Goal: Task Accomplishment & Management: Use online tool/utility

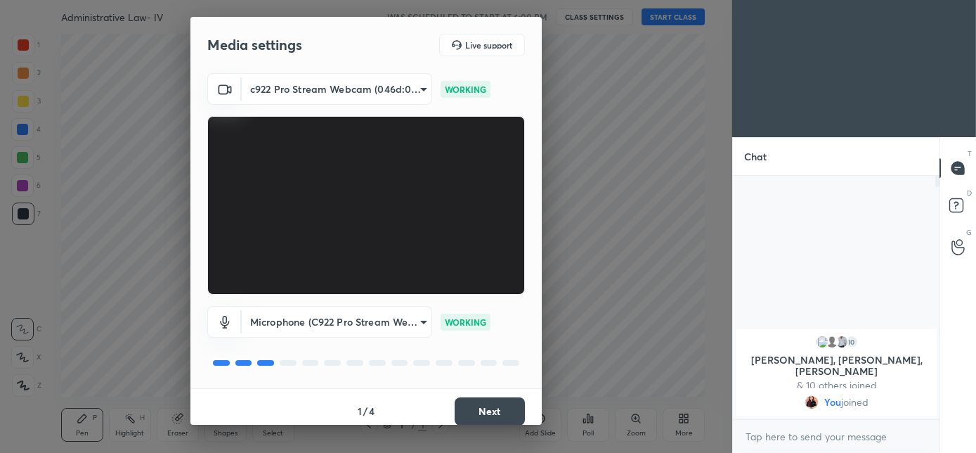
click at [498, 419] on button "Next" at bounding box center [490, 411] width 70 height 28
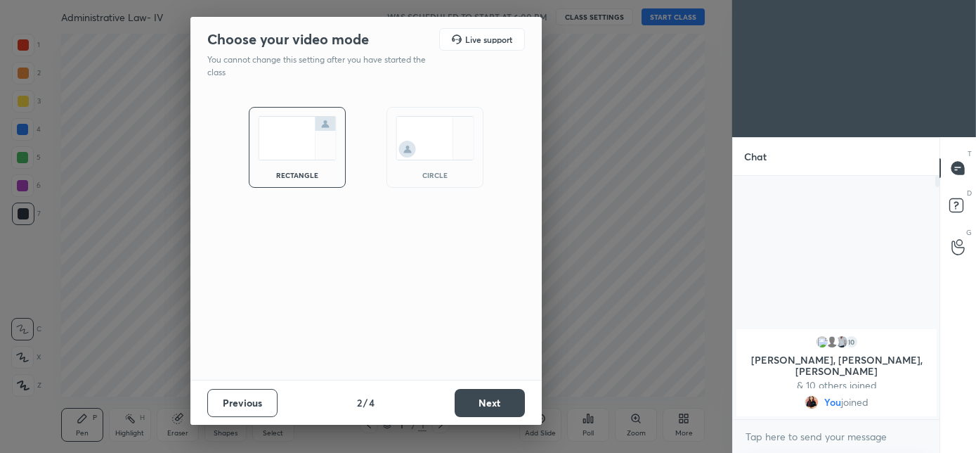
click at [436, 152] on img at bounding box center [435, 138] width 79 height 44
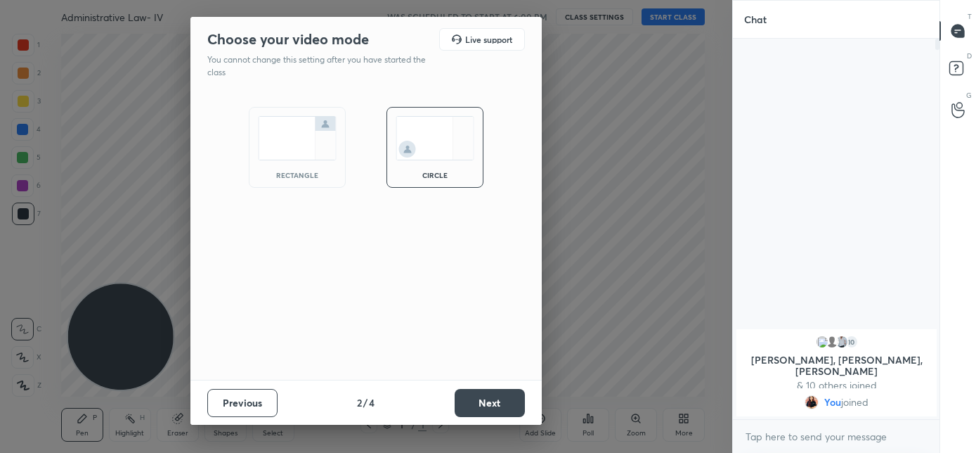
scroll to position [259, 202]
click at [500, 406] on button "Next" at bounding box center [490, 403] width 70 height 28
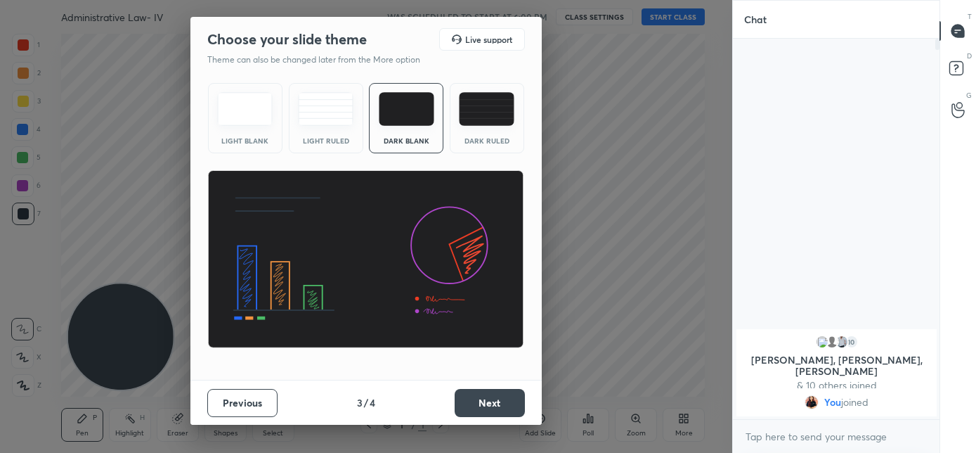
click at [504, 408] on button "Next" at bounding box center [490, 403] width 70 height 28
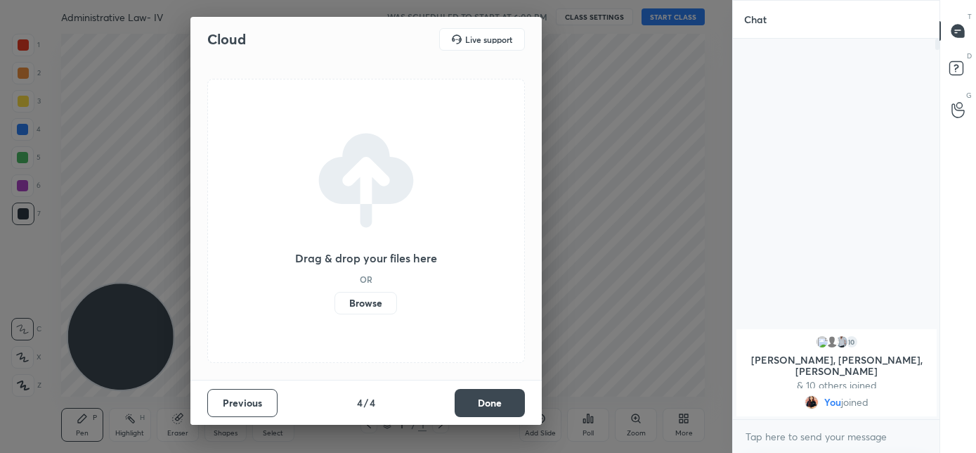
click at [507, 405] on button "Done" at bounding box center [490, 403] width 70 height 28
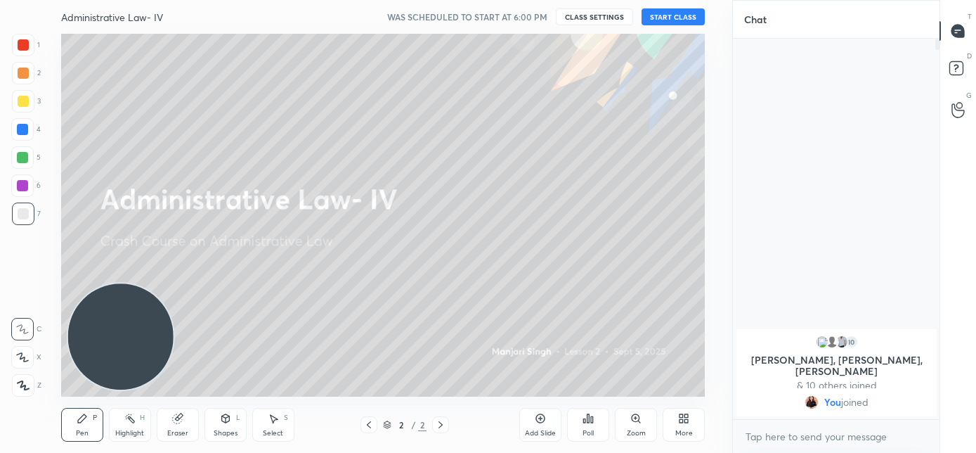
click at [693, 18] on button "START CLASS" at bounding box center [673, 16] width 63 height 17
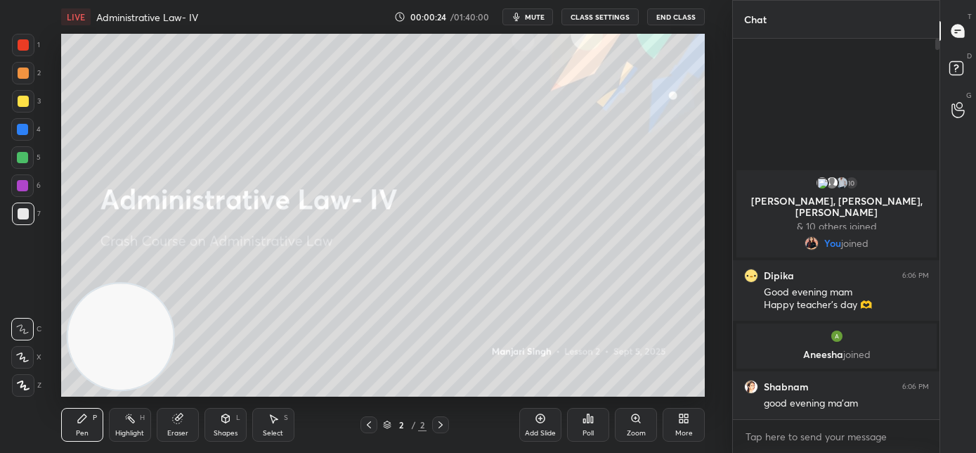
click at [530, 19] on span "mute" at bounding box center [535, 17] width 20 height 10
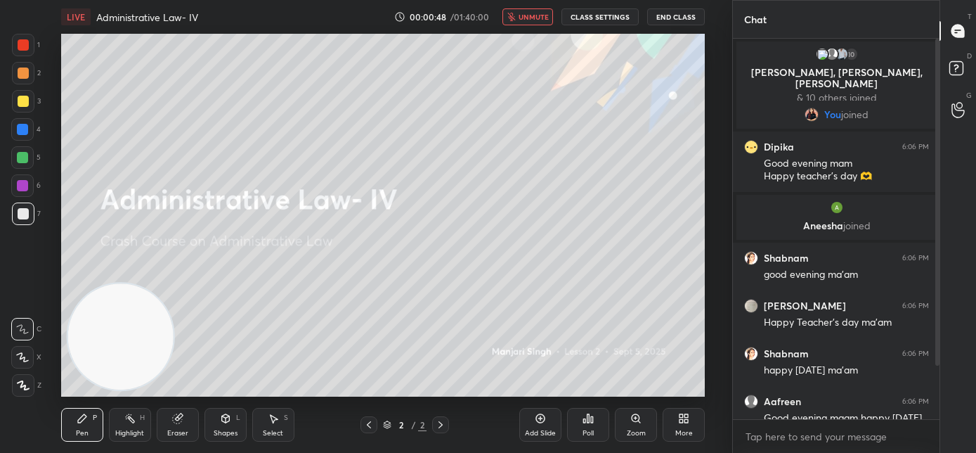
click at [540, 15] on span "unmute" at bounding box center [534, 17] width 30 height 10
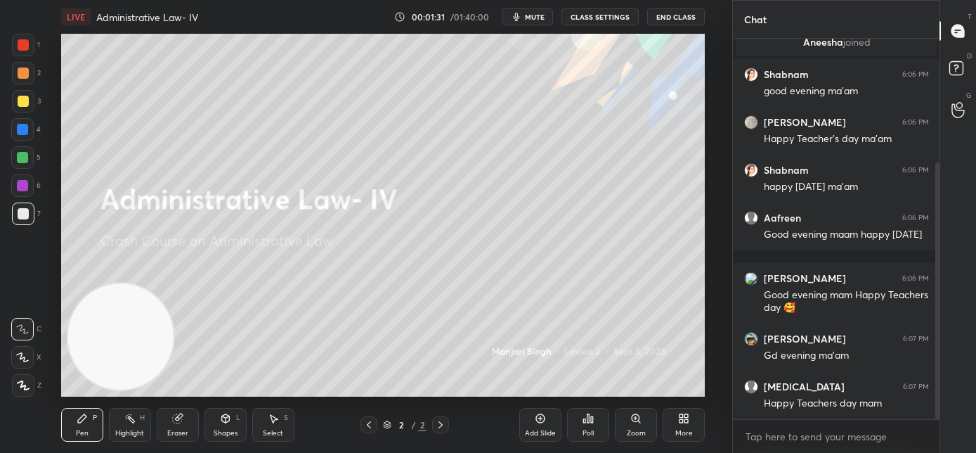
scroll to position [231, 0]
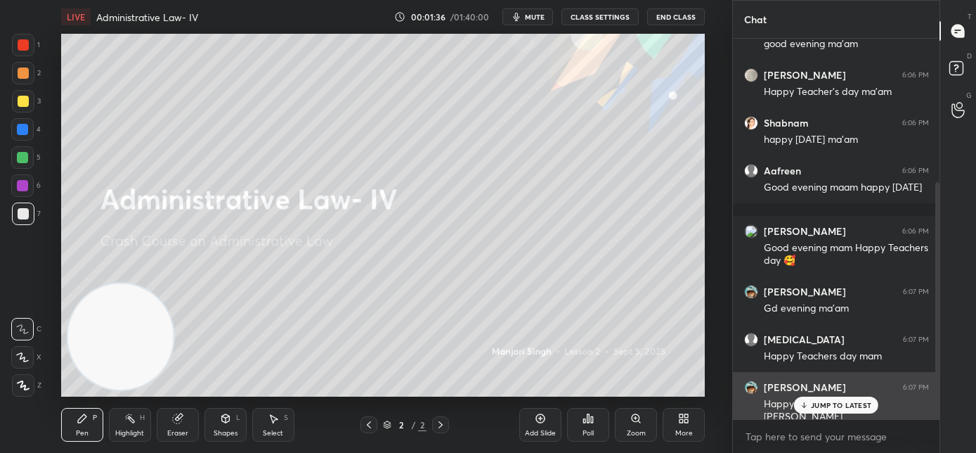
click at [810, 408] on div "JUMP TO LATEST" at bounding box center [836, 404] width 84 height 17
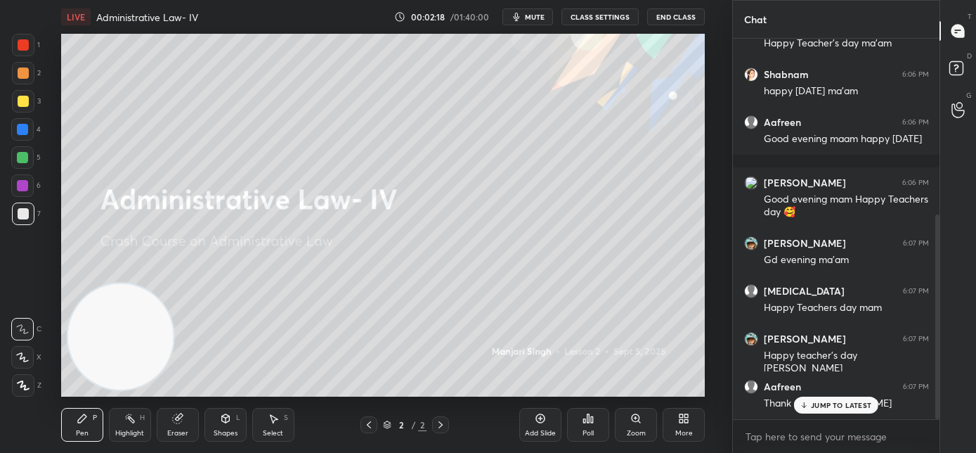
scroll to position [326, 0]
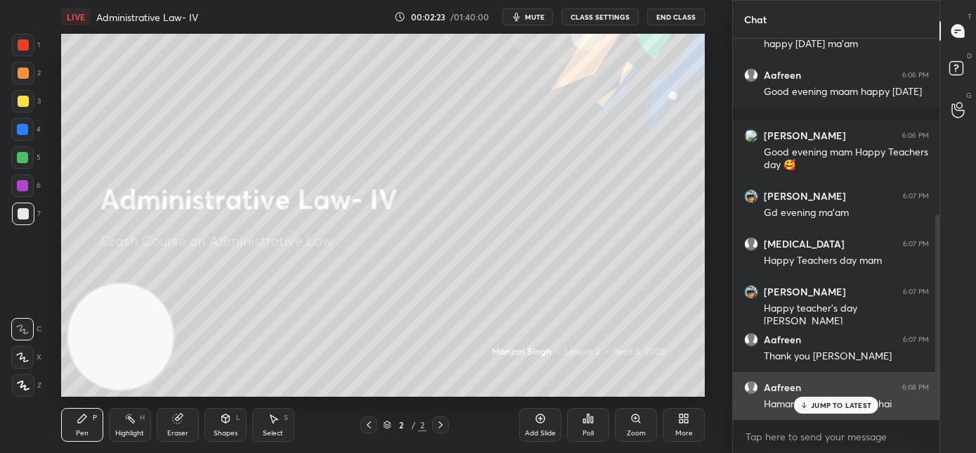
click at [826, 406] on p "JUMP TO LATEST" at bounding box center [841, 405] width 60 height 8
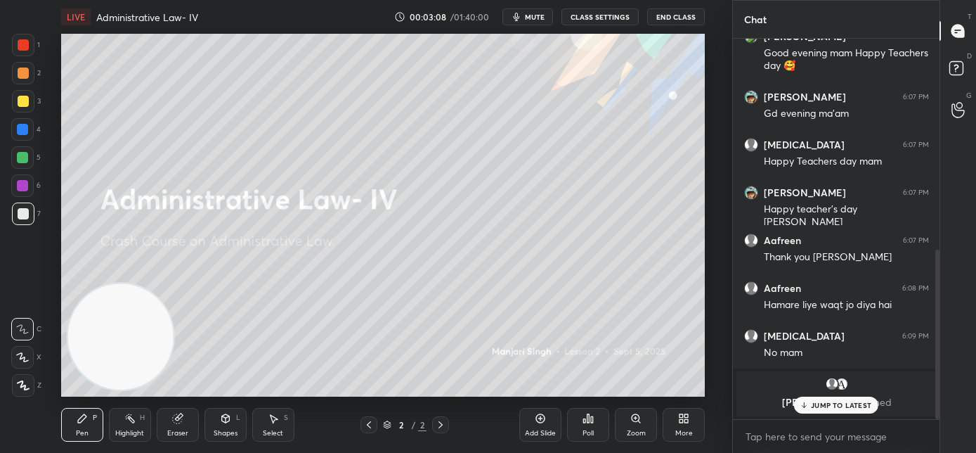
scroll to position [472, 0]
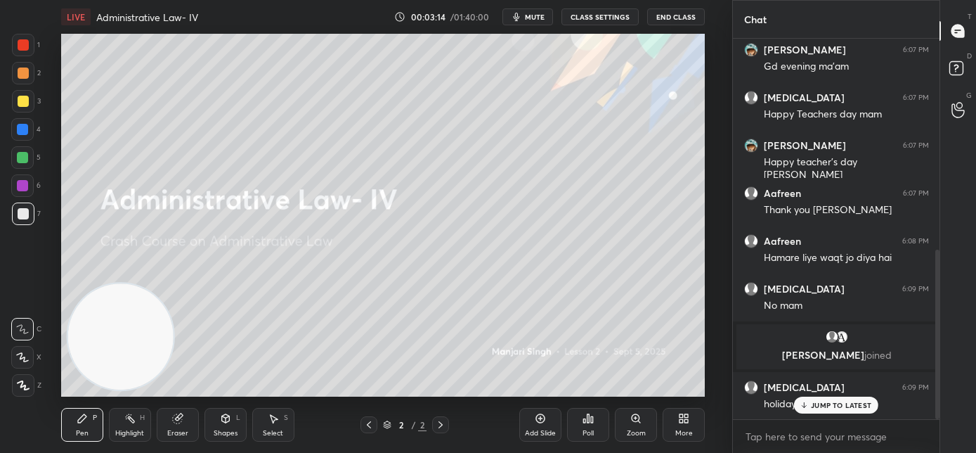
click at [813, 407] on p "JUMP TO LATEST" at bounding box center [841, 405] width 60 height 8
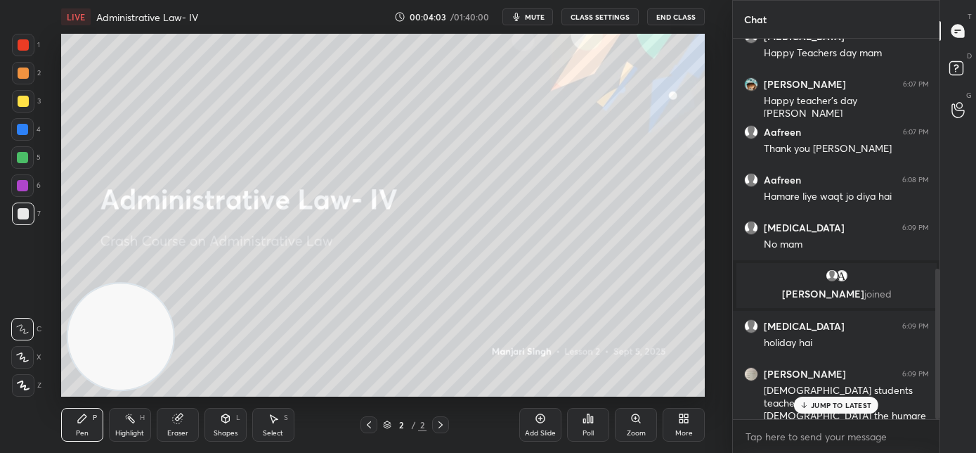
scroll to position [581, 0]
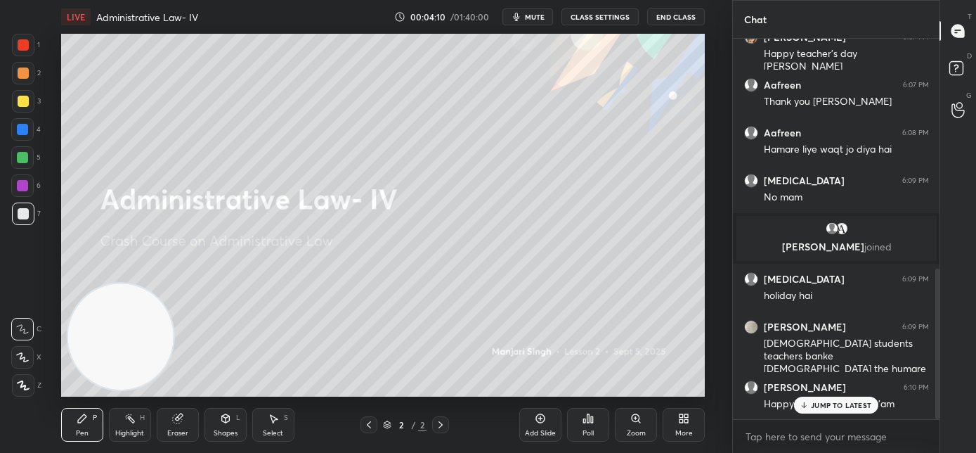
drag, startPoint x: 807, startPoint y: 405, endPoint x: 722, endPoint y: 367, distance: 93.1
click at [806, 405] on icon at bounding box center [804, 405] width 9 height 8
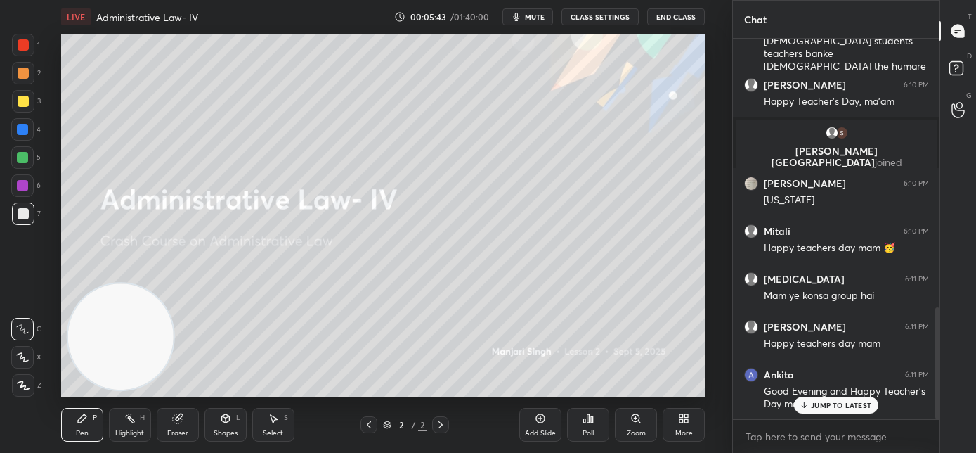
scroll to position [911, 0]
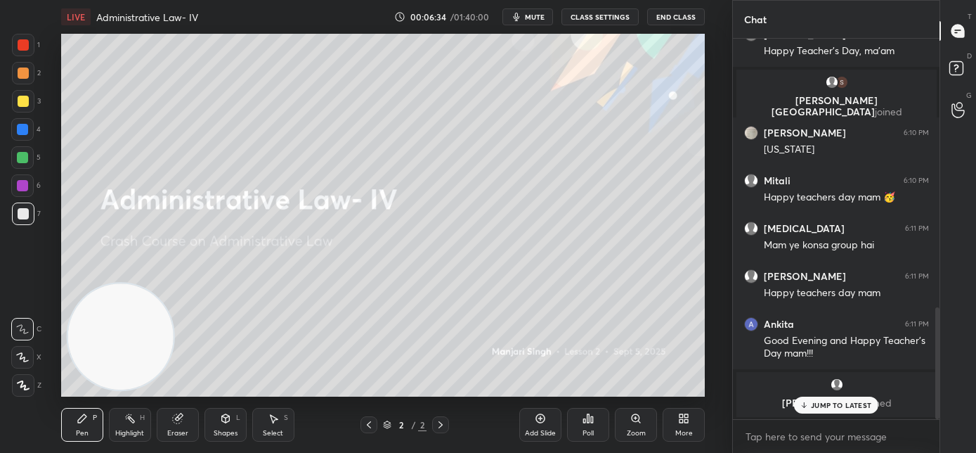
click at [27, 394] on div at bounding box center [23, 385] width 22 height 22
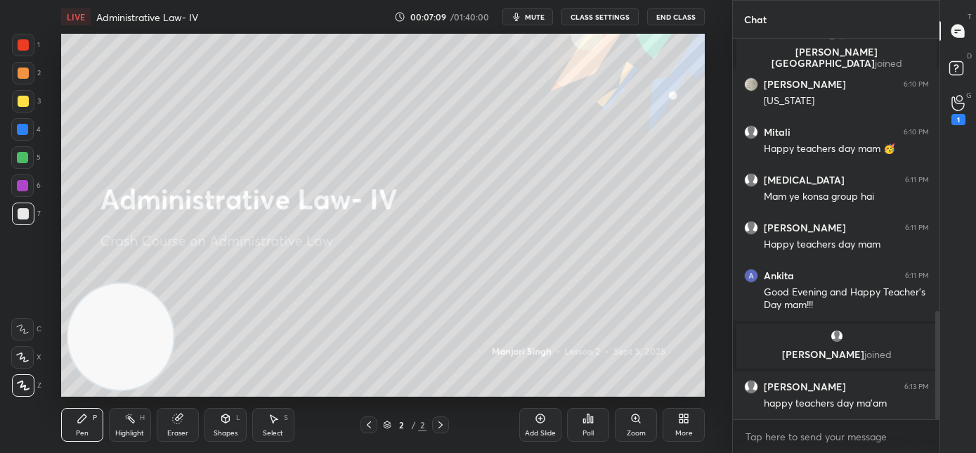
click at [955, 121] on div "1" at bounding box center [959, 119] width 14 height 11
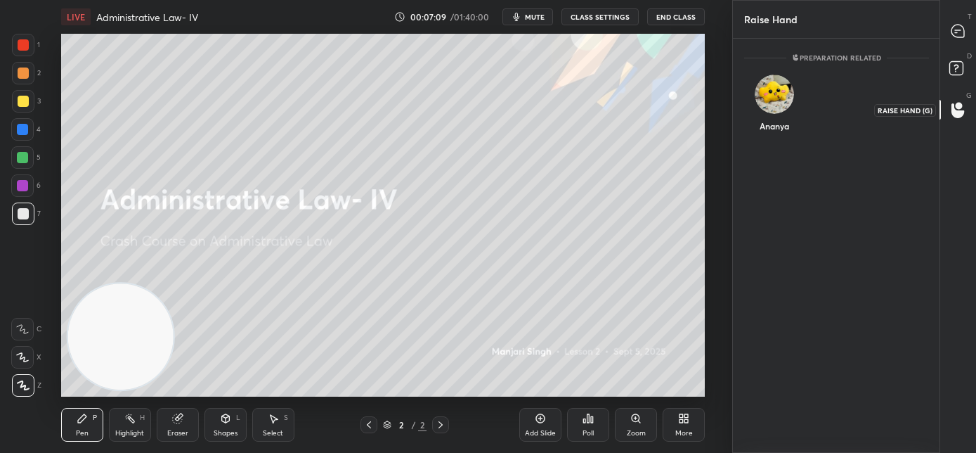
scroll to position [4, 5]
drag, startPoint x: 959, startPoint y: 37, endPoint x: 954, endPoint y: 48, distance: 12.0
click at [958, 37] on icon at bounding box center [958, 31] width 15 height 15
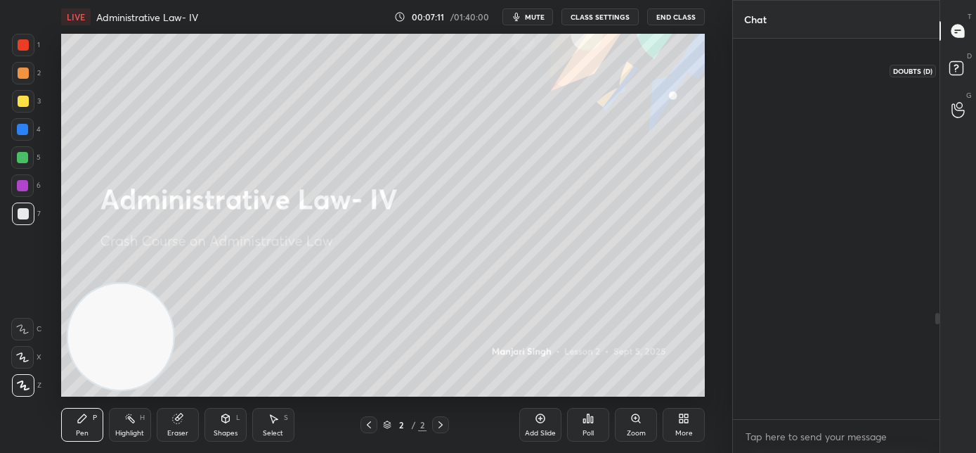
scroll to position [376, 202]
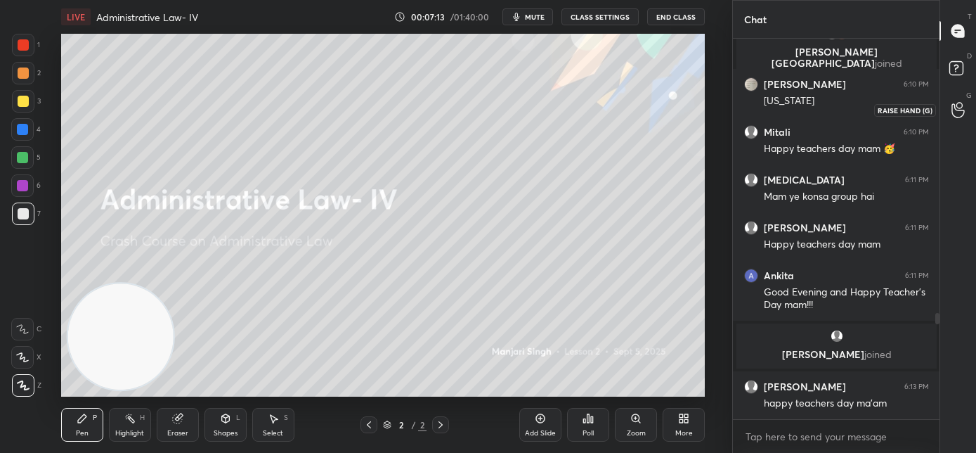
click at [956, 111] on icon at bounding box center [958, 110] width 13 height 16
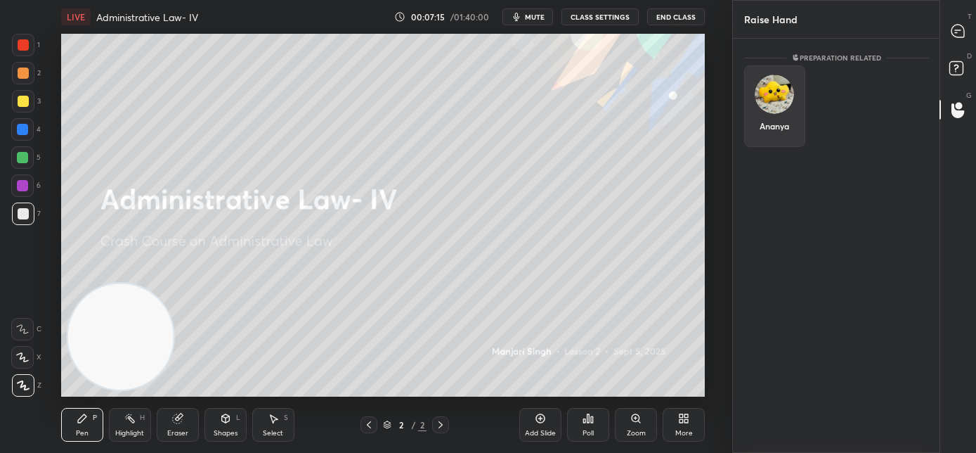
click at [782, 108] on div "Ananya" at bounding box center [774, 106] width 61 height 82
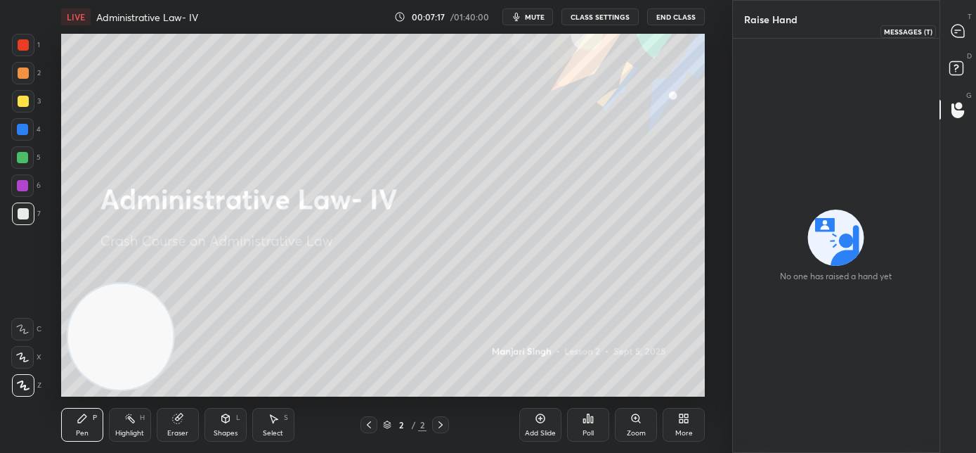
click at [959, 30] on icon at bounding box center [958, 30] width 6 height 0
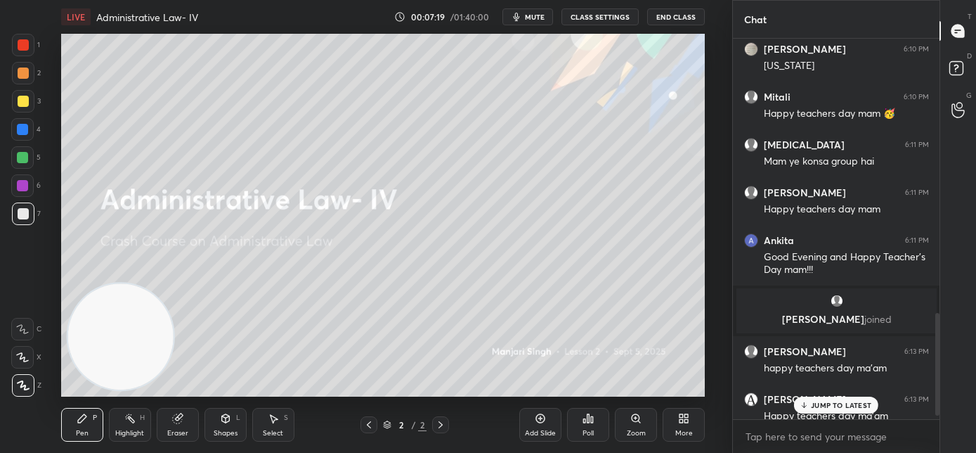
click at [845, 404] on p "JUMP TO LATEST" at bounding box center [841, 405] width 60 height 8
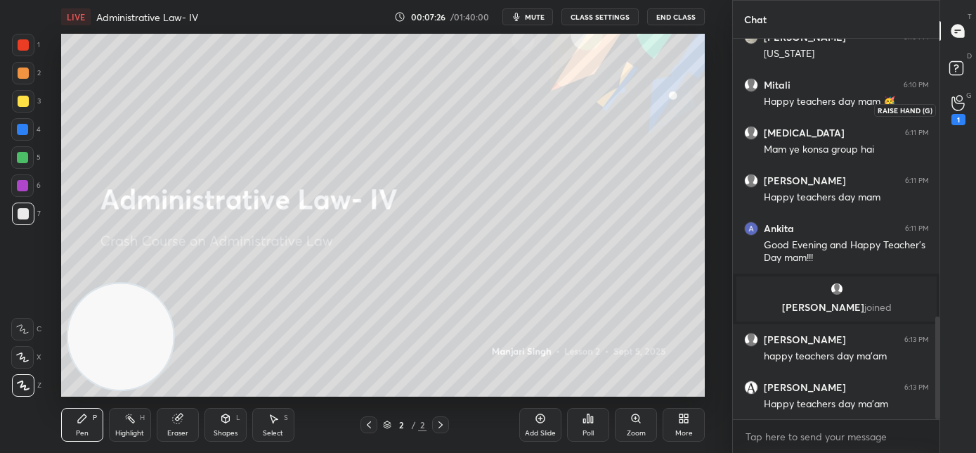
click at [955, 110] on icon at bounding box center [958, 103] width 13 height 16
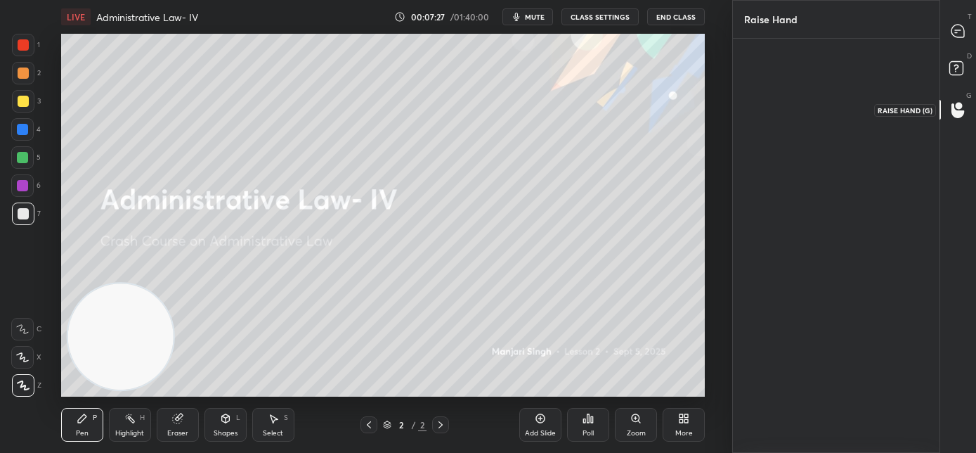
scroll to position [4, 5]
click at [958, 27] on icon at bounding box center [958, 31] width 13 height 13
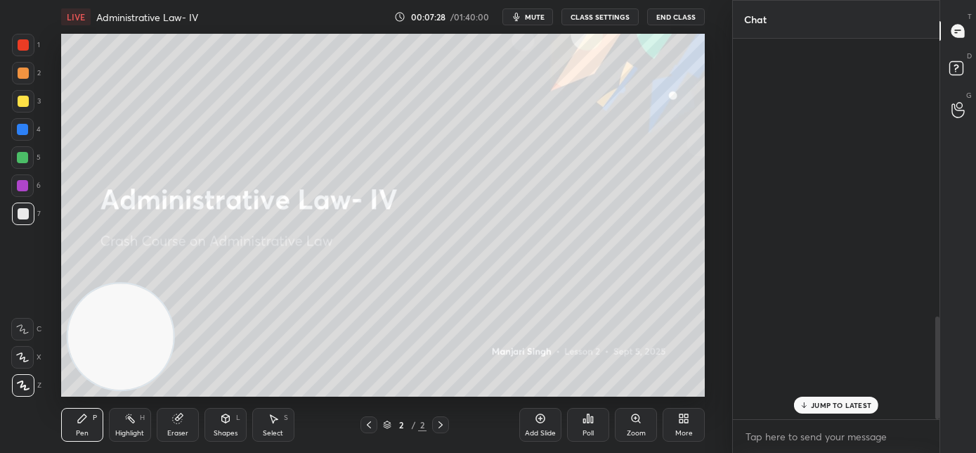
scroll to position [376, 202]
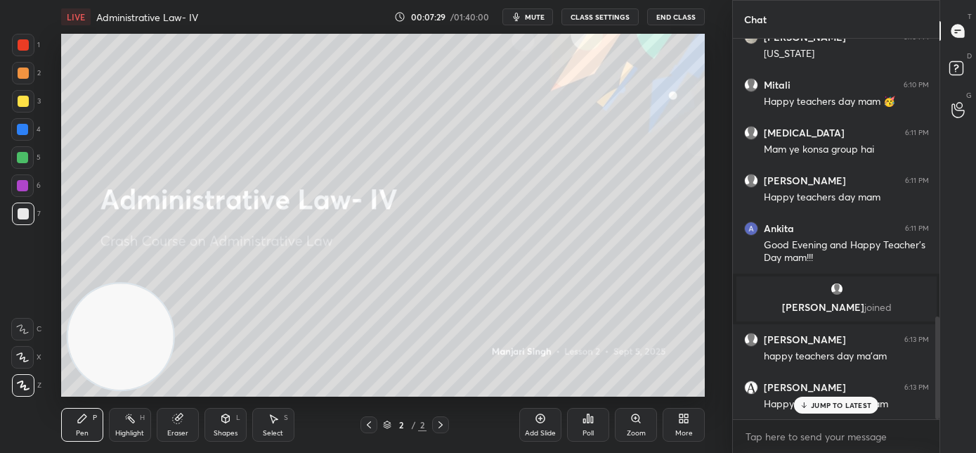
click at [847, 407] on p "JUMP TO LATEST" at bounding box center [841, 405] width 60 height 8
click at [959, 114] on icon at bounding box center [958, 110] width 13 height 16
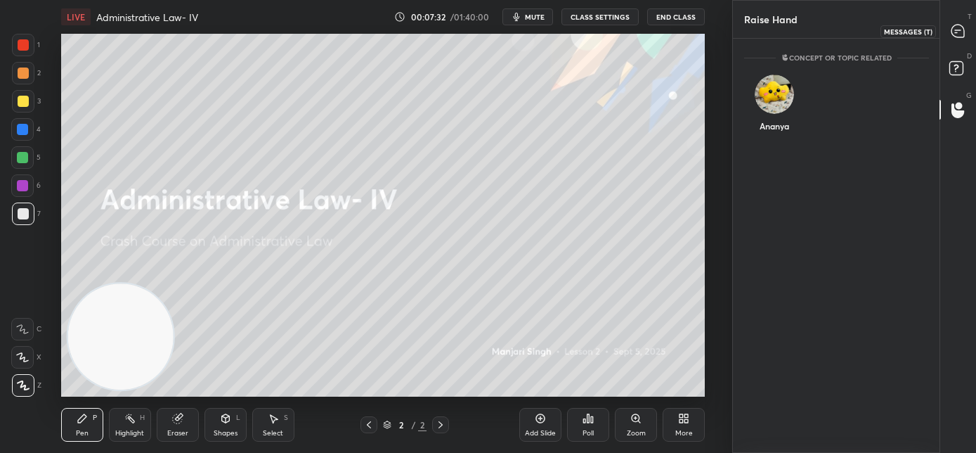
click at [959, 34] on icon at bounding box center [958, 31] width 13 height 13
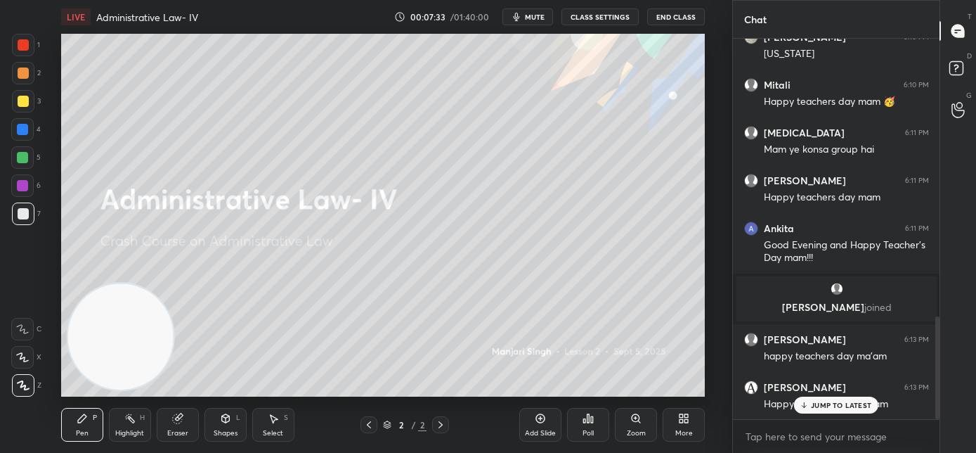
click at [836, 401] on p "JUMP TO LATEST" at bounding box center [841, 405] width 60 height 8
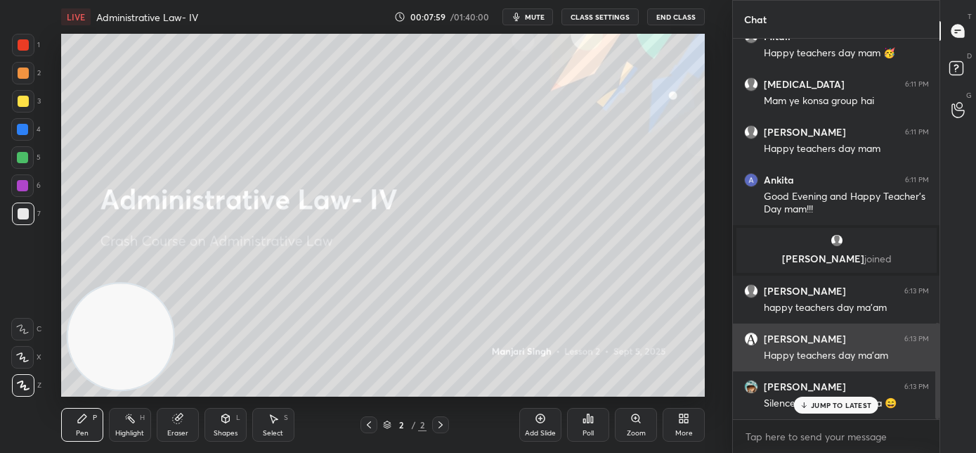
scroll to position [1124, 0]
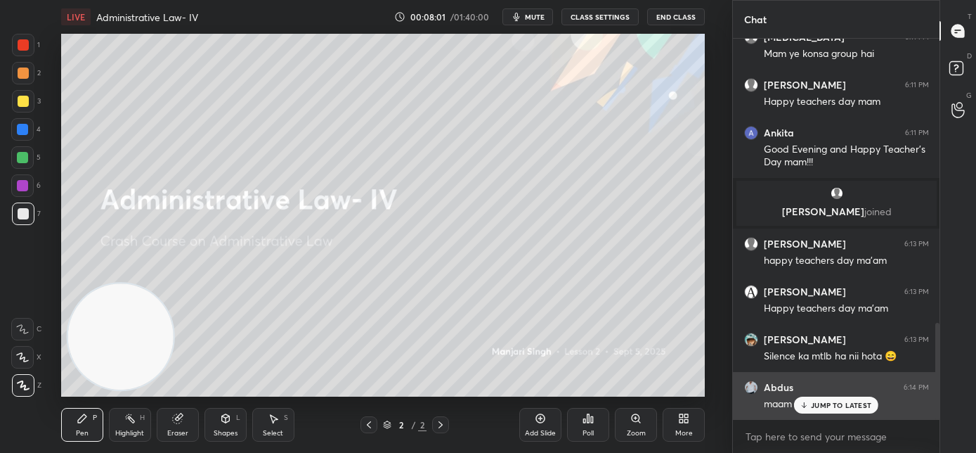
click at [802, 408] on icon at bounding box center [804, 405] width 9 height 8
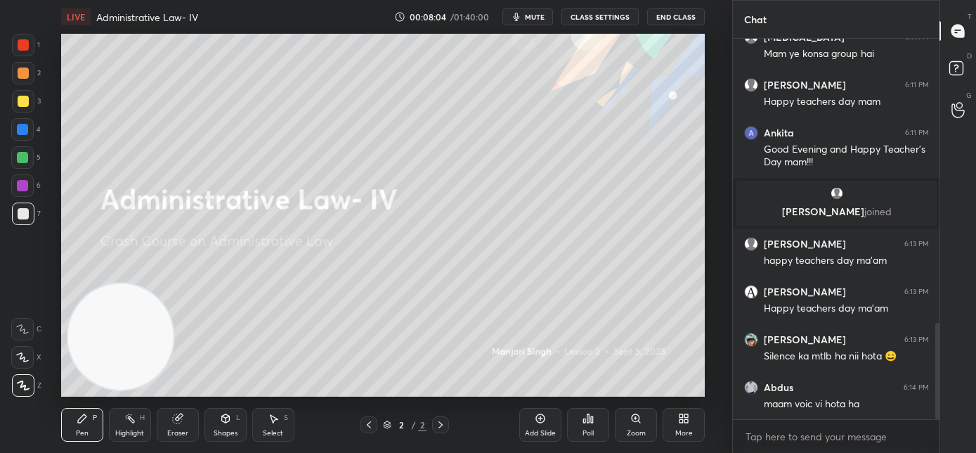
scroll to position [1173, 0]
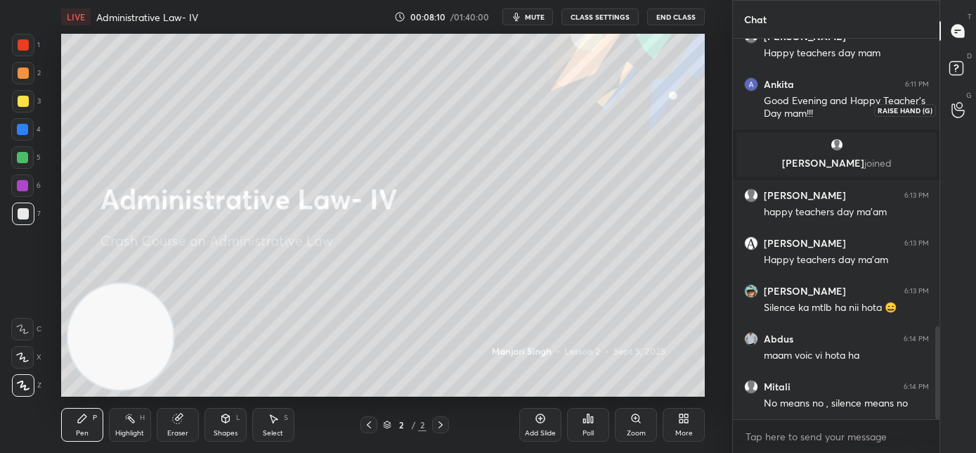
click at [954, 105] on icon at bounding box center [958, 110] width 13 height 14
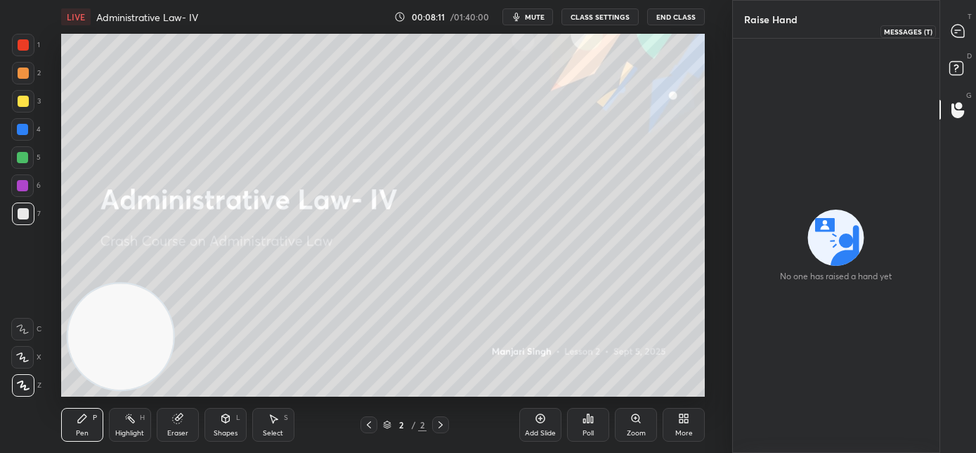
click at [959, 37] on icon at bounding box center [958, 31] width 15 height 15
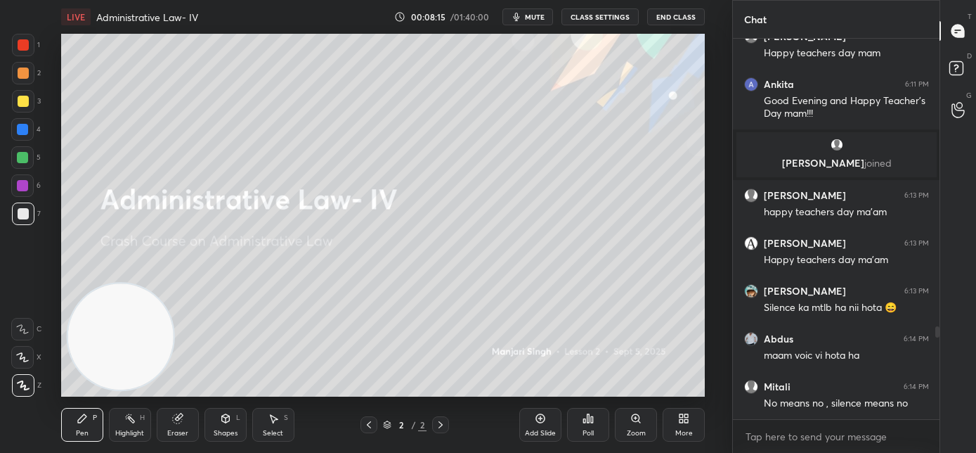
scroll to position [1220, 0]
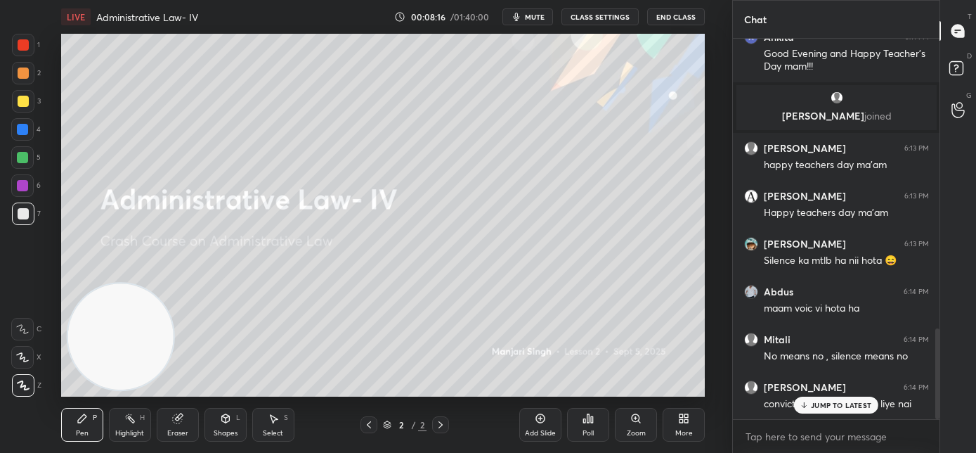
click at [819, 408] on div "JUMP TO LATEST" at bounding box center [836, 404] width 84 height 17
click at [954, 114] on icon at bounding box center [958, 110] width 13 height 16
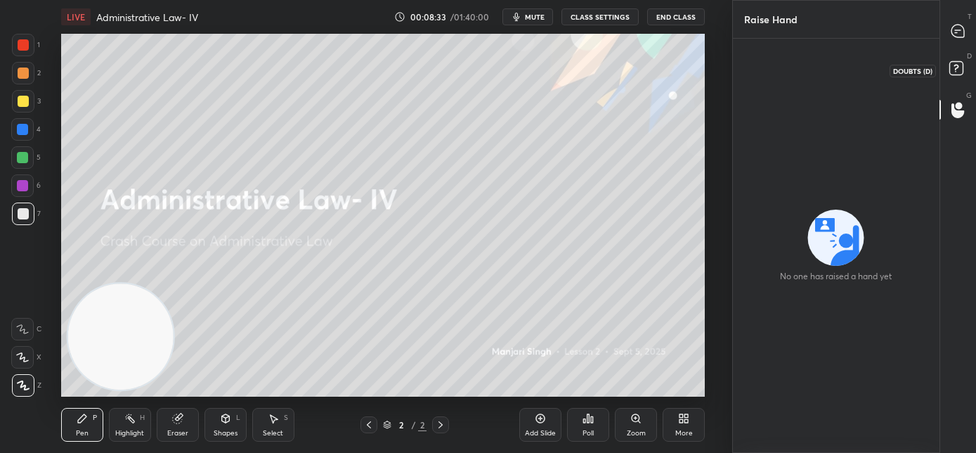
click at [954, 73] on rect at bounding box center [955, 68] width 13 height 13
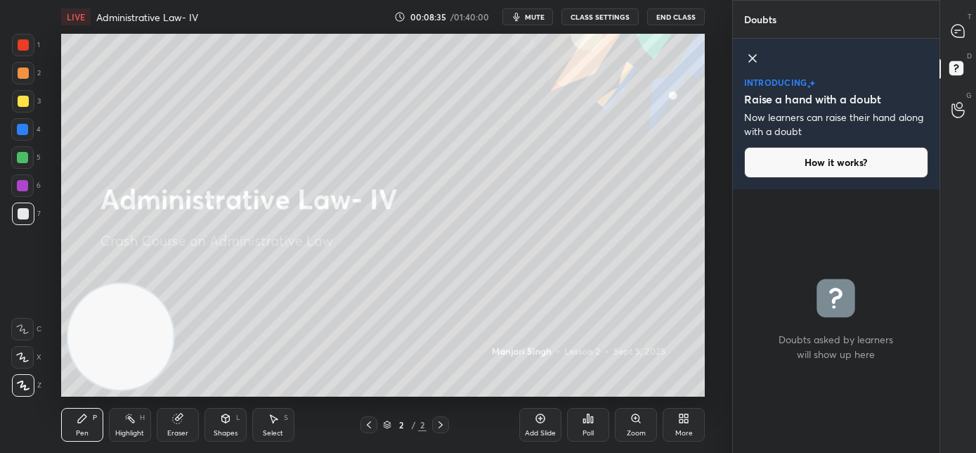
click at [964, 42] on div at bounding box center [959, 30] width 28 height 25
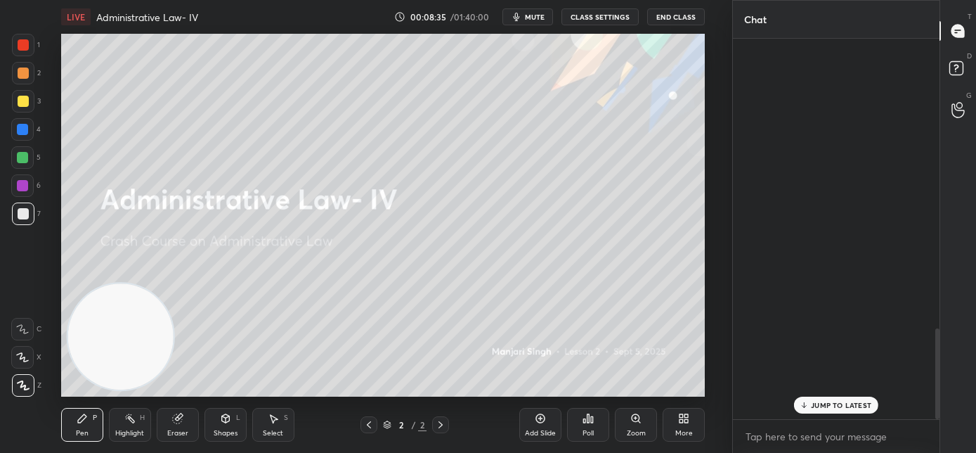
scroll to position [376, 202]
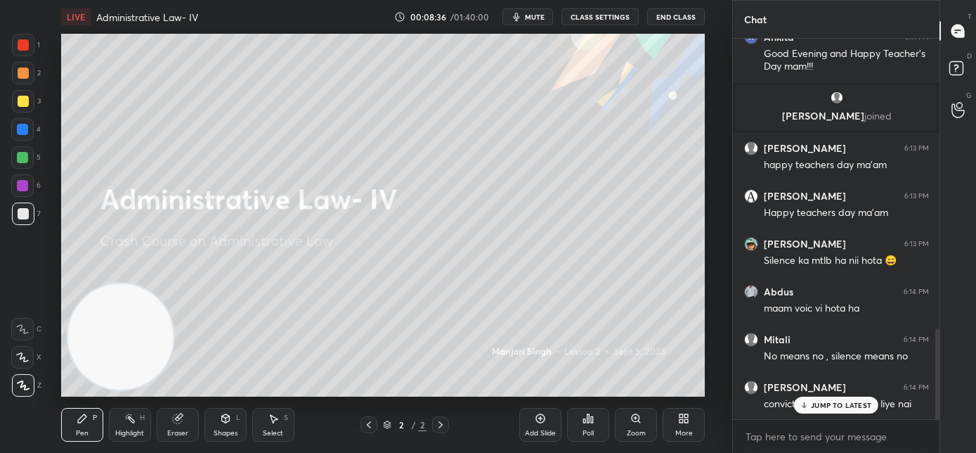
click at [836, 405] on p "JUMP TO LATEST" at bounding box center [841, 405] width 60 height 8
click at [961, 111] on icon at bounding box center [958, 110] width 13 height 16
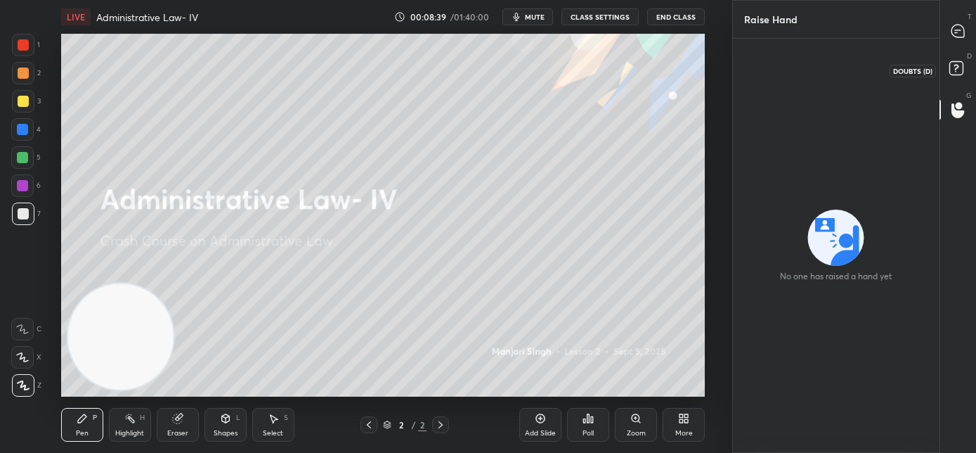
click at [957, 70] on rect at bounding box center [955, 68] width 13 height 13
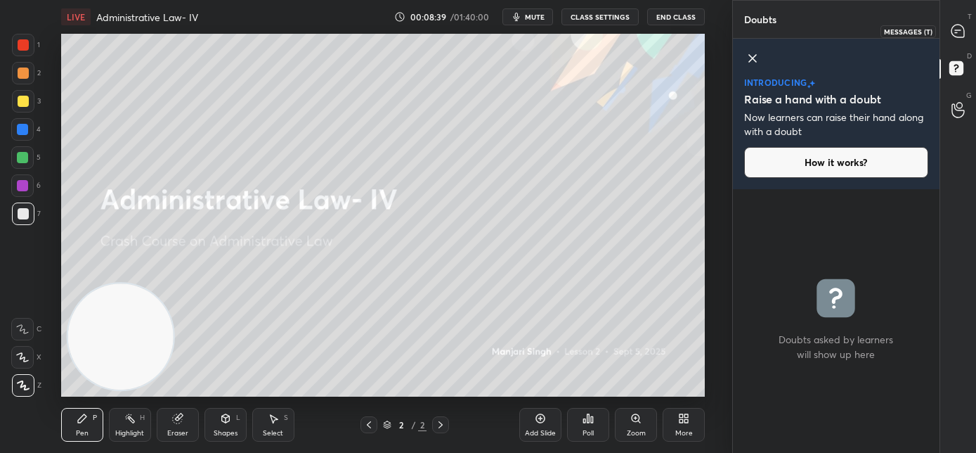
click at [961, 26] on icon at bounding box center [958, 31] width 13 height 13
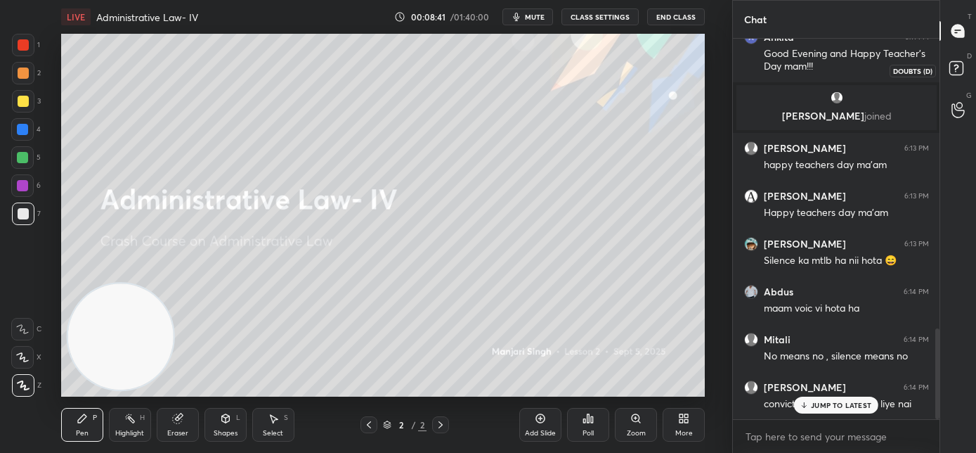
click at [959, 65] on rect at bounding box center [955, 68] width 13 height 13
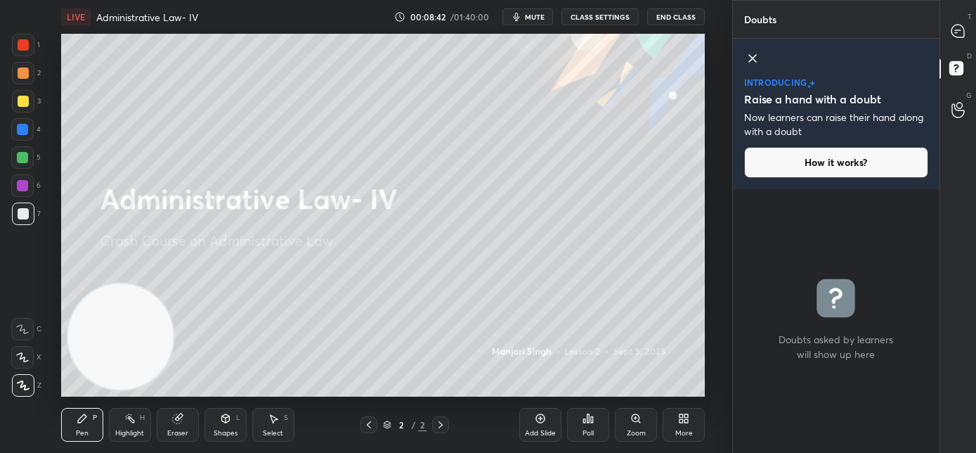
click at [748, 56] on icon at bounding box center [752, 58] width 17 height 17
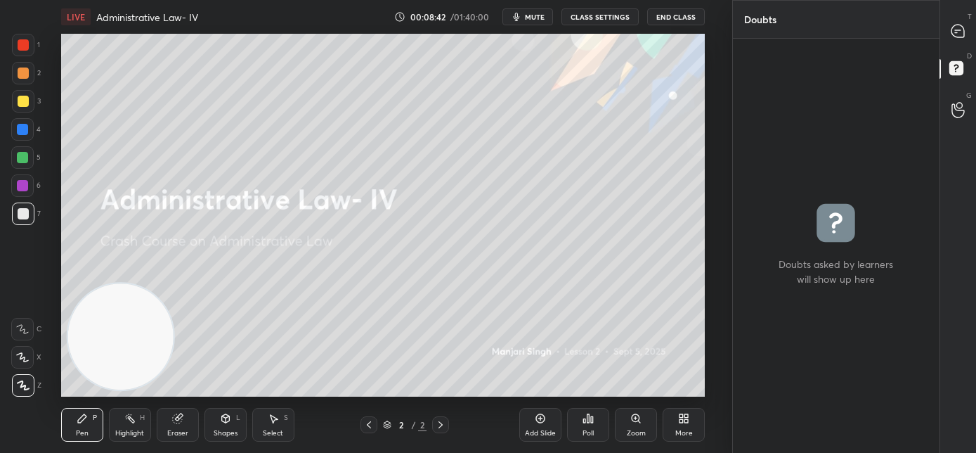
scroll to position [410, 202]
click at [959, 35] on icon at bounding box center [958, 31] width 13 height 13
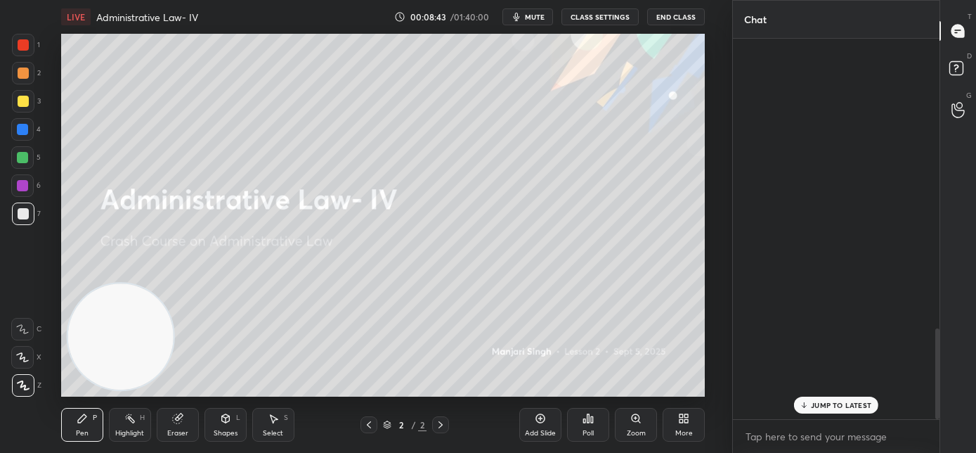
scroll to position [376, 202]
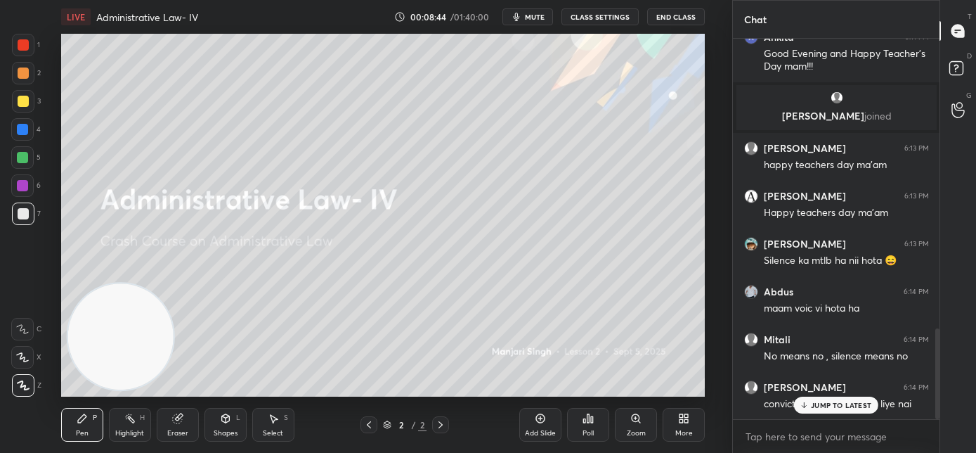
click at [845, 405] on p "JUMP TO LATEST" at bounding box center [841, 405] width 60 height 8
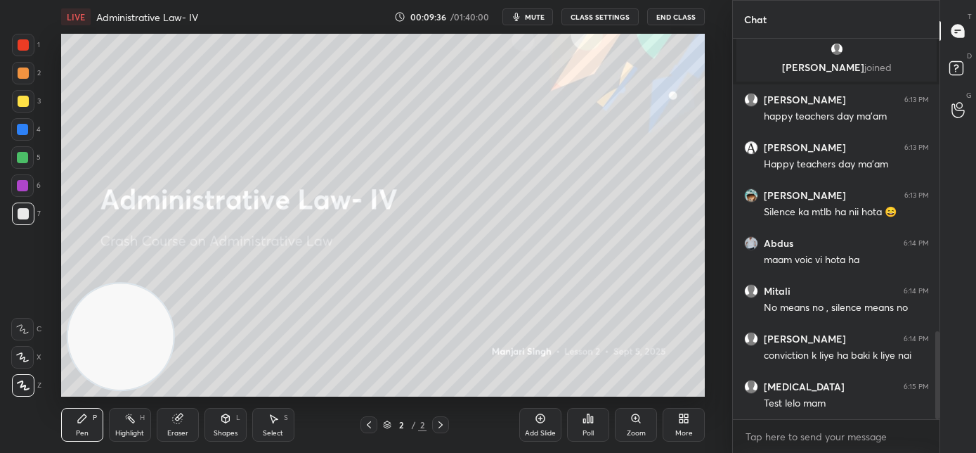
scroll to position [1316, 0]
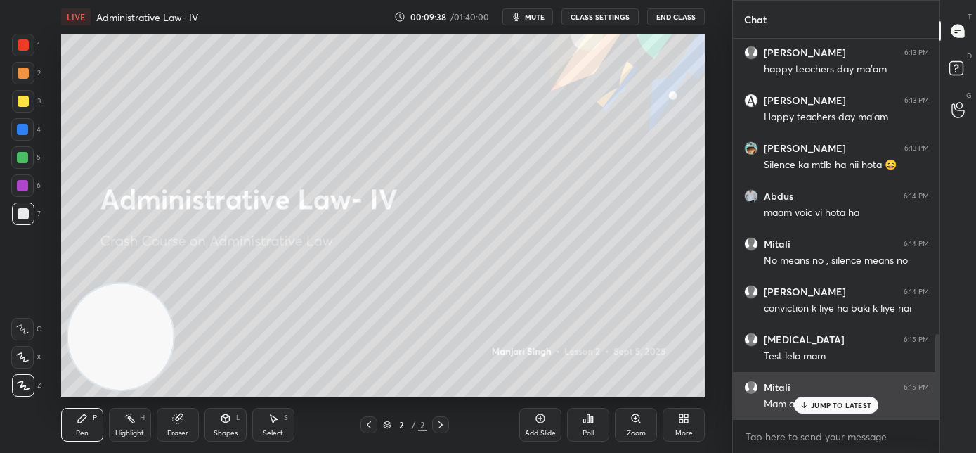
click at [826, 406] on p "JUMP TO LATEST" at bounding box center [841, 405] width 60 height 8
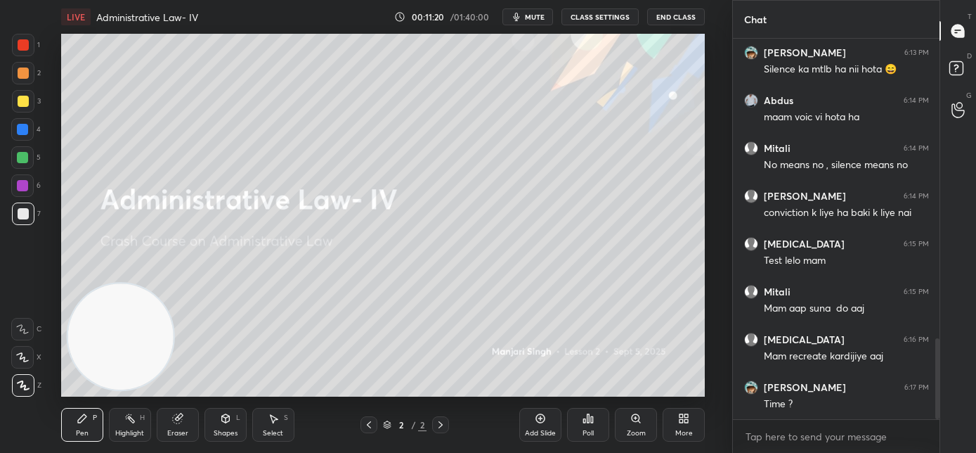
scroll to position [1426, 0]
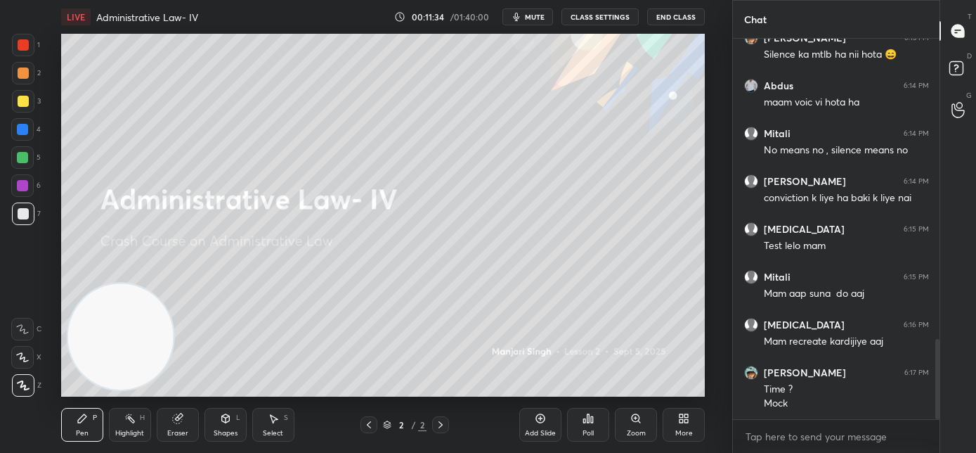
click at [692, 429] on div "More" at bounding box center [684, 432] width 18 height 7
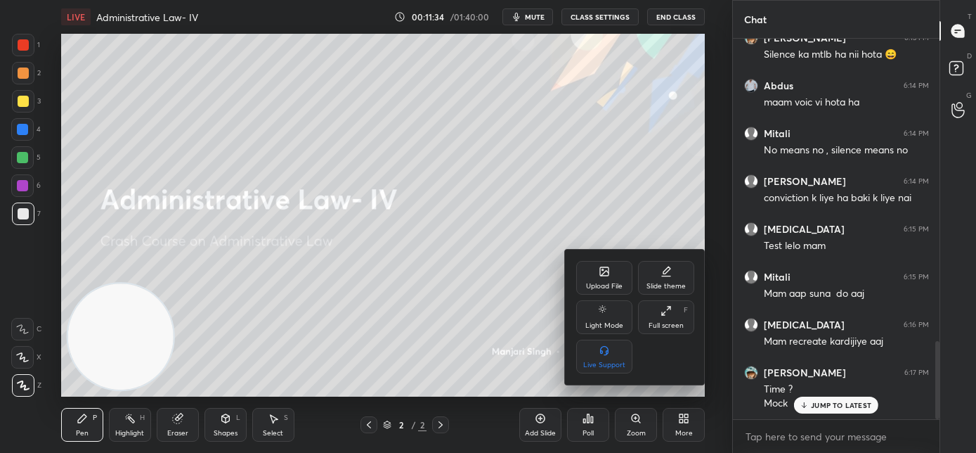
scroll to position [1473, 0]
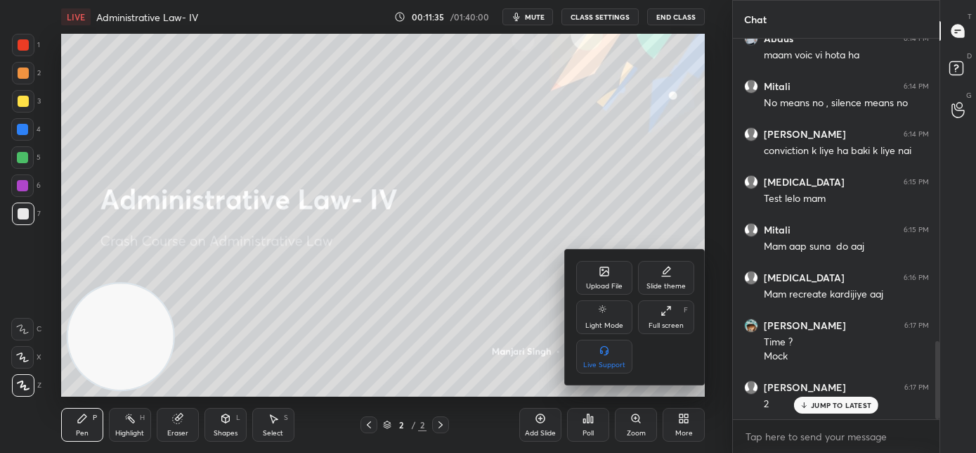
click at [512, 318] on div at bounding box center [488, 226] width 976 height 453
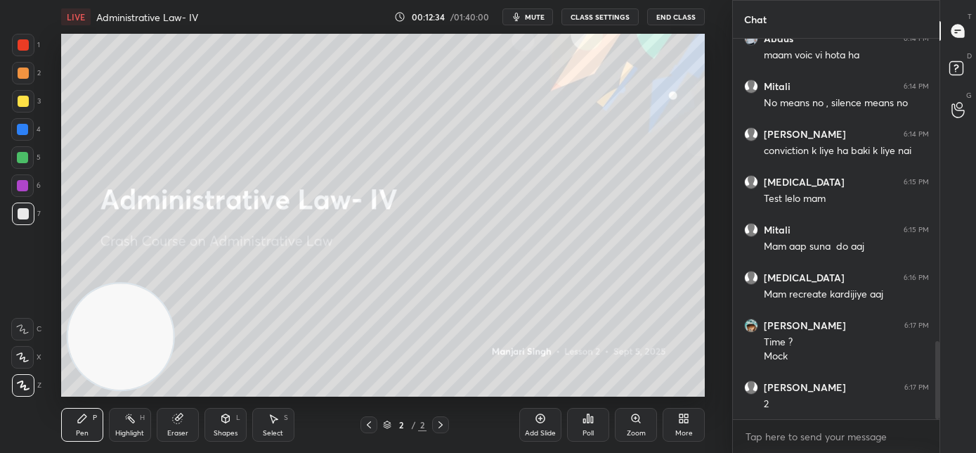
click at [670, 425] on div "More" at bounding box center [684, 425] width 42 height 34
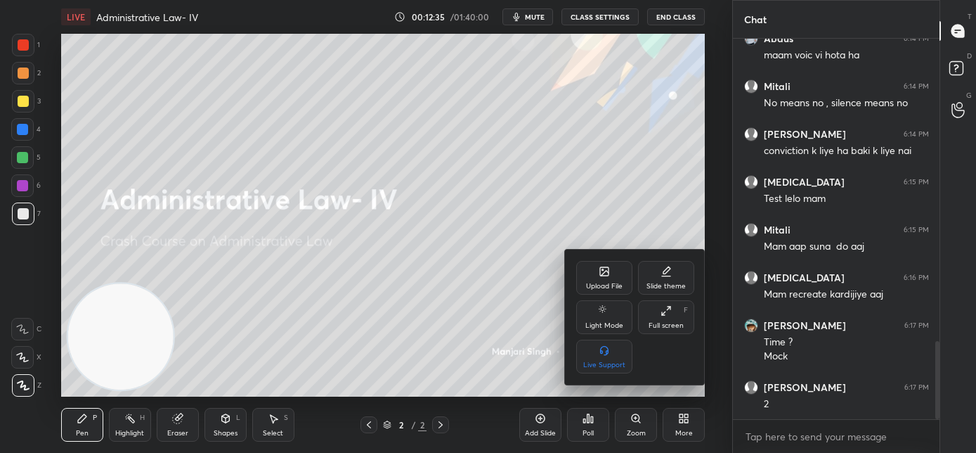
click at [604, 277] on div "Upload File" at bounding box center [604, 278] width 56 height 34
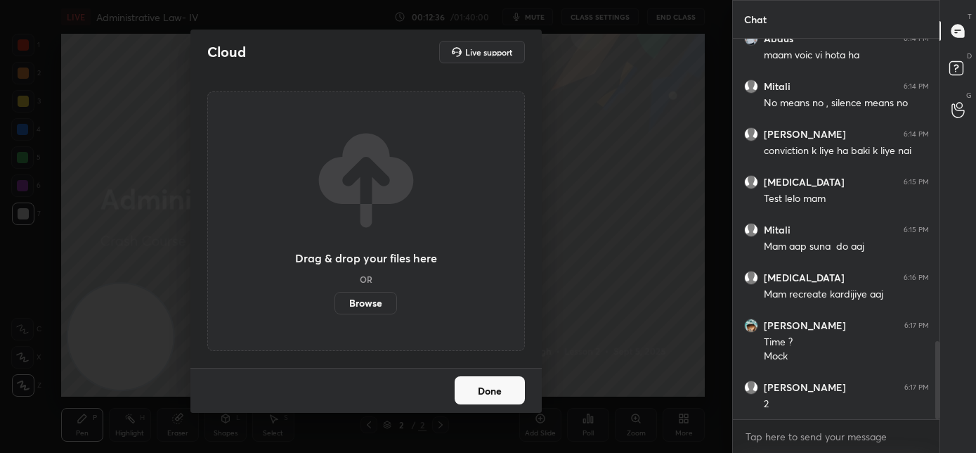
click at [357, 293] on label "Browse" at bounding box center [366, 303] width 63 height 22
click at [335, 293] on input "Browse" at bounding box center [335, 303] width 0 height 22
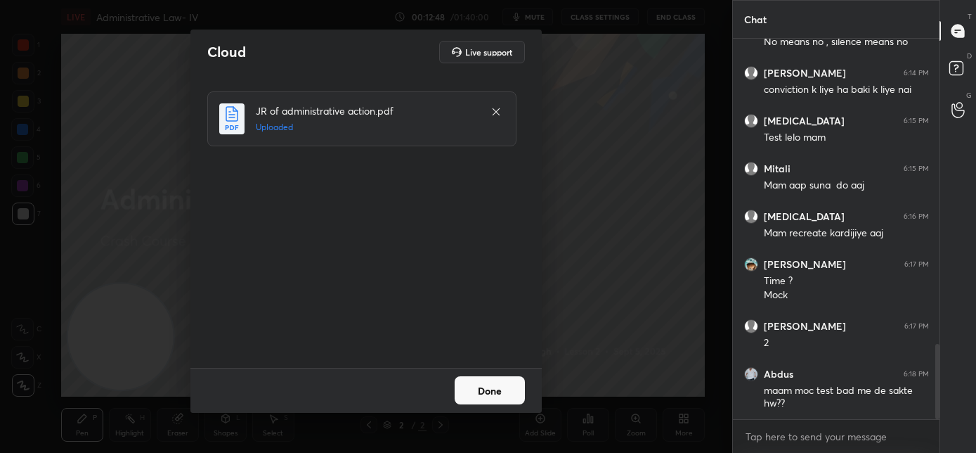
click at [506, 389] on button "Done" at bounding box center [490, 390] width 70 height 28
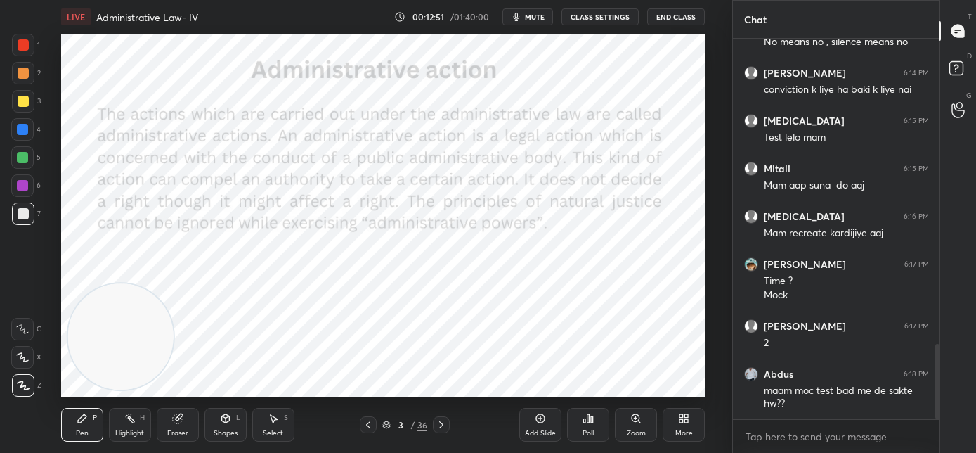
click at [30, 46] on div at bounding box center [23, 45] width 22 height 22
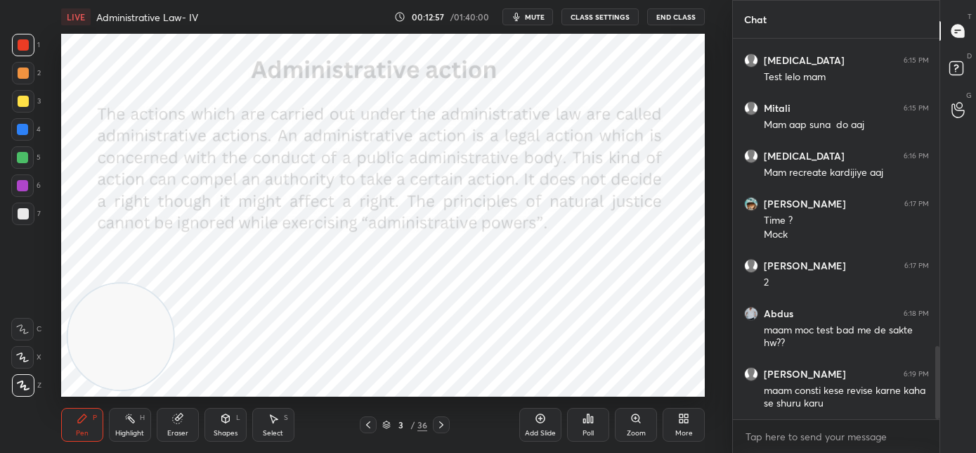
click at [25, 387] on icon at bounding box center [23, 385] width 13 height 10
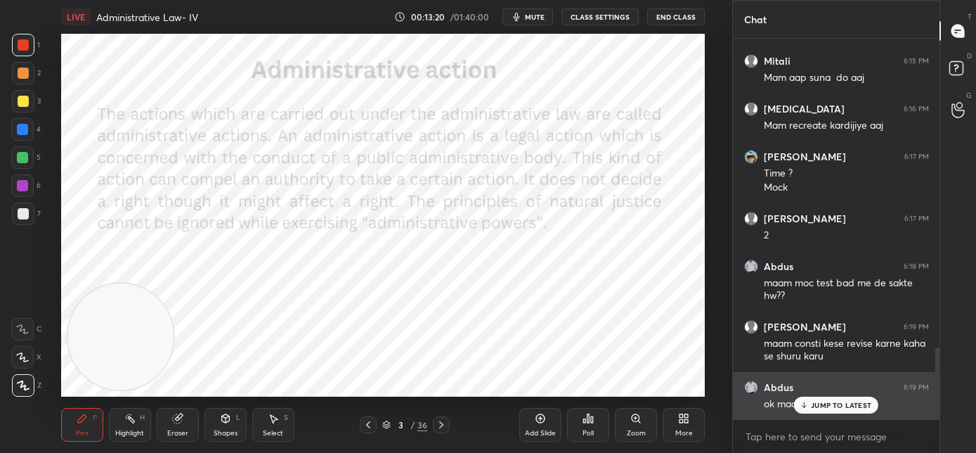
drag, startPoint x: 843, startPoint y: 408, endPoint x: 803, endPoint y: 401, distance: 40.7
click at [843, 410] on div "JUMP TO LATEST" at bounding box center [836, 404] width 84 height 17
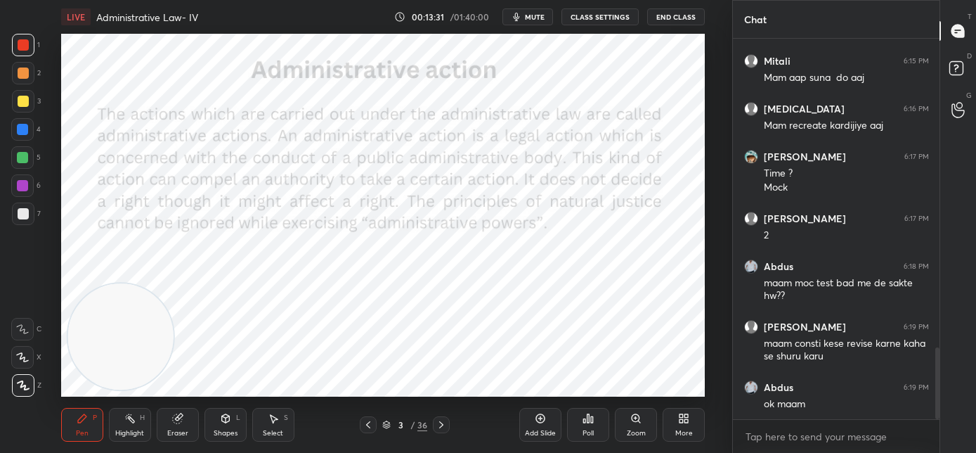
click at [377, 420] on div "3 / 36" at bounding box center [405, 424] width 90 height 17
click at [370, 427] on icon at bounding box center [368, 424] width 4 height 7
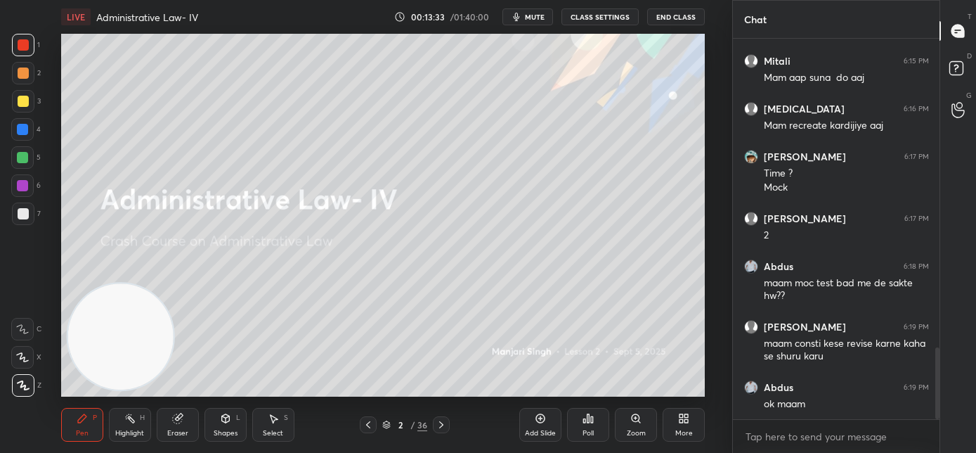
click at [552, 425] on div "Add Slide" at bounding box center [540, 425] width 42 height 34
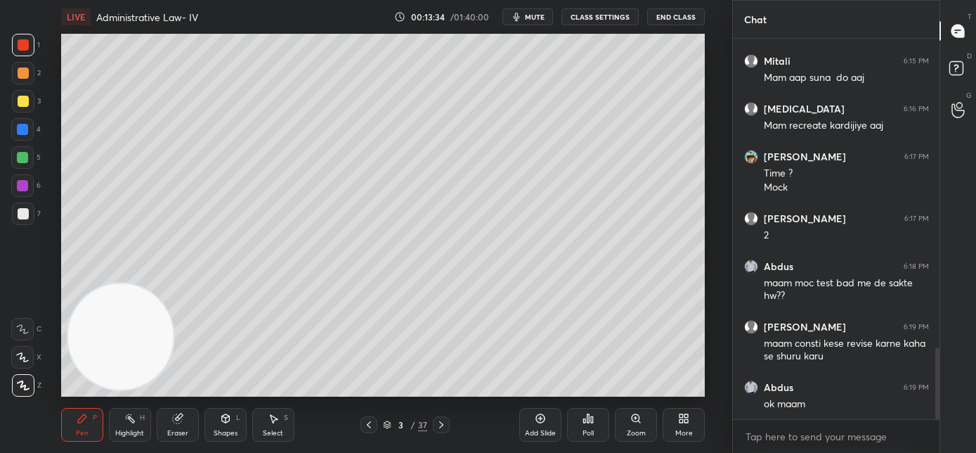
click at [26, 214] on div at bounding box center [23, 213] width 11 height 11
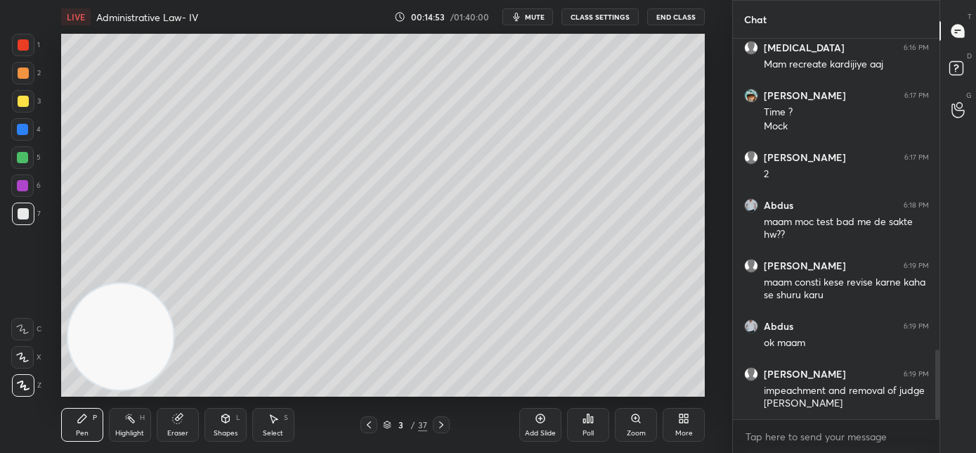
click at [226, 425] on div "Shapes L" at bounding box center [226, 425] width 42 height 34
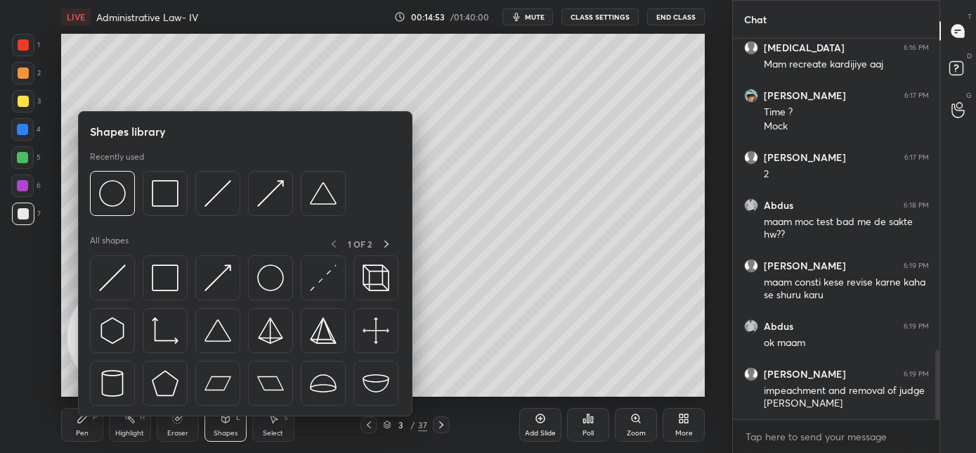
drag, startPoint x: 179, startPoint y: 421, endPoint x: 187, endPoint y: 420, distance: 8.5
click at [179, 422] on icon at bounding box center [176, 418] width 9 height 9
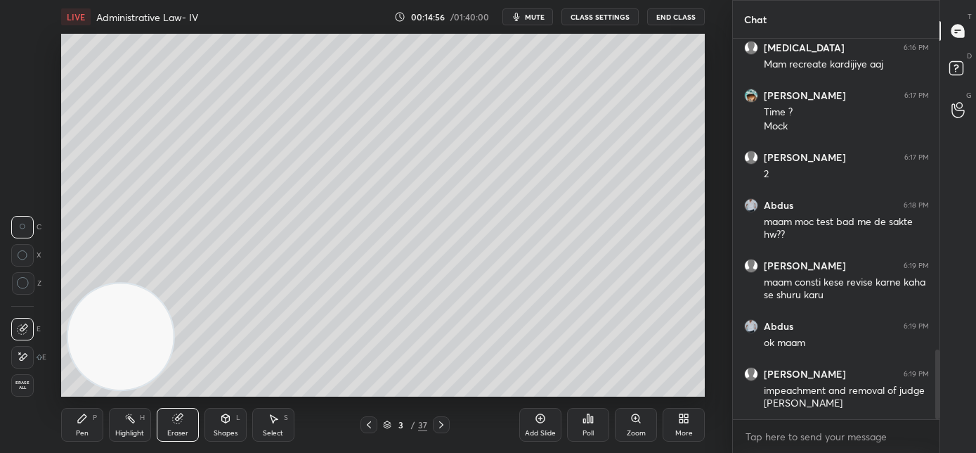
click at [81, 420] on icon at bounding box center [82, 418] width 8 height 8
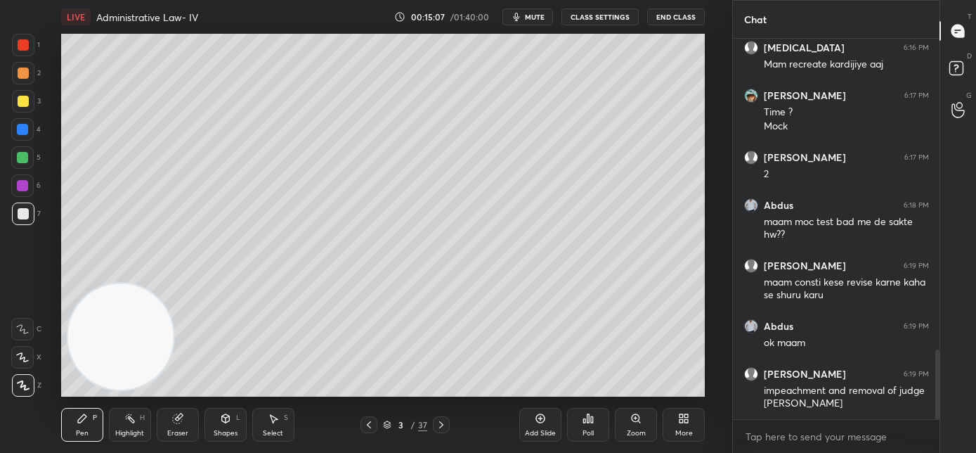
click at [706, 273] on div "Setting up your live class Poll for secs No correct answer Start poll" at bounding box center [383, 215] width 676 height 363
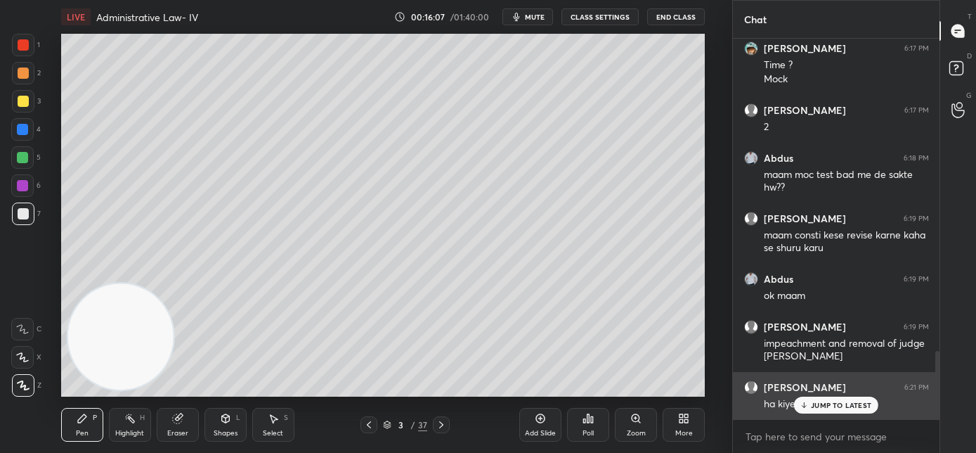
click at [815, 408] on p "JUMP TO LATEST" at bounding box center [841, 405] width 60 height 8
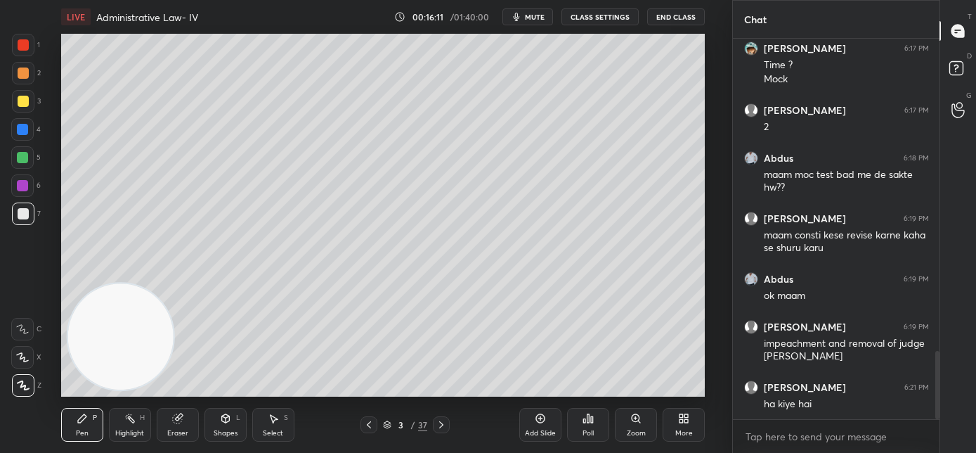
click at [525, 424] on div "Add Slide" at bounding box center [540, 425] width 42 height 34
click at [371, 430] on div at bounding box center [368, 424] width 17 height 17
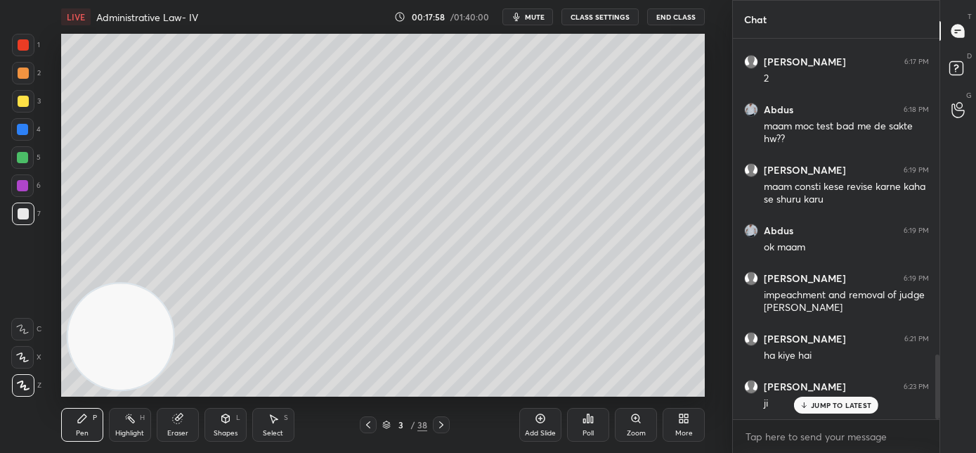
scroll to position [1846, 0]
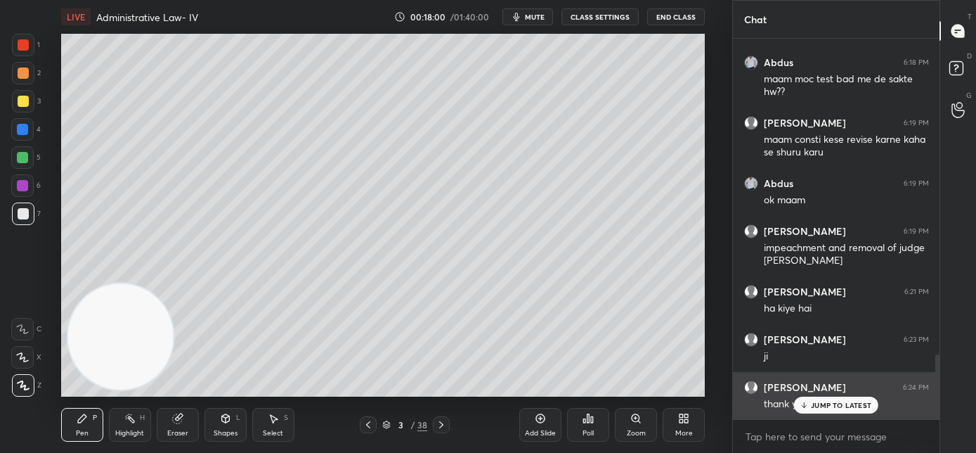
click at [812, 408] on p "JUMP TO LATEST" at bounding box center [841, 405] width 60 height 8
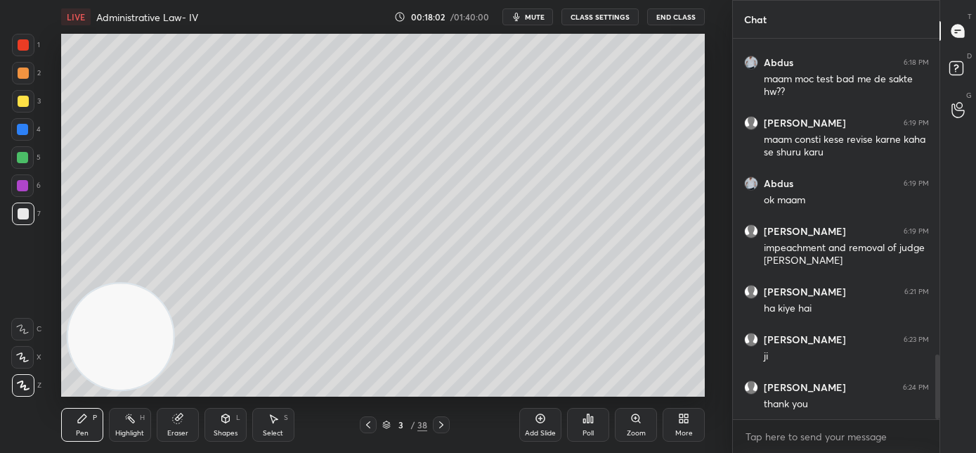
click at [439, 425] on icon at bounding box center [441, 424] width 11 height 11
click at [441, 424] on icon at bounding box center [441, 424] width 11 height 11
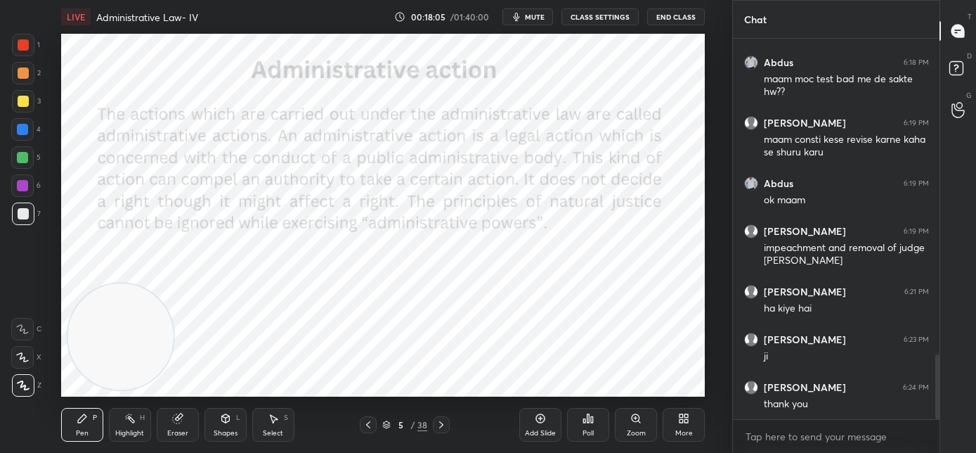
scroll to position [5, 5]
click at [0, 0] on html "1 2 3 4 5 6 7 C X Z C X Z E E Erase all H H LIVE Administrative Law- IV 00:18:0…" at bounding box center [488, 0] width 976 height 0
click at [28, 49] on div at bounding box center [23, 45] width 22 height 22
click at [812, 406] on p "JUMP TO LATEST" at bounding box center [841, 405] width 60 height 8
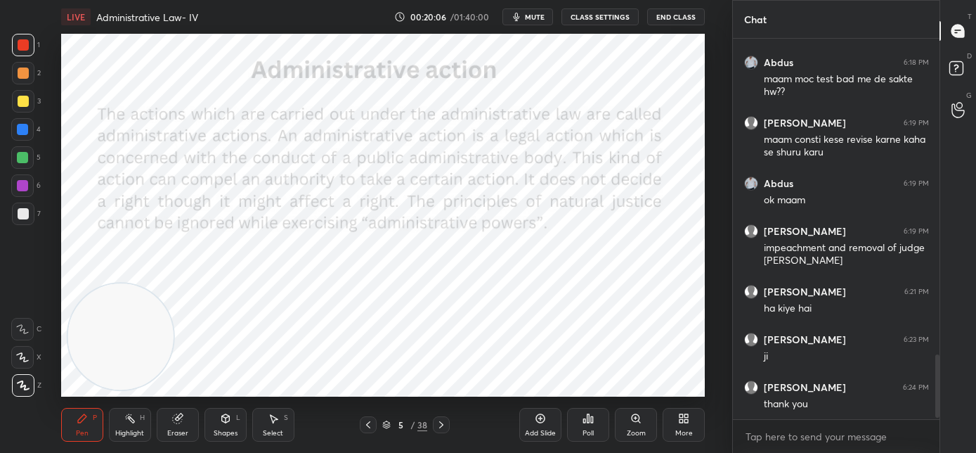
scroll to position [1906, 0]
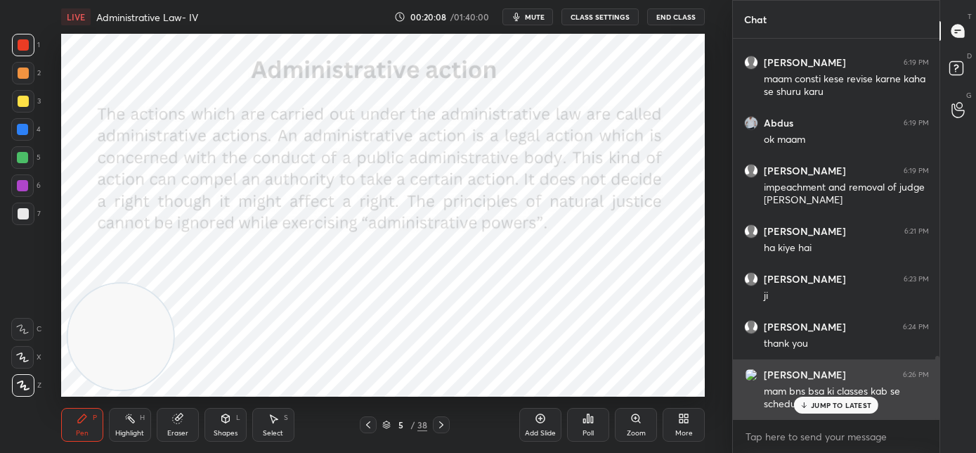
click at [823, 407] on p "JUMP TO LATEST" at bounding box center [841, 405] width 60 height 8
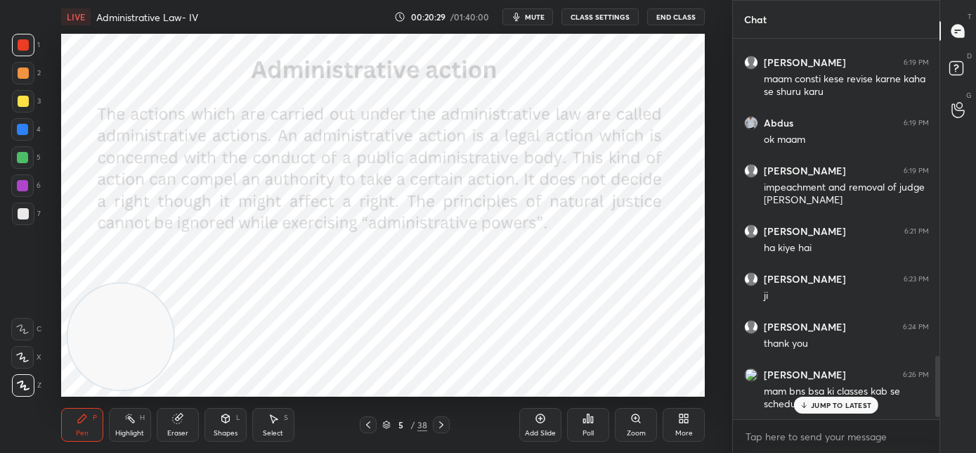
click at [809, 410] on div "JUMP TO LATEST" at bounding box center [836, 404] width 84 height 17
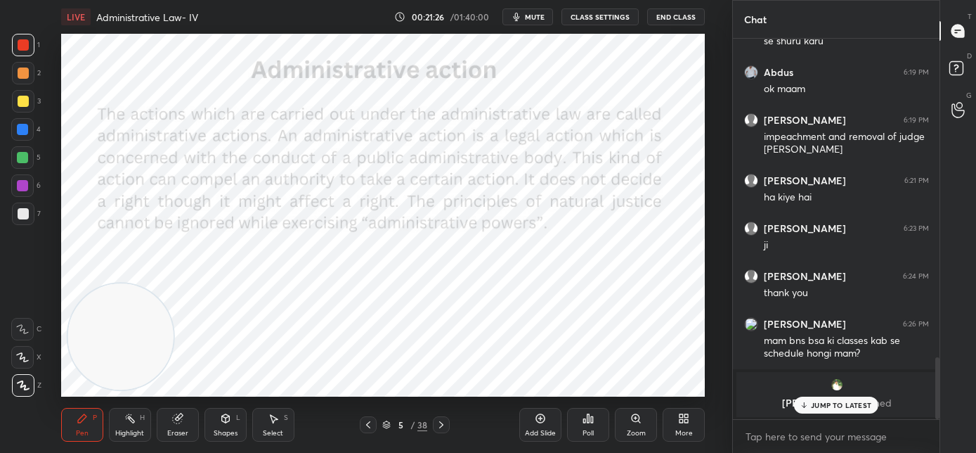
click at [824, 406] on p "JUMP TO LATEST" at bounding box center [841, 405] width 60 height 8
drag, startPoint x: 441, startPoint y: 423, endPoint x: 454, endPoint y: 415, distance: 15.4
click at [441, 423] on icon at bounding box center [441, 424] width 11 height 11
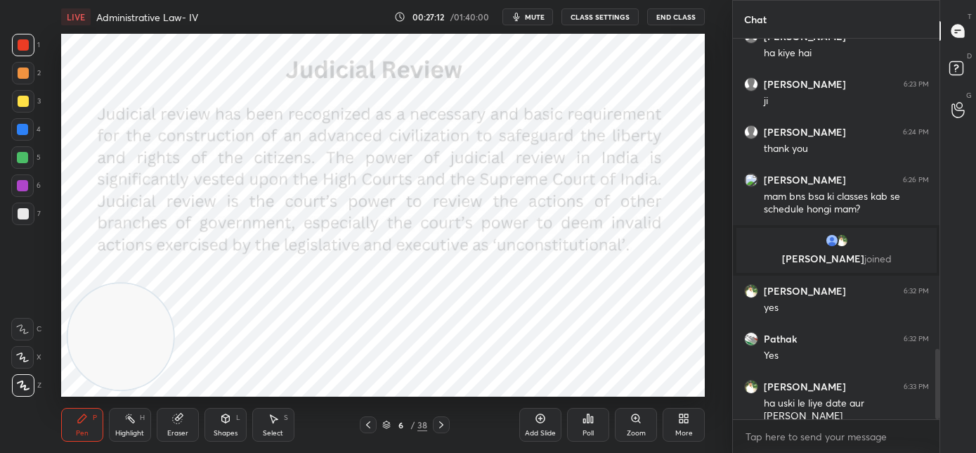
scroll to position [1722, 0]
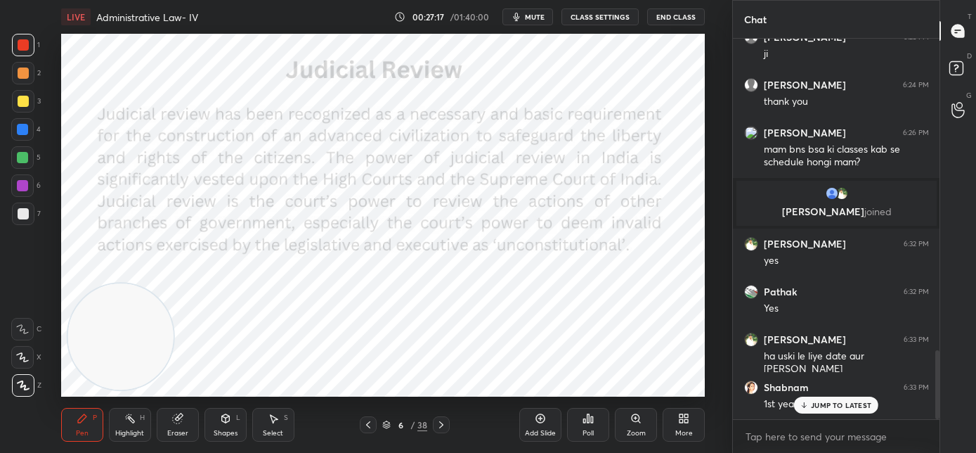
click at [813, 406] on p "JUMP TO LATEST" at bounding box center [841, 405] width 60 height 8
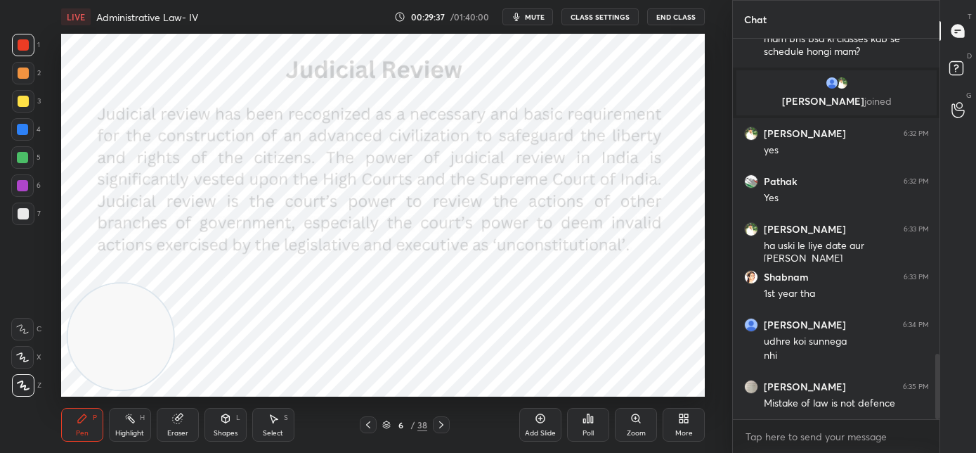
scroll to position [1879, 0]
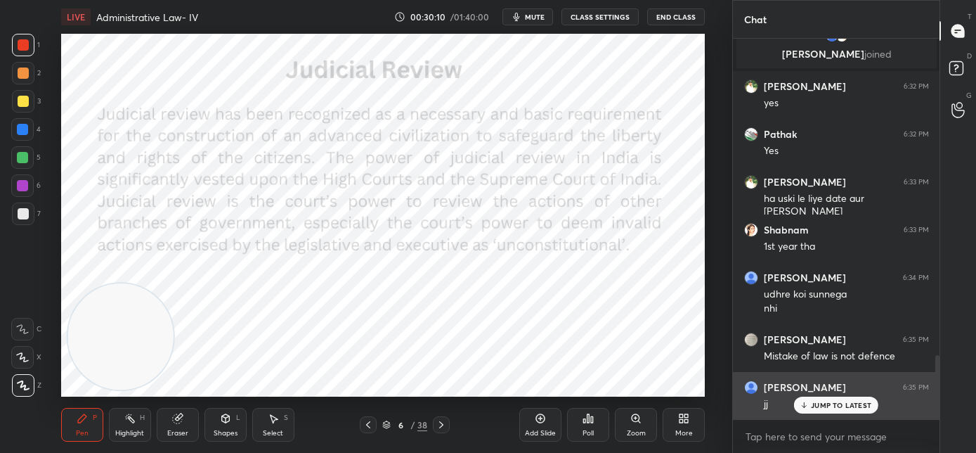
click at [832, 410] on div "JUMP TO LATEST" at bounding box center [836, 404] width 84 height 17
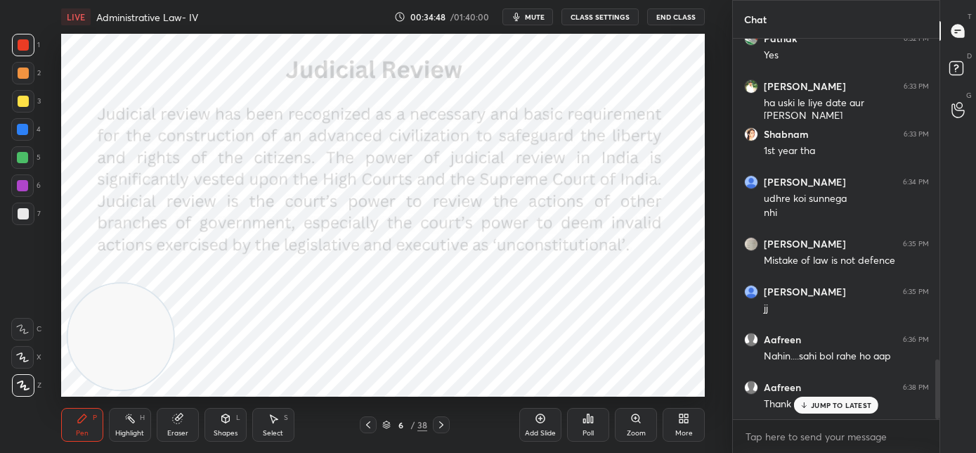
scroll to position [2048, 0]
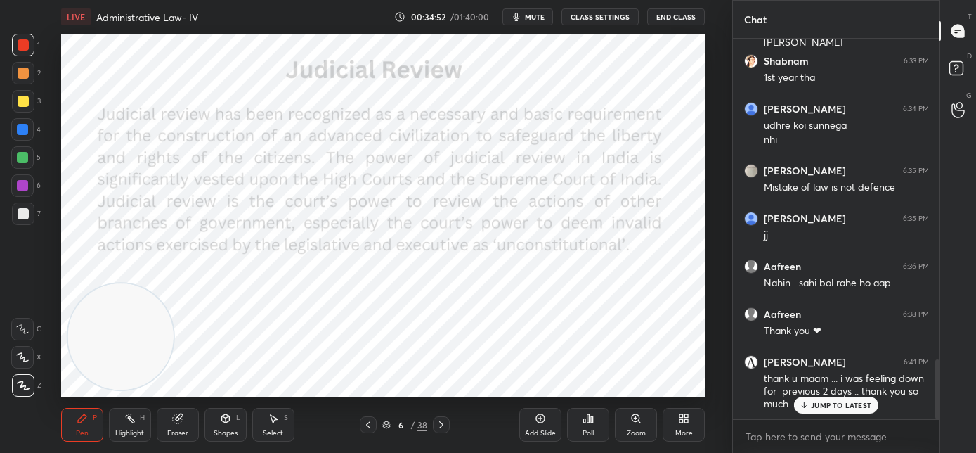
click at [815, 403] on p "JUMP TO LATEST" at bounding box center [841, 405] width 60 height 8
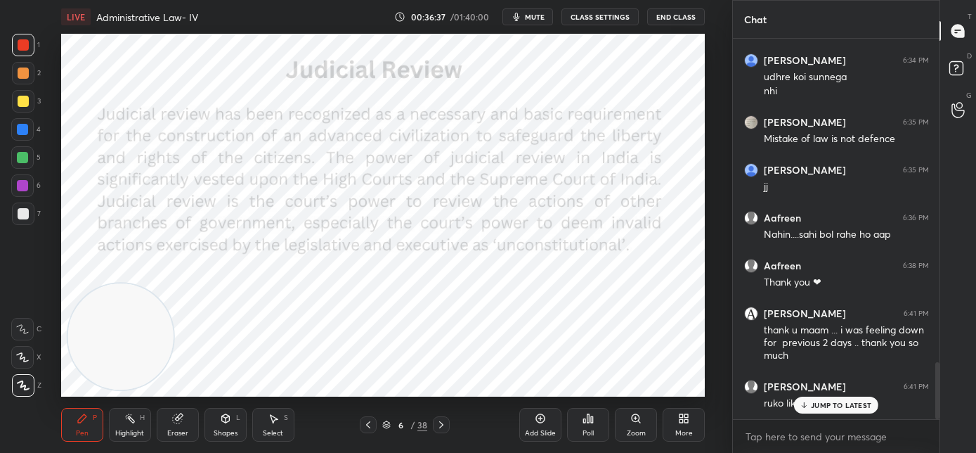
scroll to position [2144, 0]
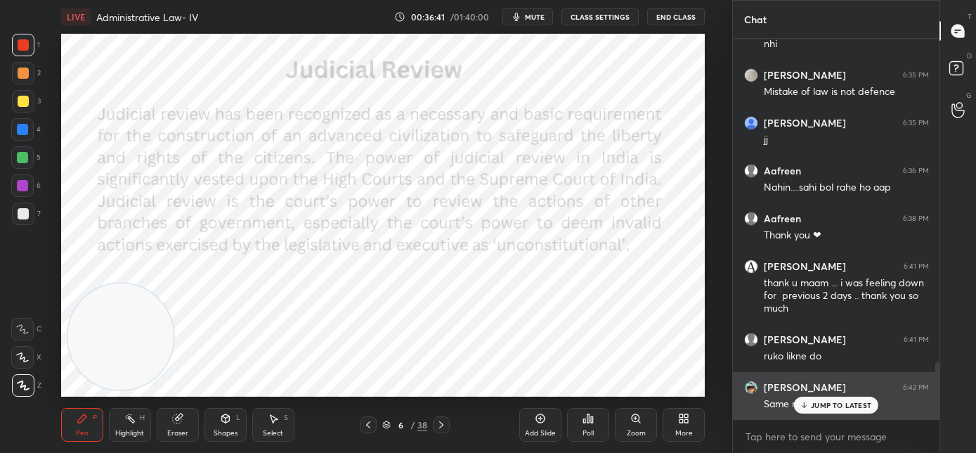
click at [813, 406] on p "JUMP TO LATEST" at bounding box center [841, 405] width 60 height 8
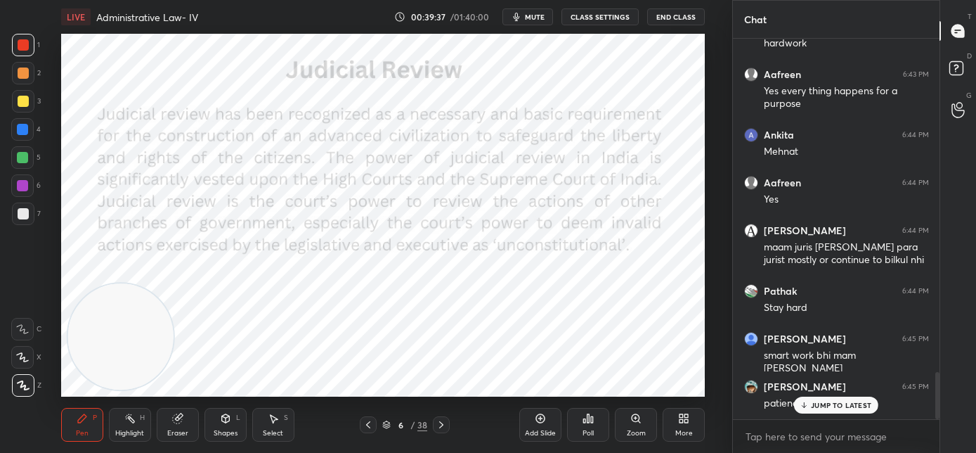
scroll to position [2695, 0]
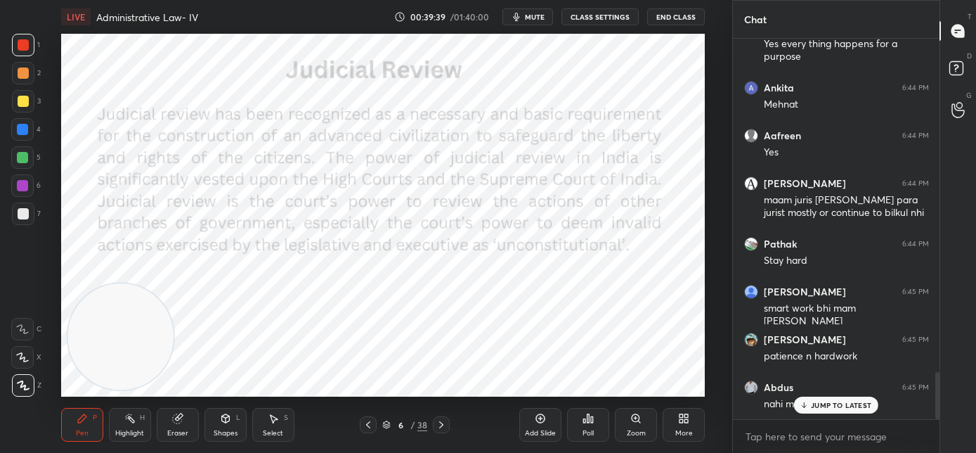
click at [800, 405] on icon at bounding box center [804, 405] width 9 height 8
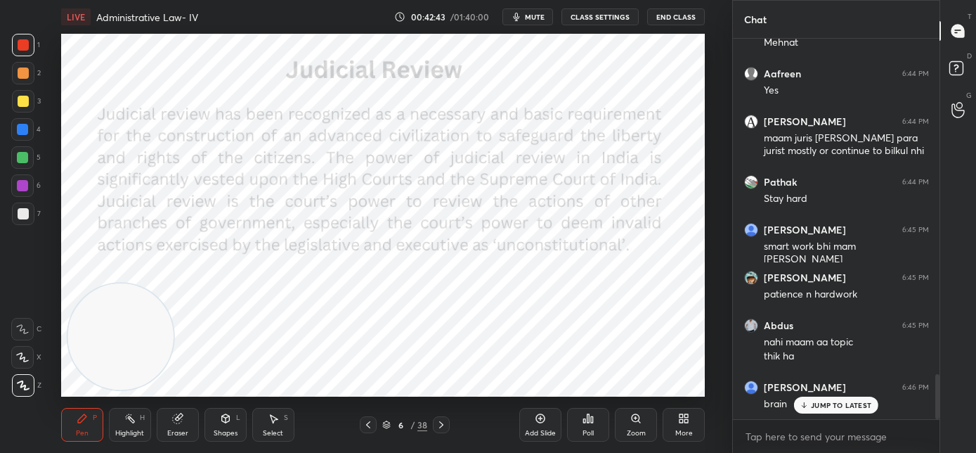
scroll to position [2817, 0]
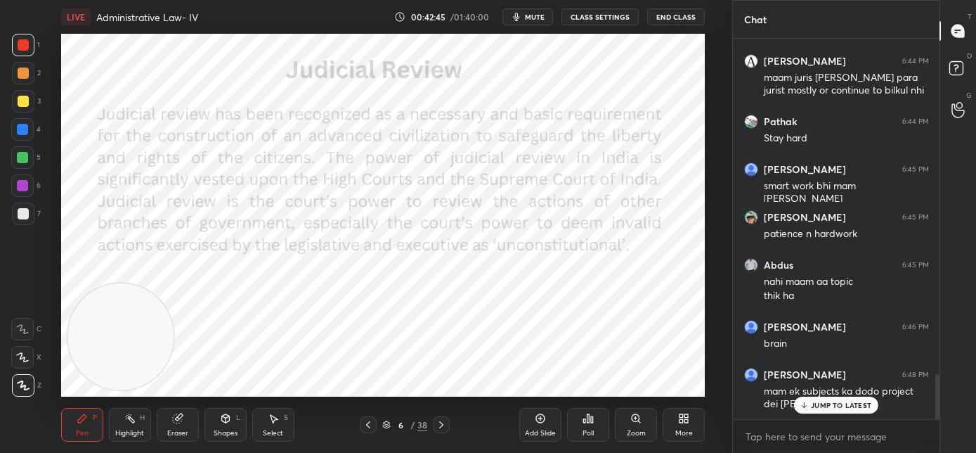
drag, startPoint x: 817, startPoint y: 408, endPoint x: 782, endPoint y: 399, distance: 37.0
click at [817, 409] on div "JUMP TO LATEST" at bounding box center [836, 404] width 84 height 17
click at [444, 427] on icon at bounding box center [441, 424] width 11 height 11
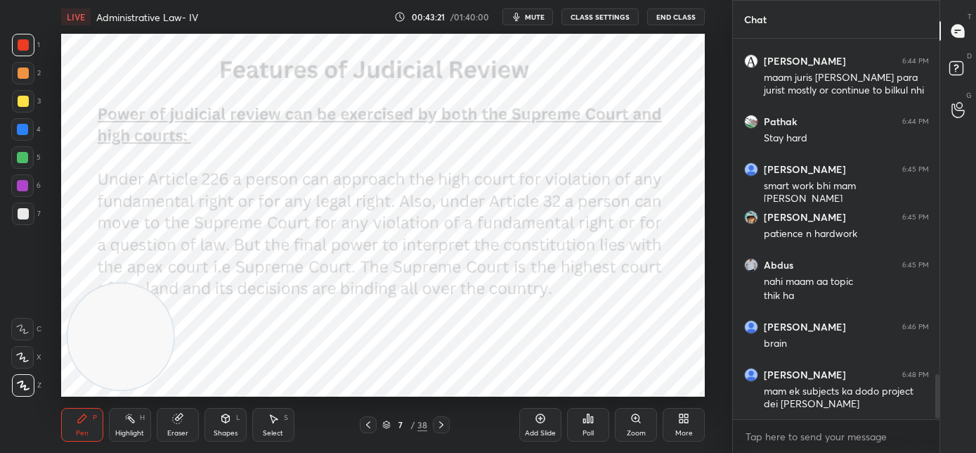
scroll to position [2865, 0]
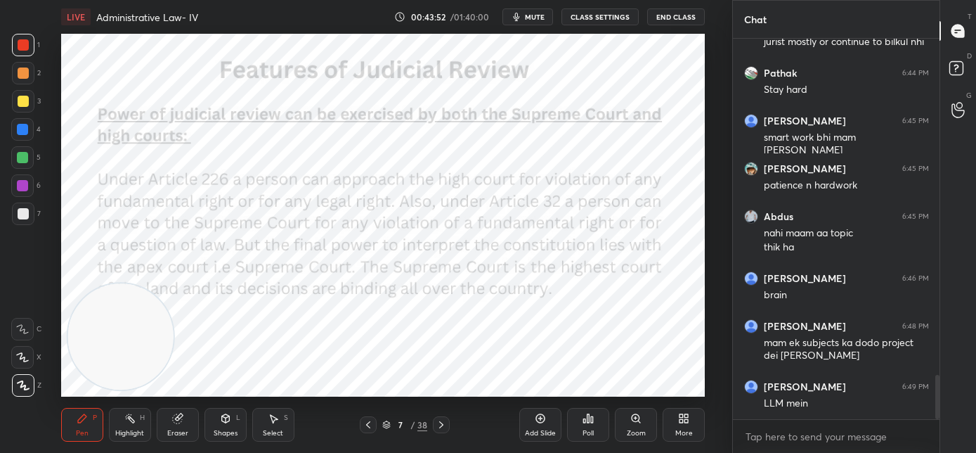
click at [448, 425] on div at bounding box center [441, 424] width 17 height 17
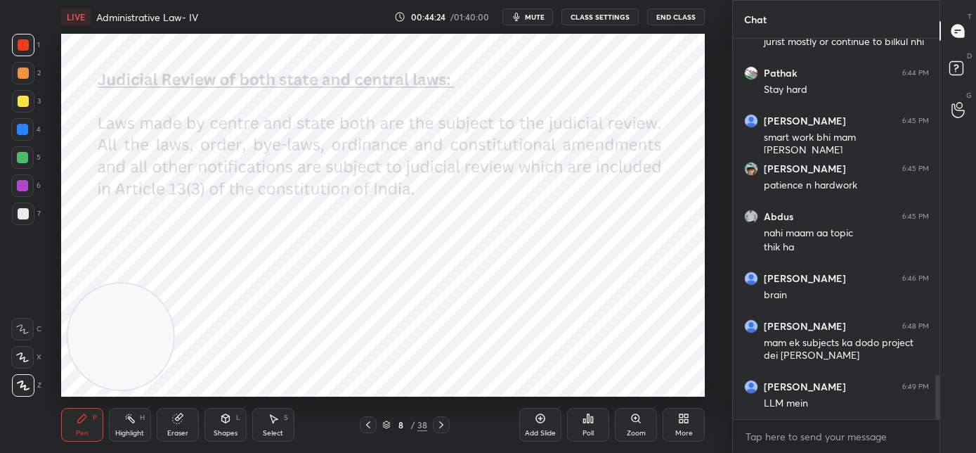
click at [538, 18] on span "mute" at bounding box center [535, 17] width 20 height 10
click at [539, 20] on span "unmute" at bounding box center [534, 17] width 30 height 10
click at [444, 428] on icon at bounding box center [441, 424] width 11 height 11
click at [442, 426] on icon at bounding box center [441, 424] width 11 height 11
click at [440, 426] on icon at bounding box center [441, 424] width 11 height 11
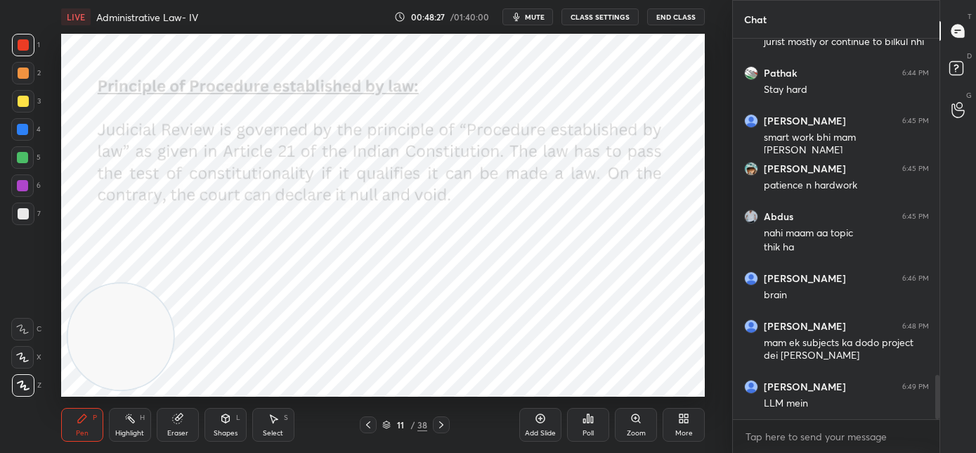
click at [445, 430] on div at bounding box center [441, 424] width 17 height 17
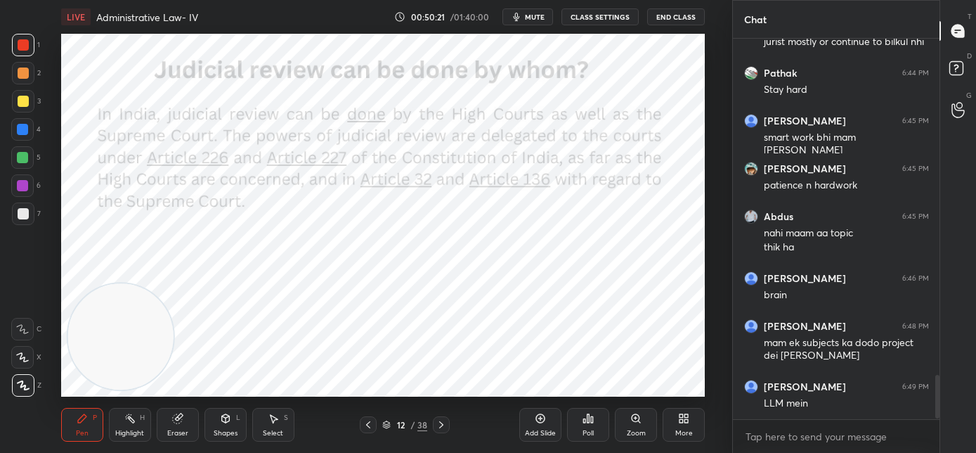
scroll to position [2912, 0]
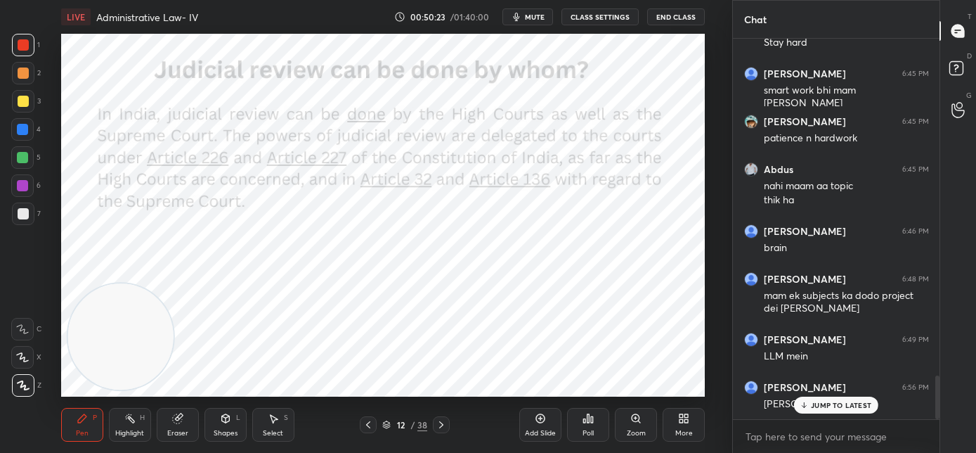
click at [813, 406] on p "JUMP TO LATEST" at bounding box center [841, 405] width 60 height 8
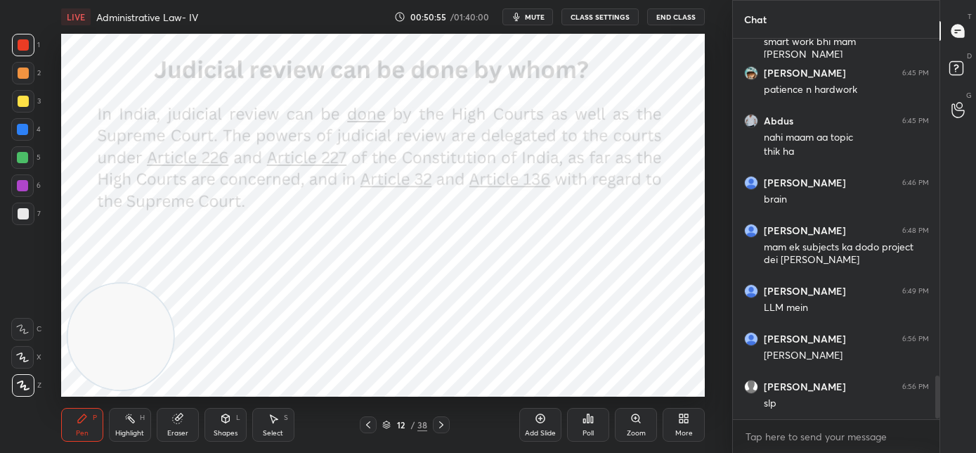
scroll to position [3008, 0]
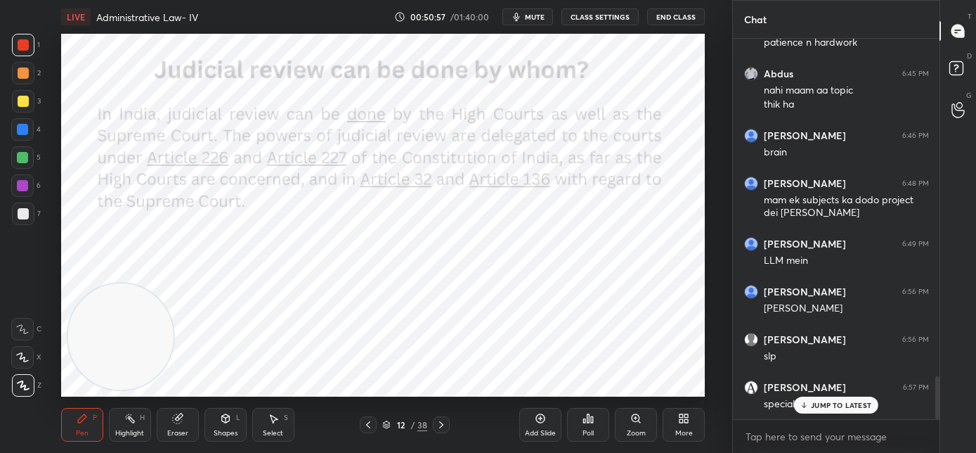
click at [817, 401] on p "JUMP TO LATEST" at bounding box center [841, 405] width 60 height 8
click at [443, 425] on icon at bounding box center [441, 424] width 11 height 11
click at [444, 422] on icon at bounding box center [441, 424] width 11 height 11
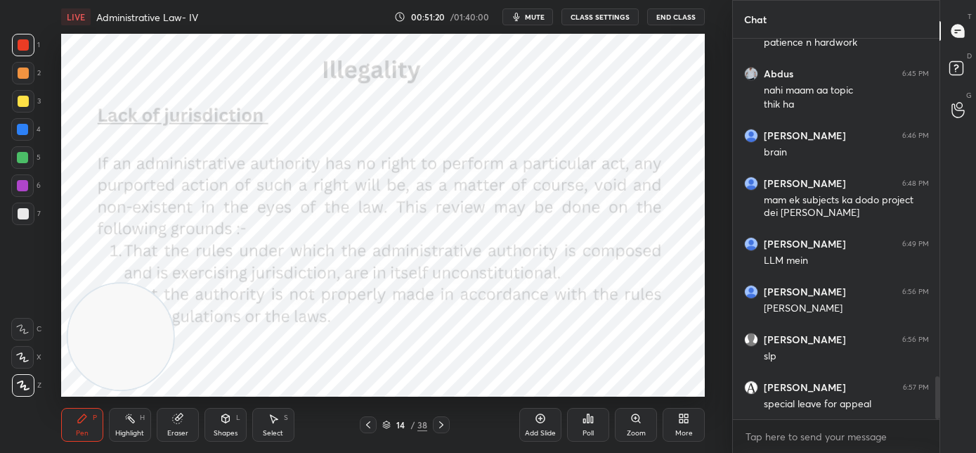
click at [372, 424] on icon at bounding box center [368, 424] width 11 height 11
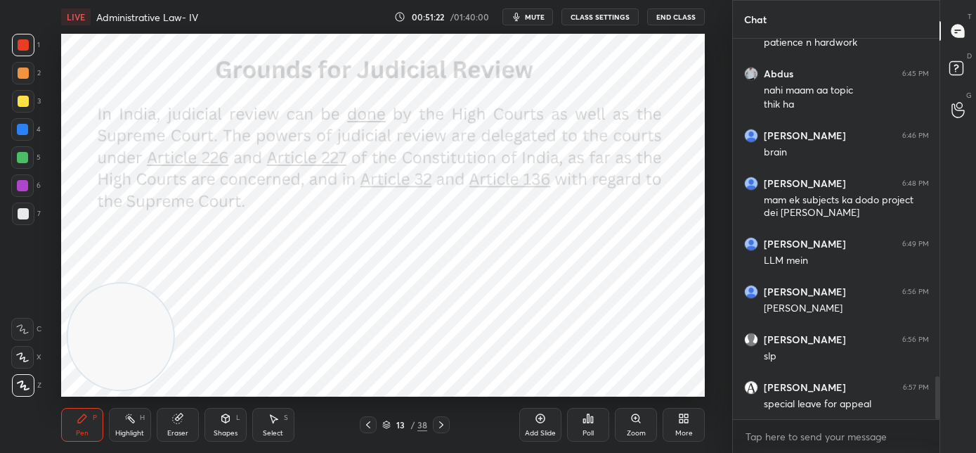
click at [443, 429] on icon at bounding box center [441, 424] width 11 height 11
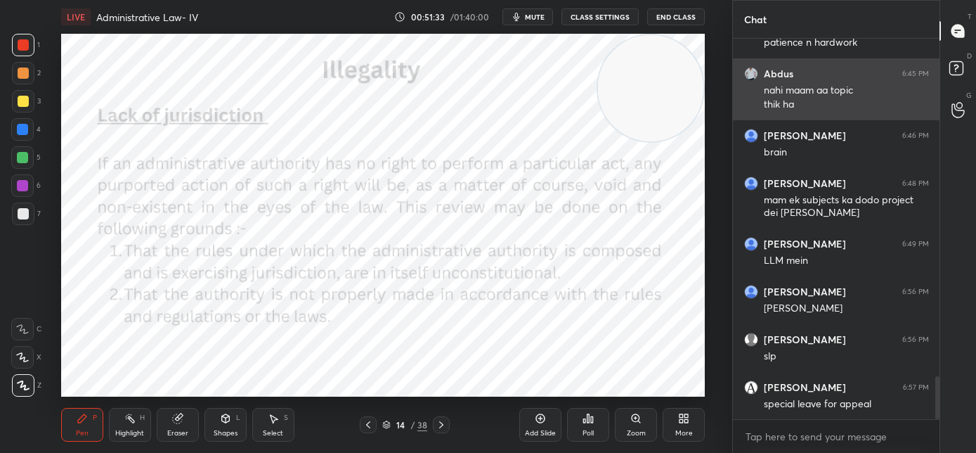
drag, startPoint x: 569, startPoint y: 178, endPoint x: 744, endPoint y: 62, distance: 209.3
click at [746, 63] on div "1 2 3 4 5 6 7 C X Z C X Z E E Erase all H H LIVE Administrative Law- IV 00:51:3…" at bounding box center [488, 226] width 976 height 453
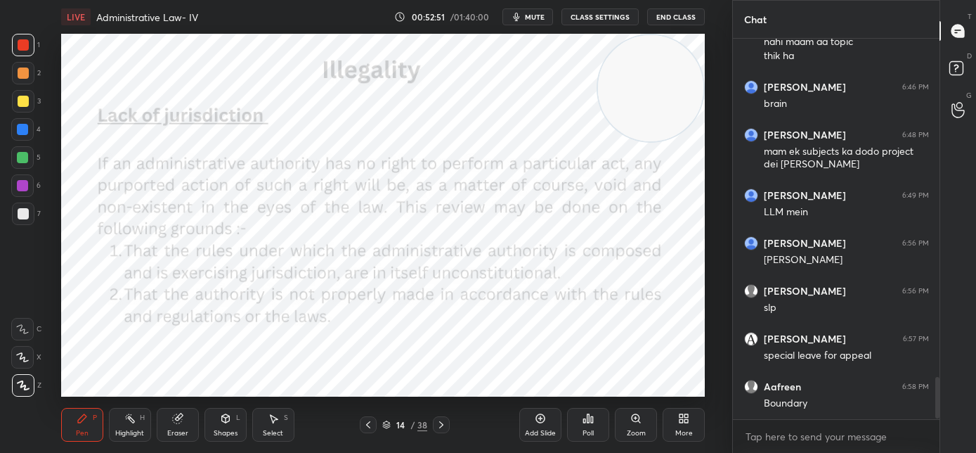
scroll to position [3104, 0]
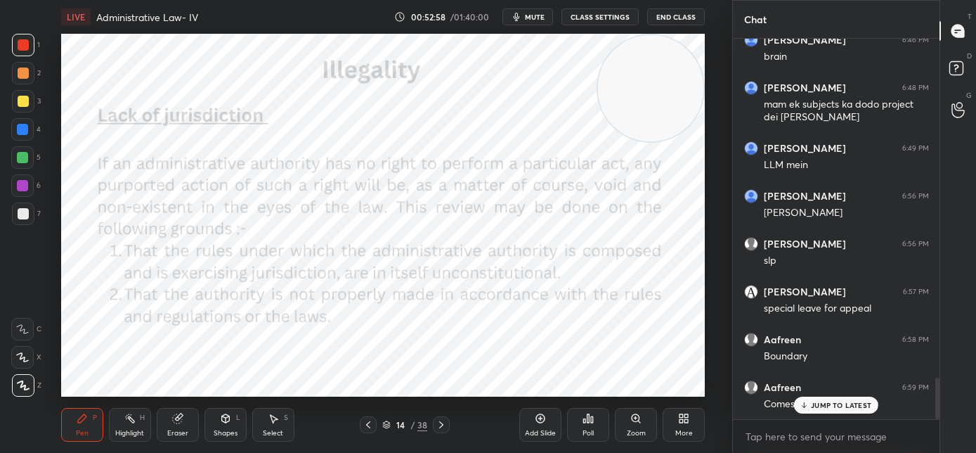
click at [799, 403] on div "JUMP TO LATEST" at bounding box center [836, 404] width 84 height 17
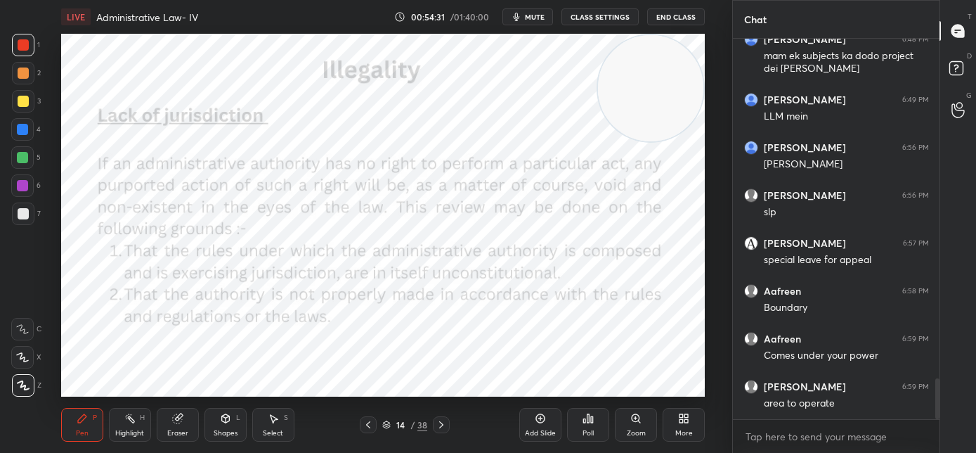
click at [436, 425] on icon at bounding box center [441, 424] width 11 height 11
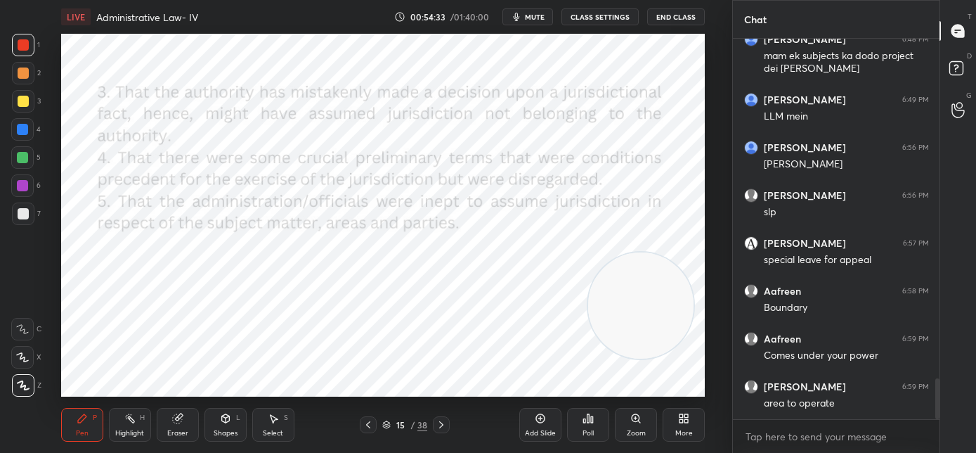
drag, startPoint x: 642, startPoint y: 277, endPoint x: 641, endPoint y: 313, distance: 36.6
click at [641, 316] on video at bounding box center [641, 305] width 106 height 106
click at [441, 427] on icon at bounding box center [441, 424] width 11 height 11
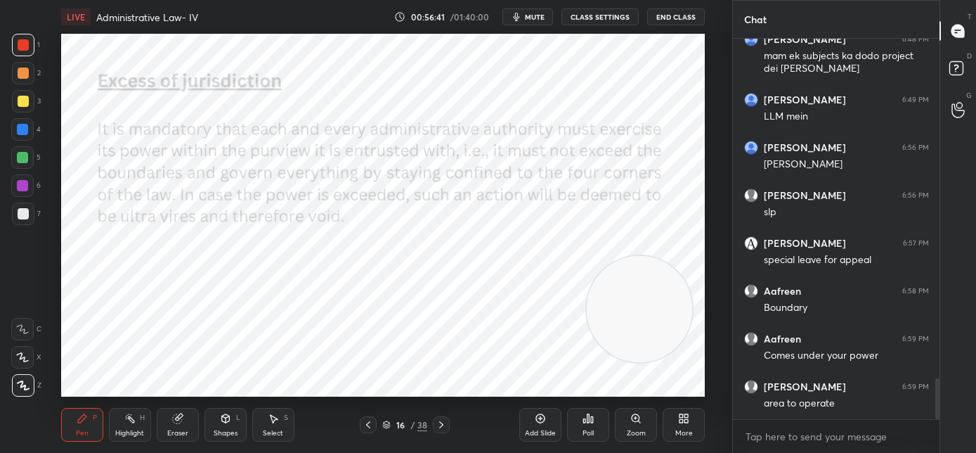
click at [441, 422] on icon at bounding box center [441, 424] width 4 height 7
click at [439, 429] on icon at bounding box center [441, 424] width 11 height 11
click at [444, 428] on icon at bounding box center [441, 424] width 11 height 11
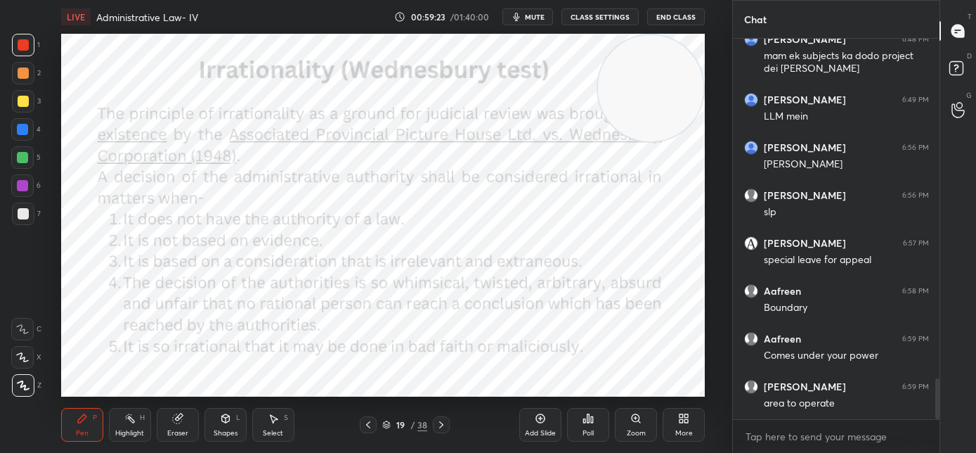
drag, startPoint x: 651, startPoint y: 77, endPoint x: 646, endPoint y: 105, distance: 28.5
click at [651, 79] on video at bounding box center [651, 88] width 106 height 106
click at [443, 427] on icon at bounding box center [441, 424] width 11 height 11
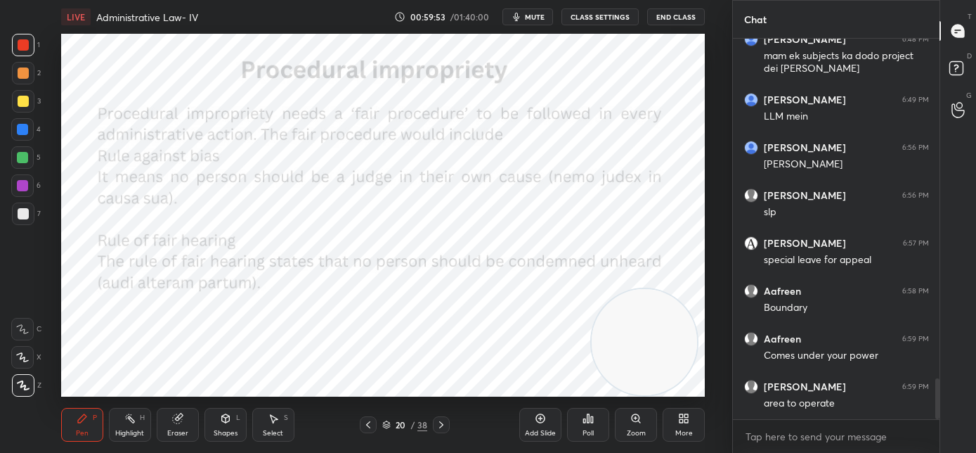
drag, startPoint x: 654, startPoint y: 191, endPoint x: 647, endPoint y: 377, distance: 185.6
click at [650, 378] on video at bounding box center [645, 342] width 106 height 106
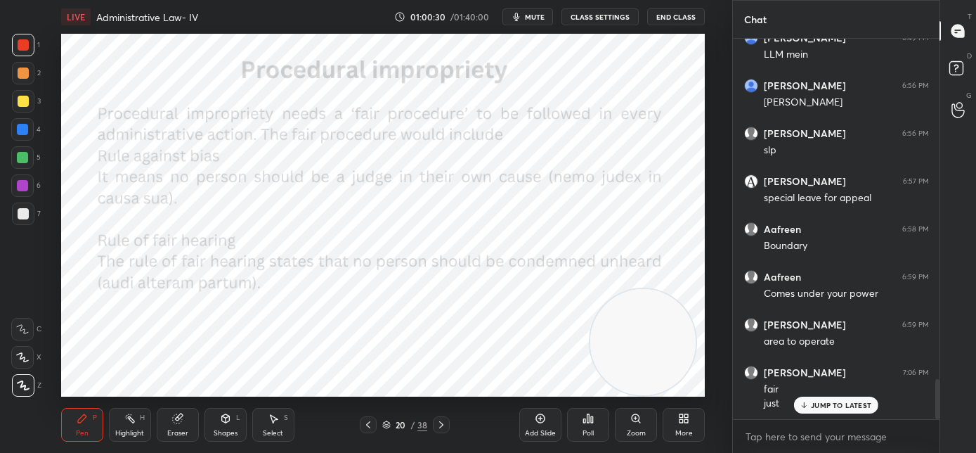
scroll to position [3261, 0]
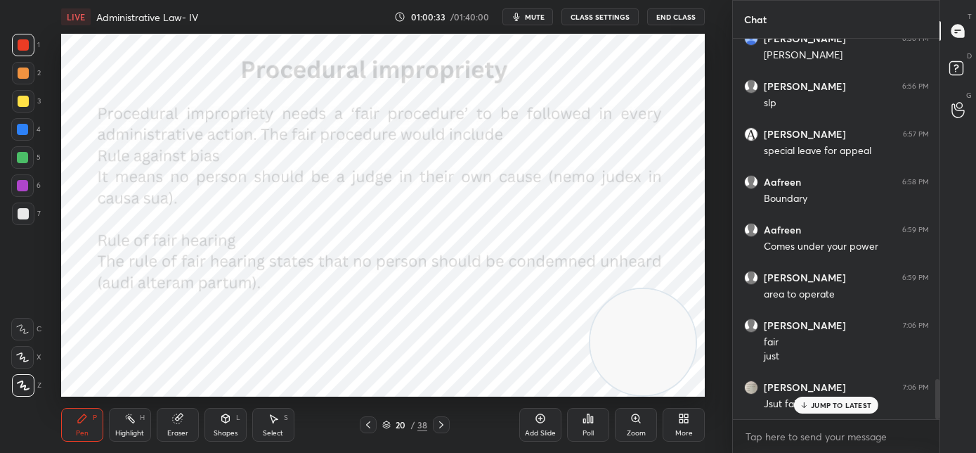
click at [818, 409] on div "JUMP TO LATEST" at bounding box center [836, 404] width 84 height 17
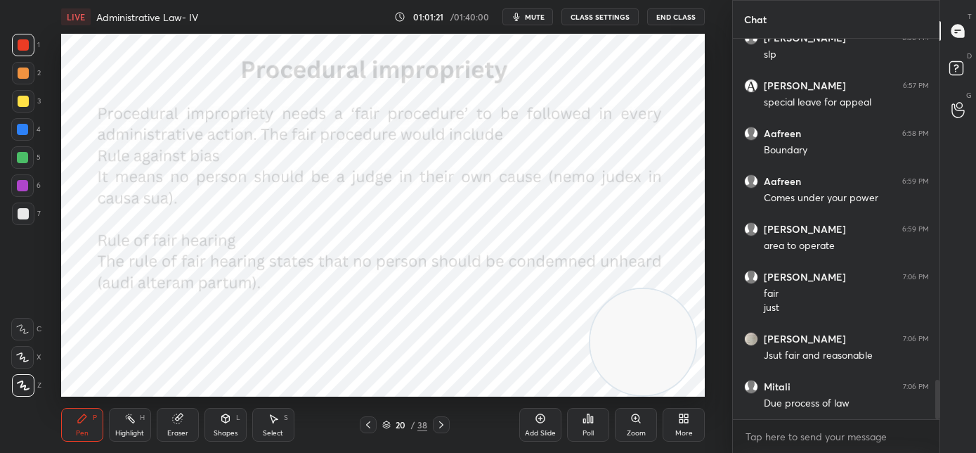
click at [448, 428] on div at bounding box center [441, 424] width 17 height 17
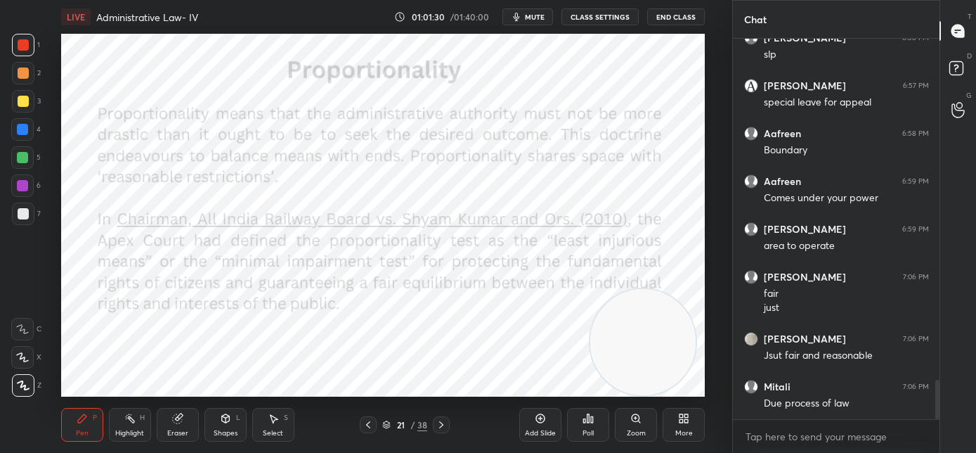
click at [369, 428] on icon at bounding box center [368, 424] width 11 height 11
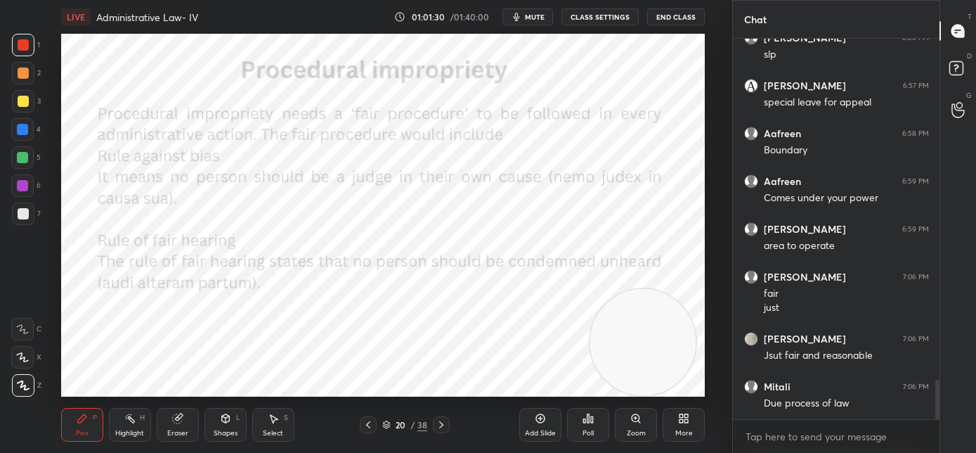
click at [369, 428] on icon at bounding box center [368, 424] width 11 height 11
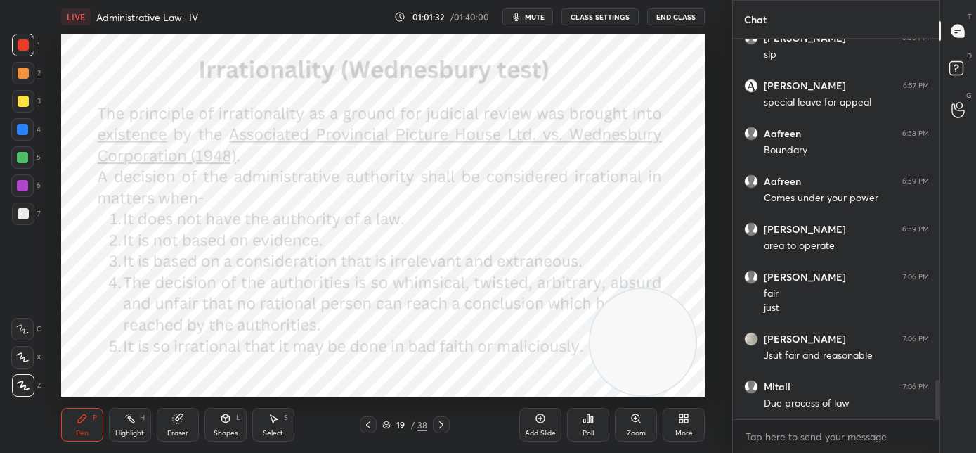
click at [440, 427] on icon at bounding box center [441, 424] width 4 height 7
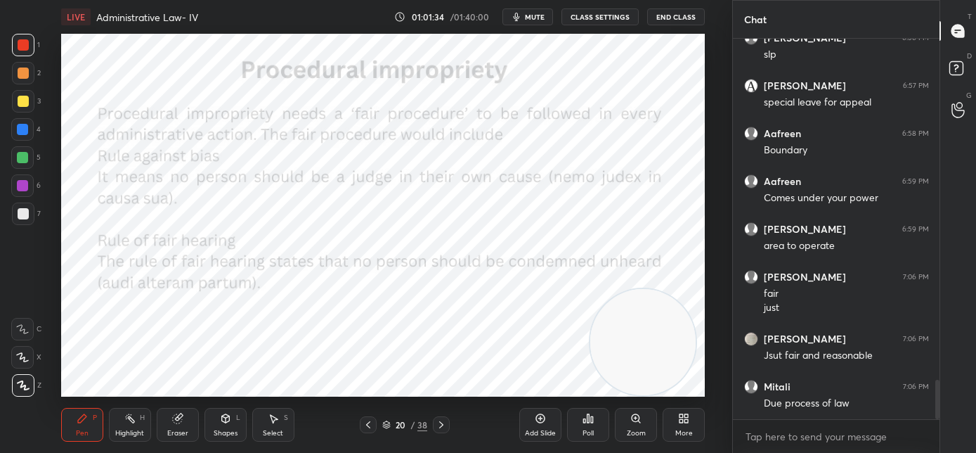
click at [444, 427] on icon at bounding box center [441, 424] width 11 height 11
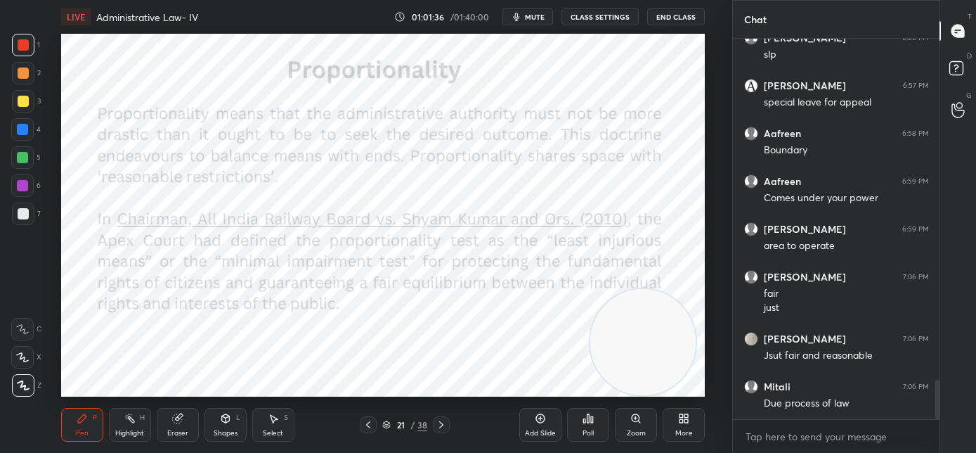
click at [443, 424] on icon at bounding box center [441, 424] width 4 height 7
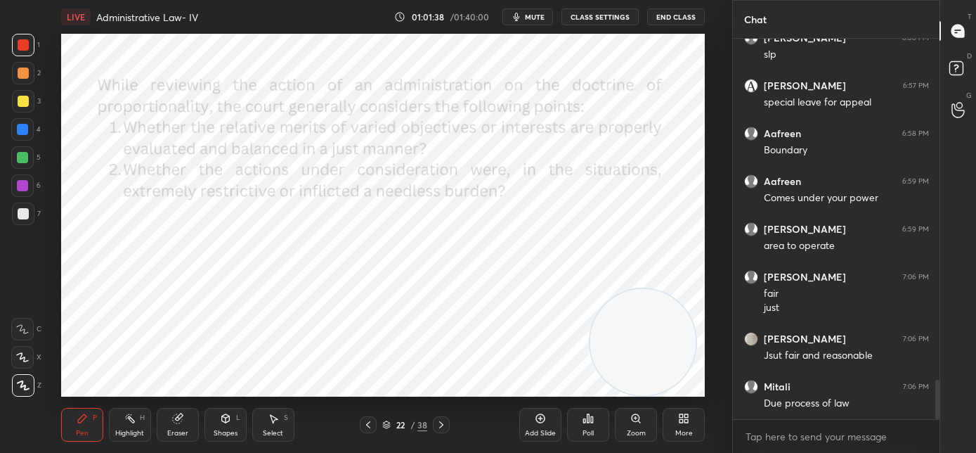
click at [445, 425] on icon at bounding box center [441, 424] width 11 height 11
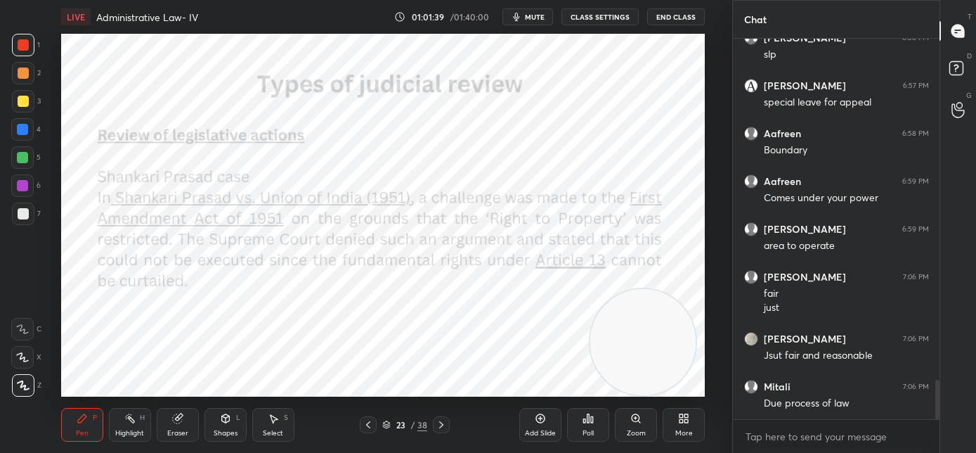
click at [367, 425] on icon at bounding box center [368, 424] width 4 height 7
click at [367, 425] on icon at bounding box center [368, 424] width 11 height 11
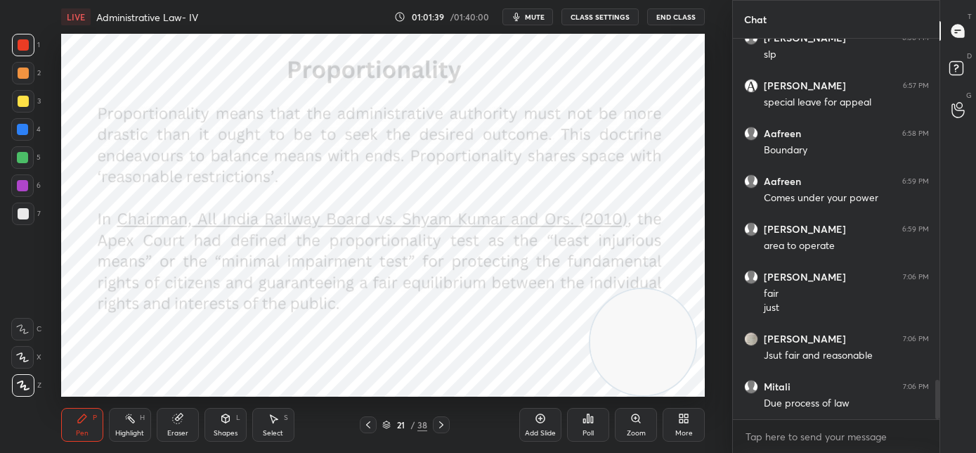
click at [367, 427] on icon at bounding box center [368, 424] width 11 height 11
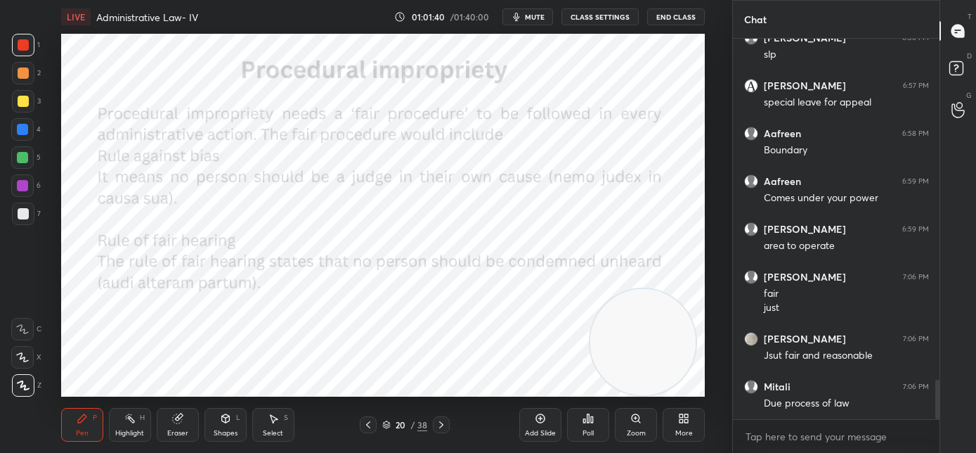
click at [366, 429] on icon at bounding box center [368, 424] width 11 height 11
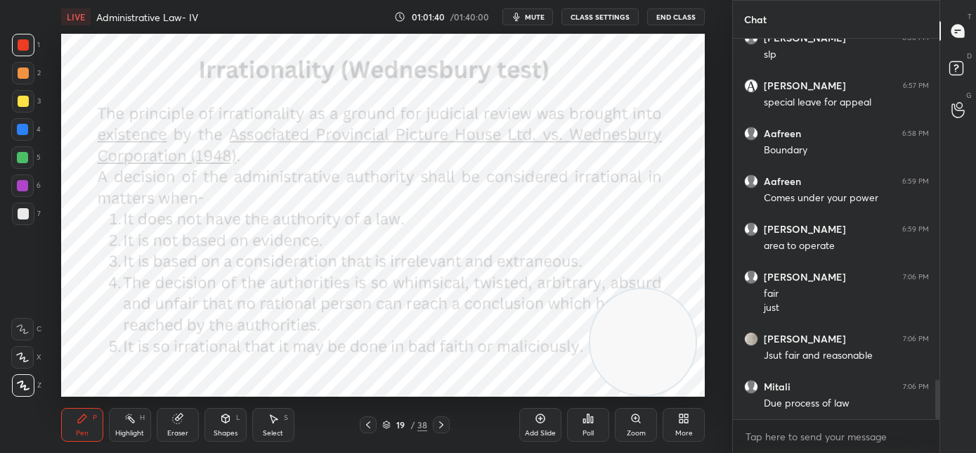
click at [366, 429] on icon at bounding box center [368, 424] width 11 height 11
click at [367, 429] on icon at bounding box center [368, 424] width 11 height 11
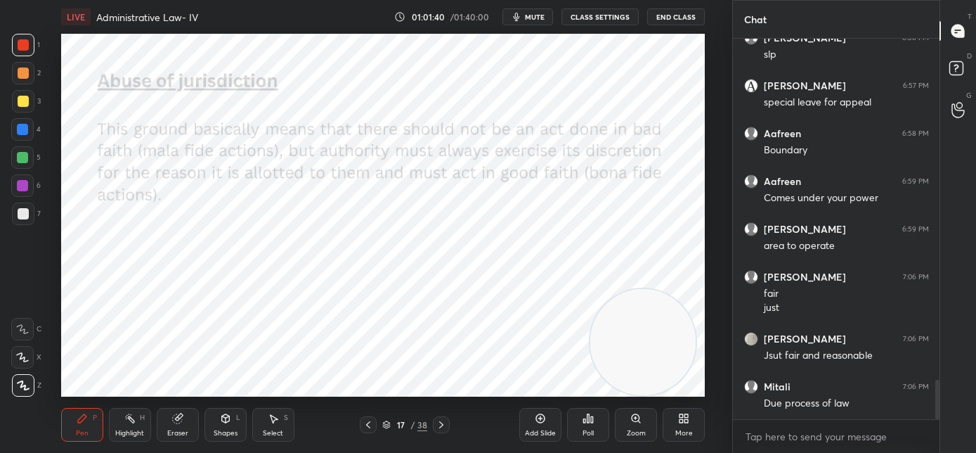
click at [366, 429] on div at bounding box center [368, 424] width 17 height 17
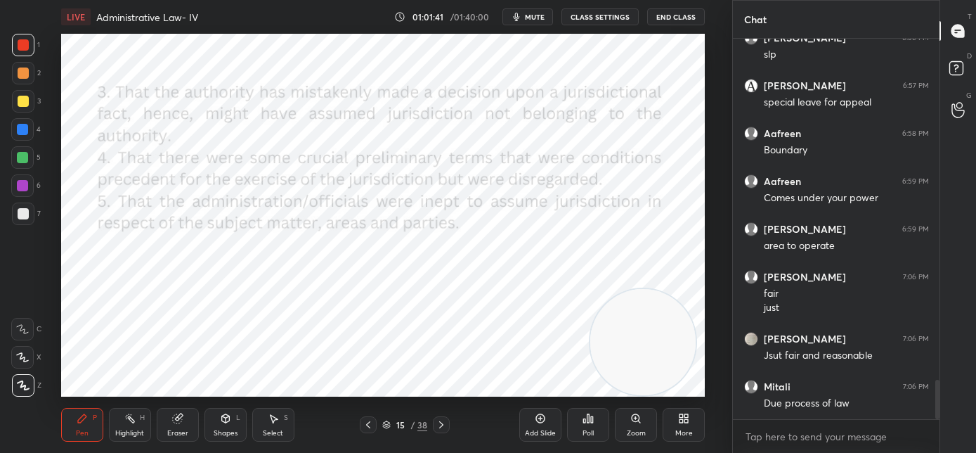
click at [366, 429] on icon at bounding box center [368, 424] width 11 height 11
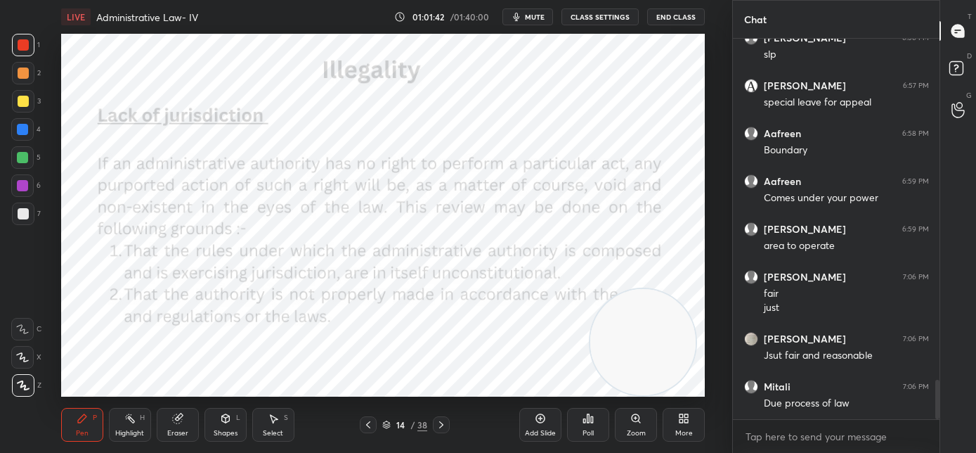
click at [442, 425] on icon at bounding box center [441, 424] width 11 height 11
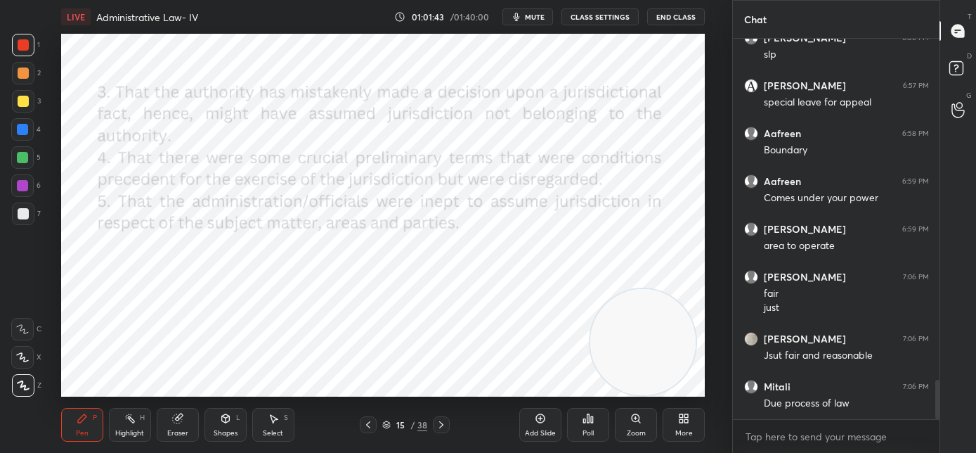
click at [442, 426] on icon at bounding box center [441, 424] width 11 height 11
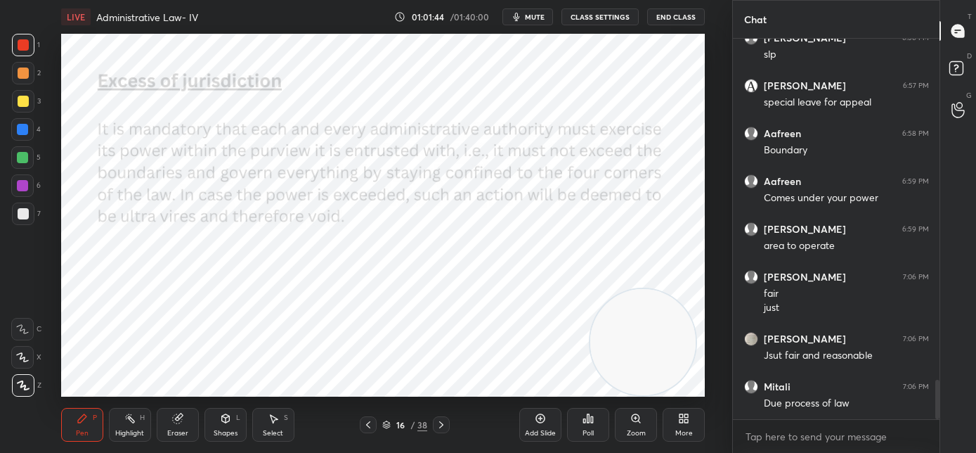
click at [442, 427] on icon at bounding box center [441, 424] width 11 height 11
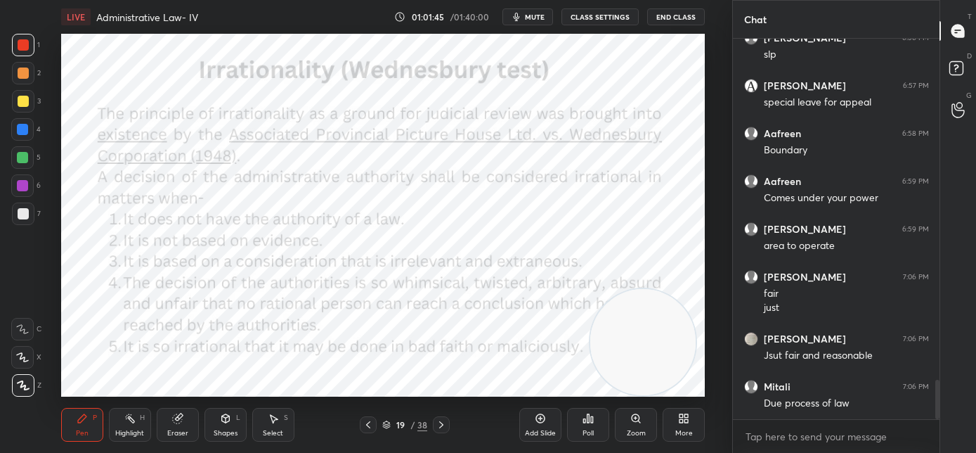
click at [442, 429] on icon at bounding box center [441, 424] width 11 height 11
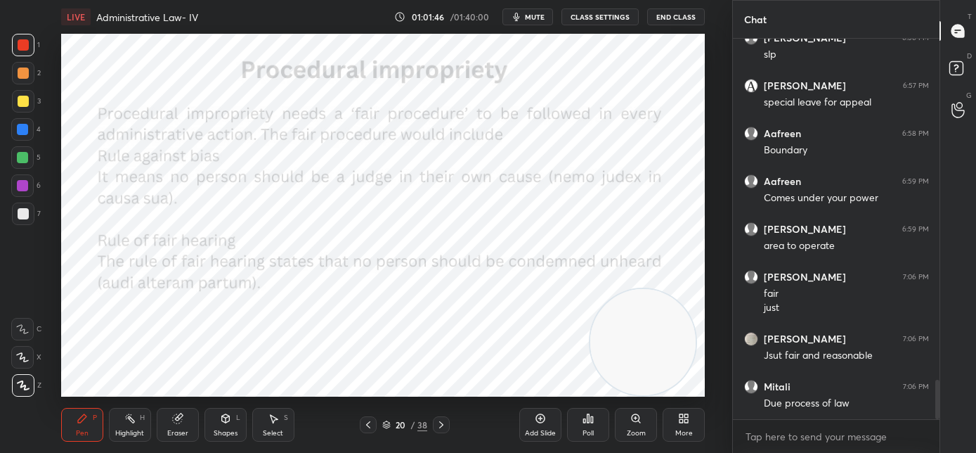
click at [442, 430] on div at bounding box center [441, 424] width 17 height 17
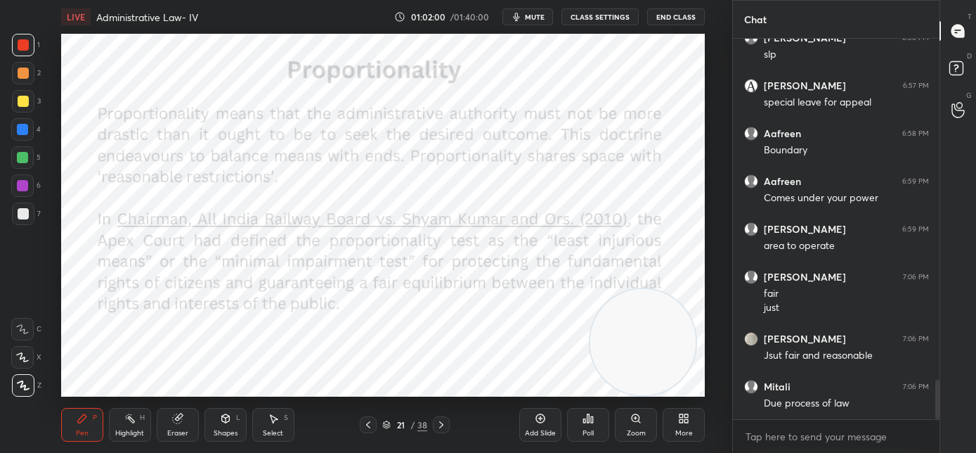
scroll to position [3357, 0]
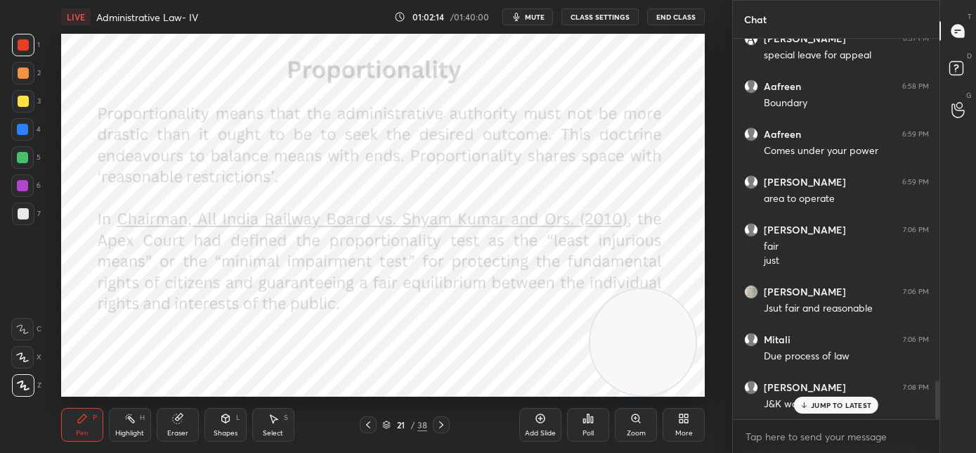
click at [817, 406] on p "JUMP TO LATEST" at bounding box center [841, 405] width 60 height 8
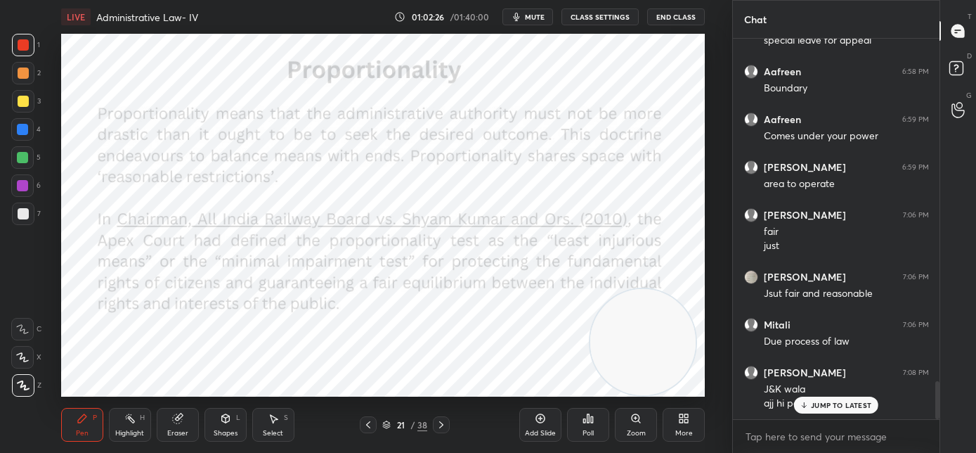
scroll to position [3418, 0]
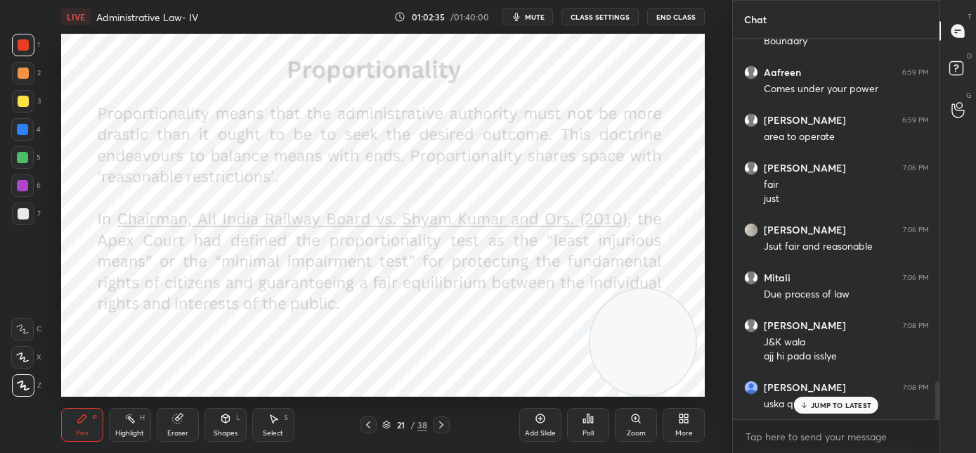
click at [810, 408] on div "JUMP TO LATEST" at bounding box center [836, 404] width 84 height 17
click at [445, 427] on icon at bounding box center [441, 424] width 11 height 11
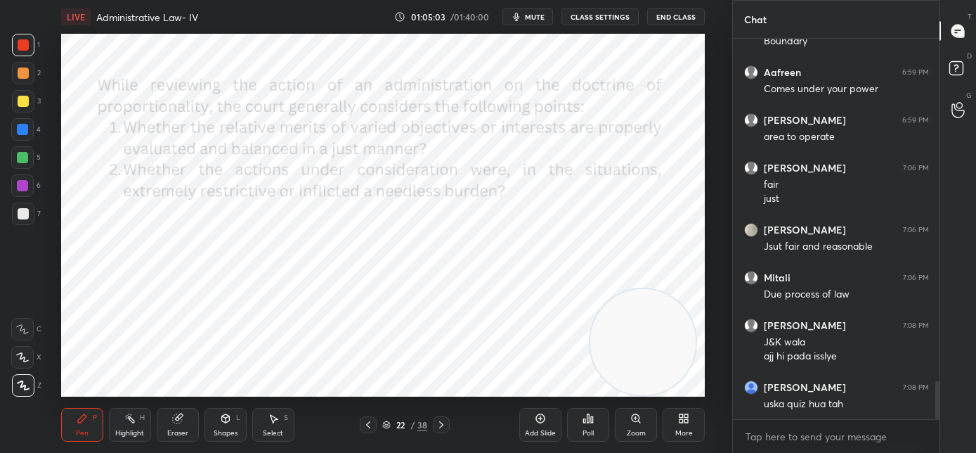
click at [443, 429] on icon at bounding box center [441, 424] width 11 height 11
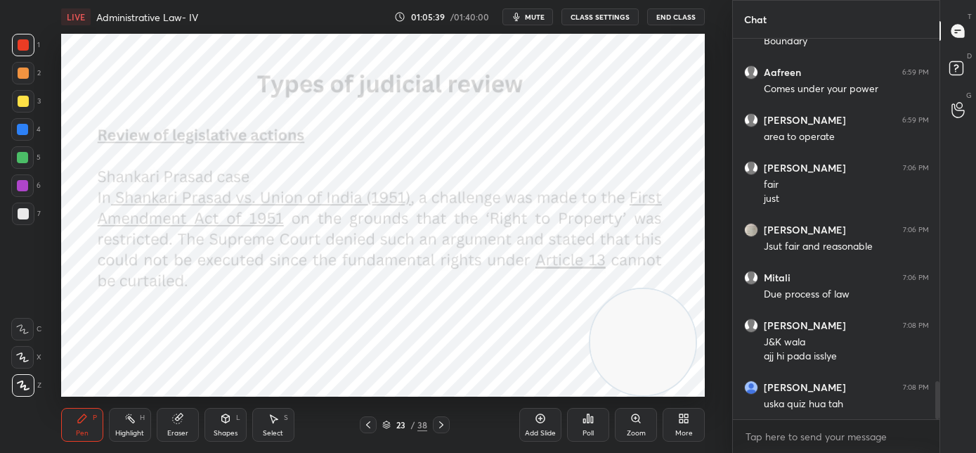
click at [442, 420] on icon at bounding box center [441, 424] width 11 height 11
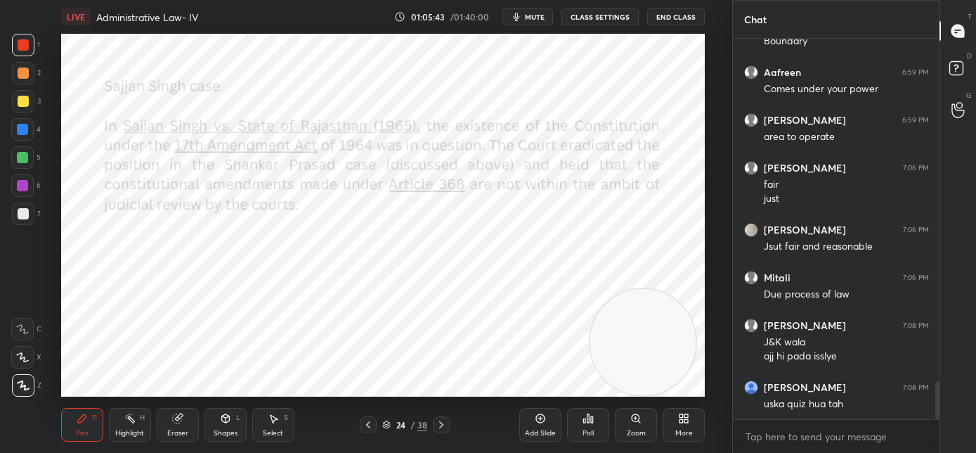
click at [445, 427] on icon at bounding box center [441, 424] width 11 height 11
click at [443, 425] on icon at bounding box center [441, 424] width 11 height 11
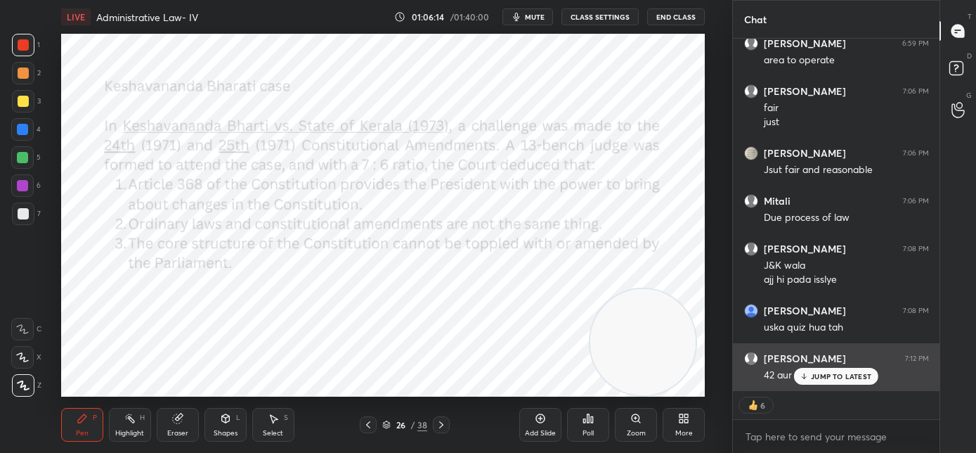
click at [836, 380] on div "JUMP TO LATEST" at bounding box center [836, 376] width 84 height 17
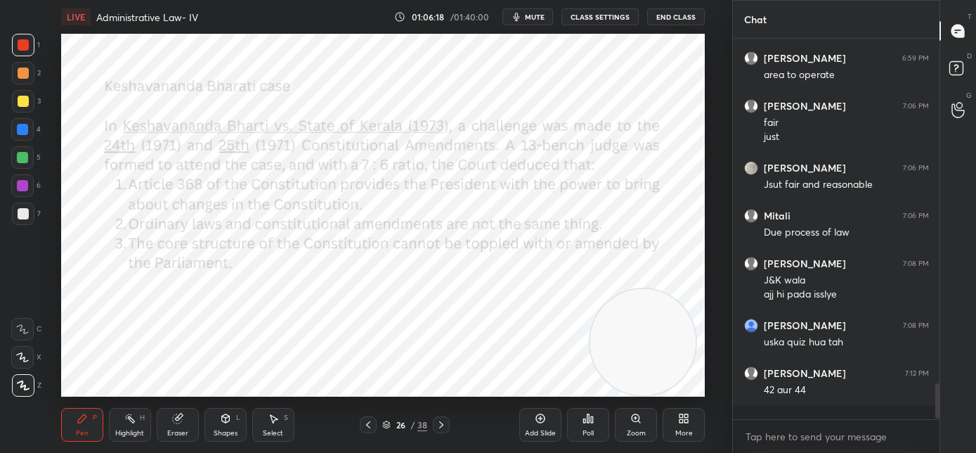
scroll to position [3467, 0]
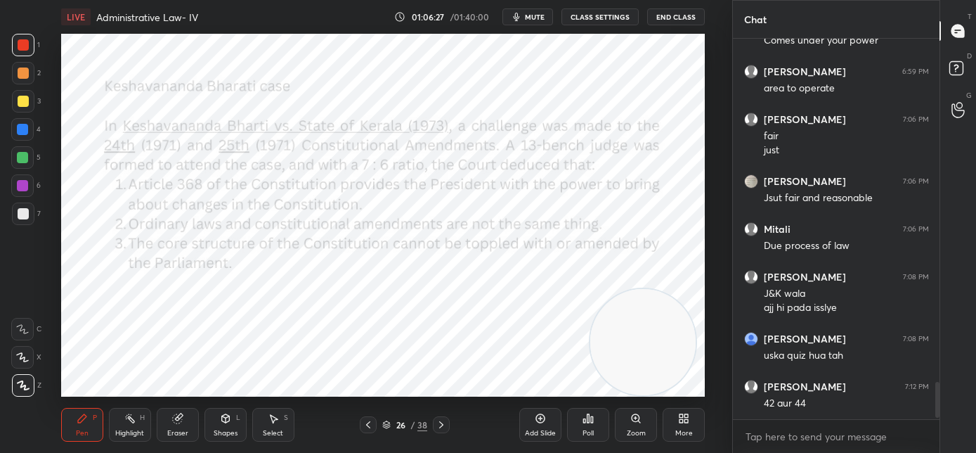
click at [436, 425] on icon at bounding box center [441, 424] width 11 height 11
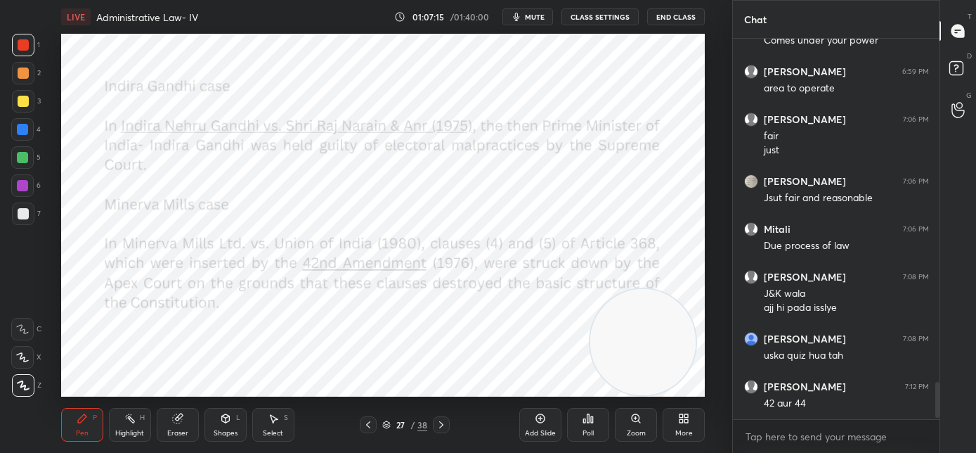
click at [443, 429] on div at bounding box center [441, 424] width 17 height 17
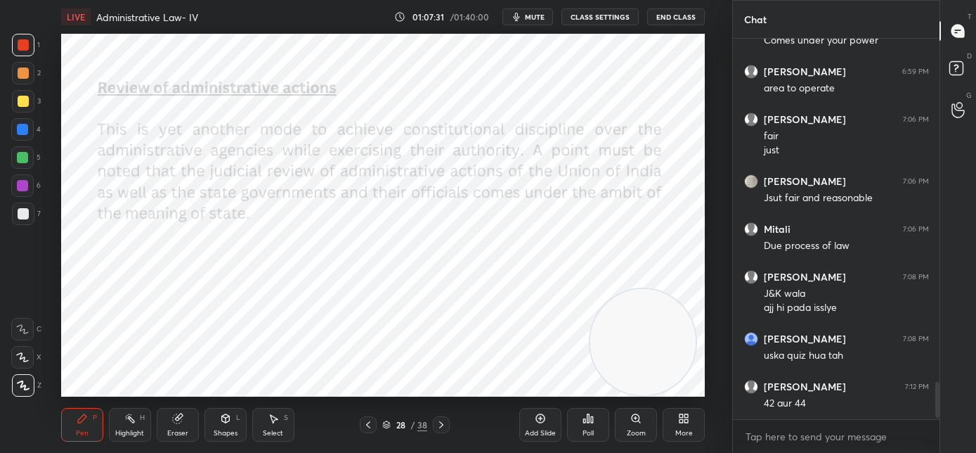
click at [445, 424] on icon at bounding box center [441, 424] width 11 height 11
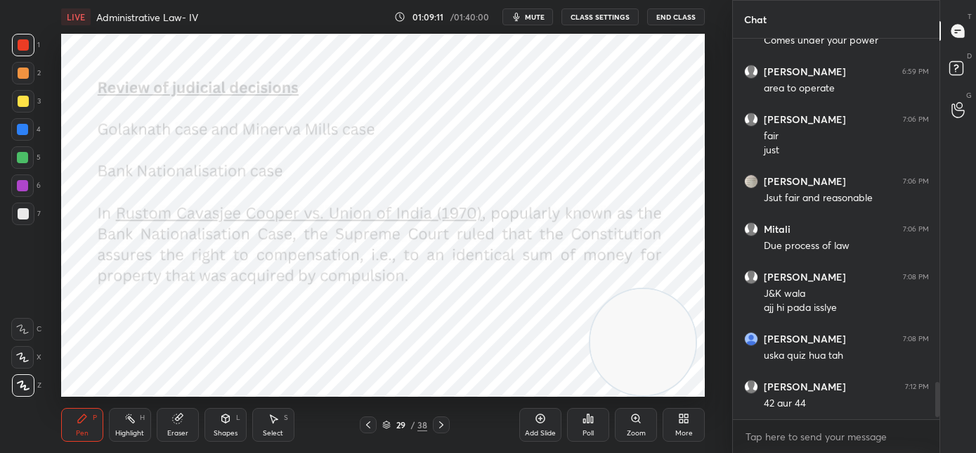
click at [439, 424] on icon at bounding box center [441, 424] width 11 height 11
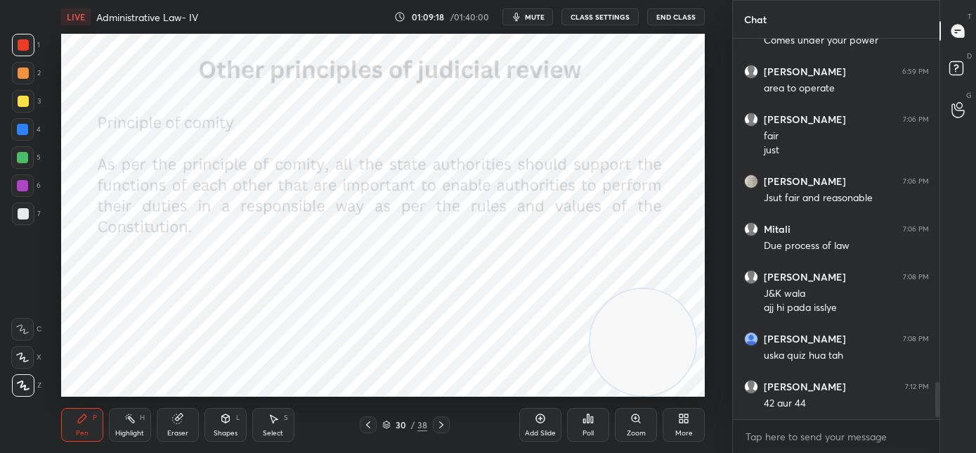
scroll to position [4, 5]
click at [532, 16] on span "mute" at bounding box center [535, 17] width 20 height 10
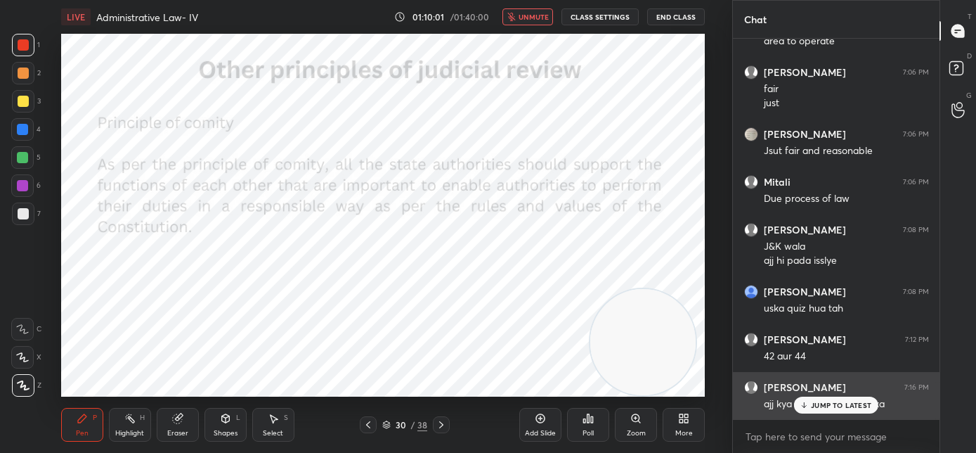
click at [840, 404] on p "JUMP TO LATEST" at bounding box center [841, 405] width 60 height 8
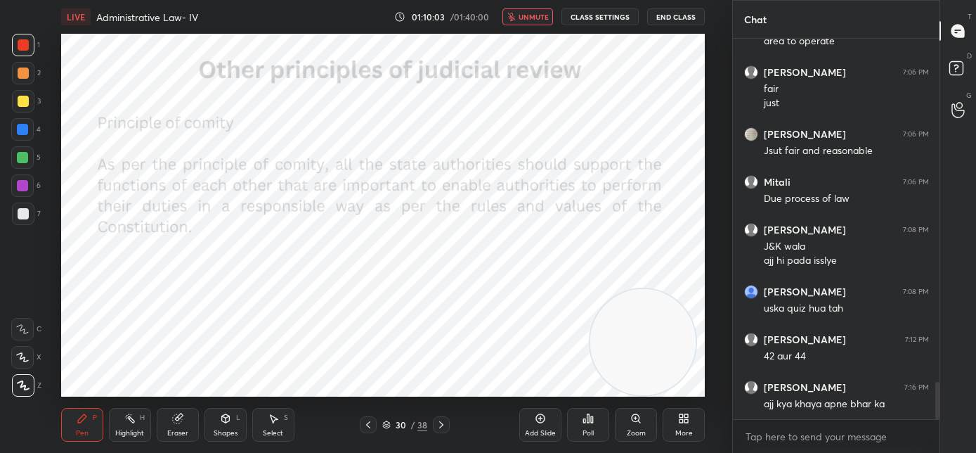
click at [515, 17] on icon "button" at bounding box center [511, 17] width 8 height 8
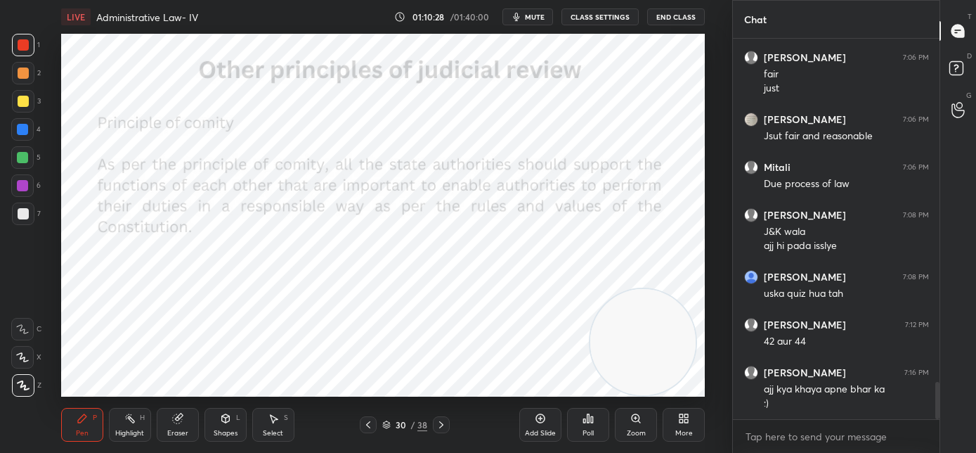
scroll to position [3542, 0]
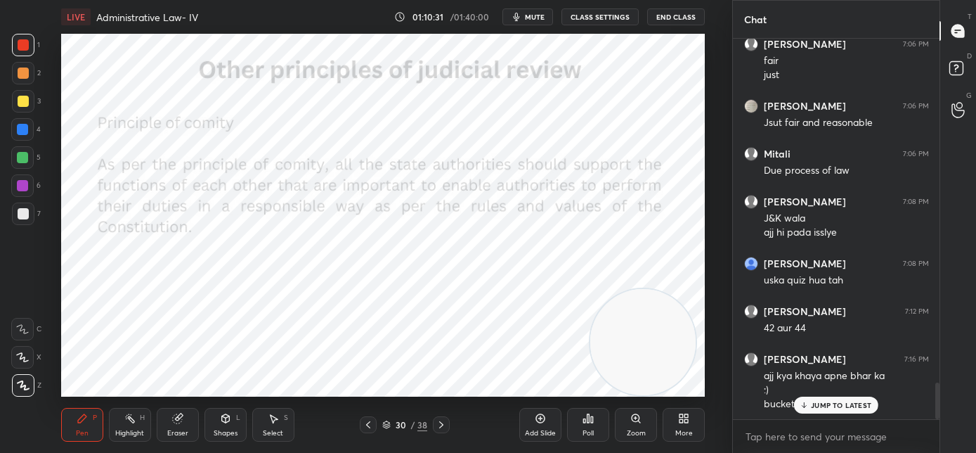
drag, startPoint x: 821, startPoint y: 399, endPoint x: 734, endPoint y: 391, distance: 86.8
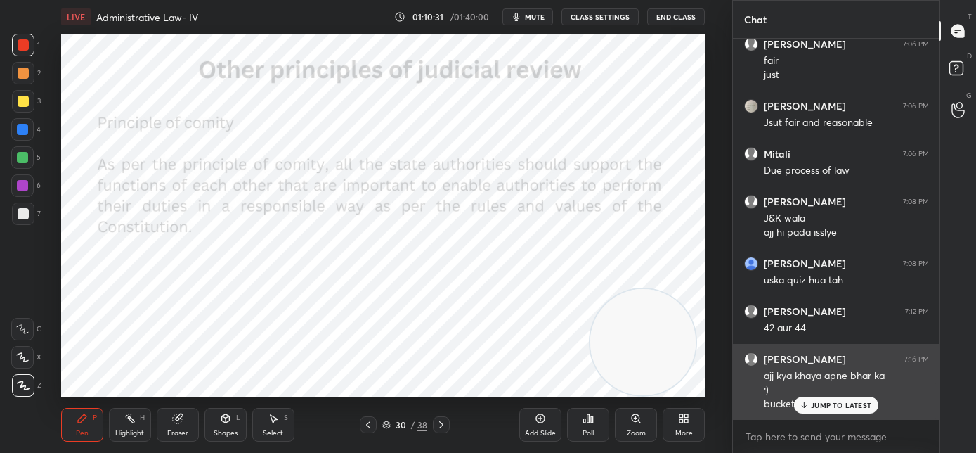
click at [821, 399] on div "JUMP TO LATEST" at bounding box center [836, 404] width 84 height 17
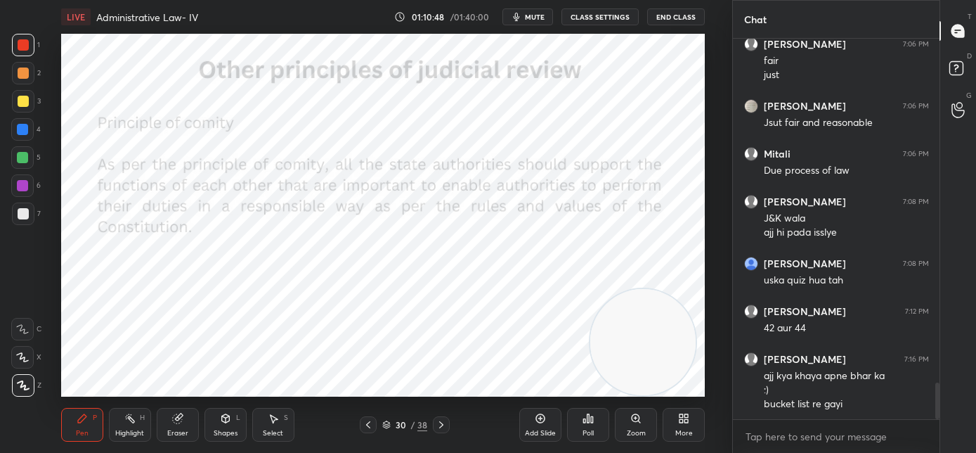
scroll to position [3591, 0]
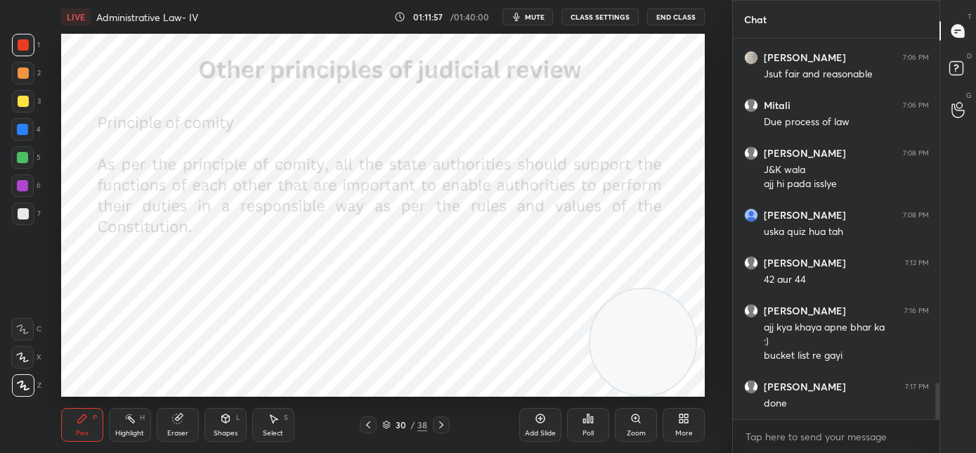
click at [440, 425] on icon at bounding box center [441, 424] width 11 height 11
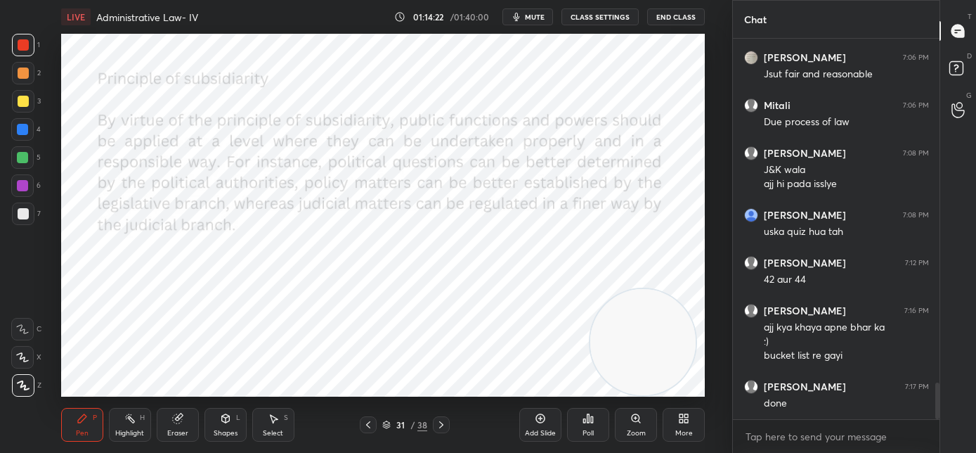
click at [442, 430] on div at bounding box center [441, 424] width 17 height 17
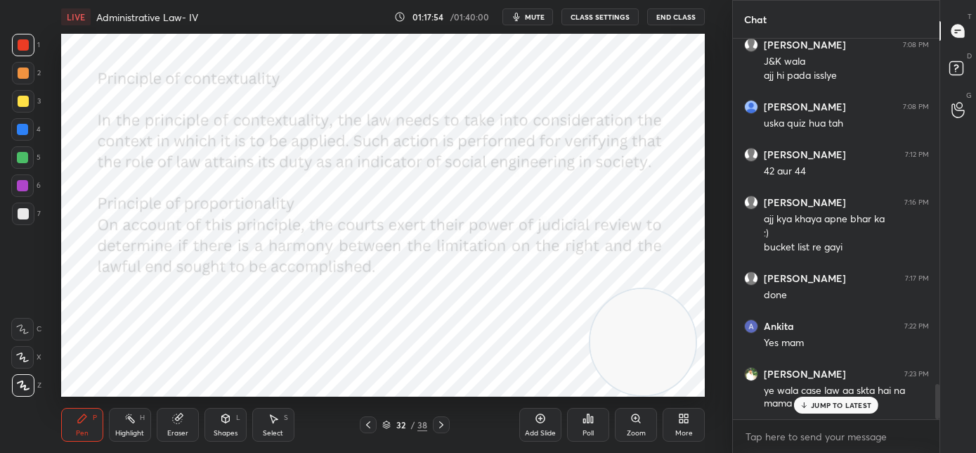
scroll to position [3746, 0]
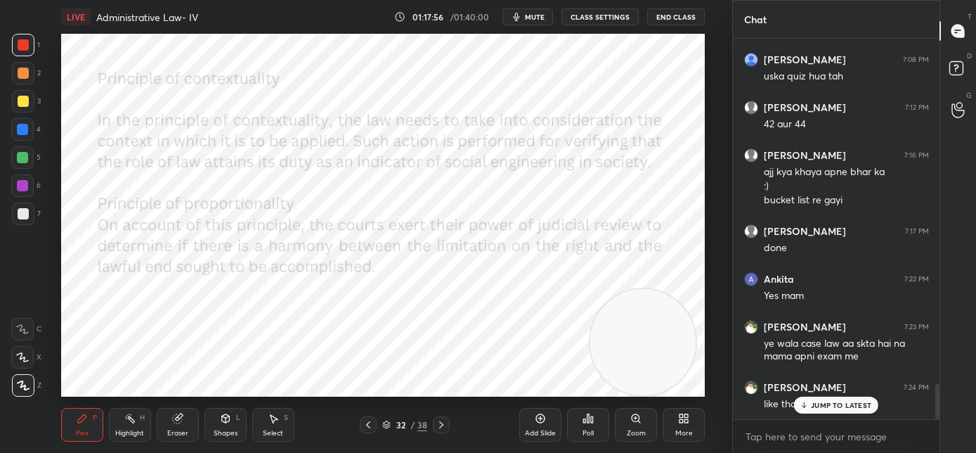
click at [828, 406] on p "JUMP TO LATEST" at bounding box center [841, 405] width 60 height 8
click at [440, 422] on icon at bounding box center [441, 424] width 11 height 11
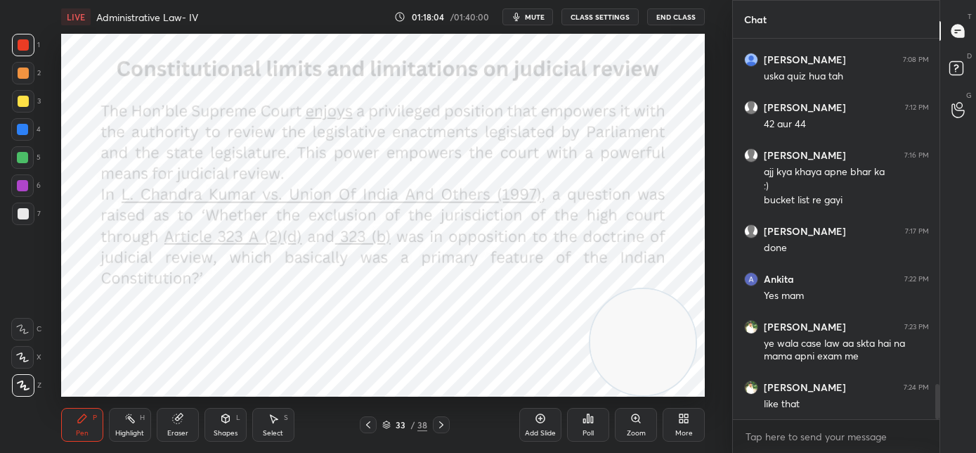
scroll to position [3761, 0]
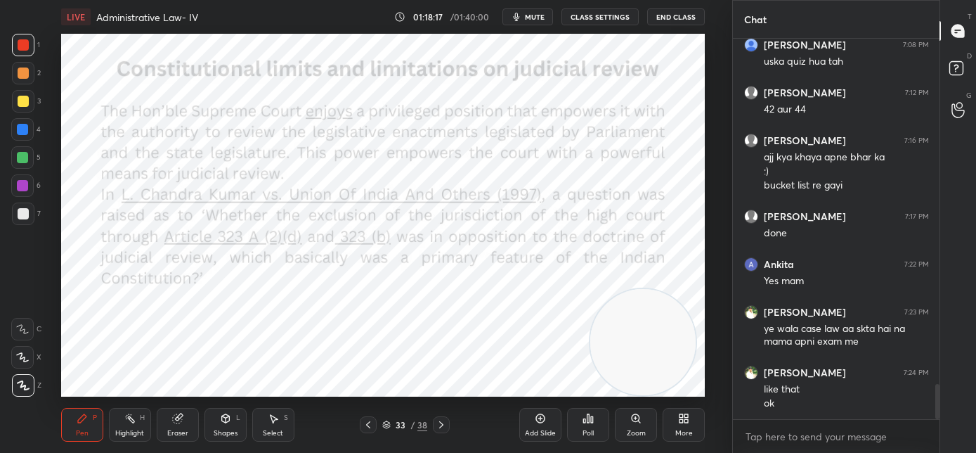
click at [366, 429] on icon at bounding box center [368, 424] width 11 height 11
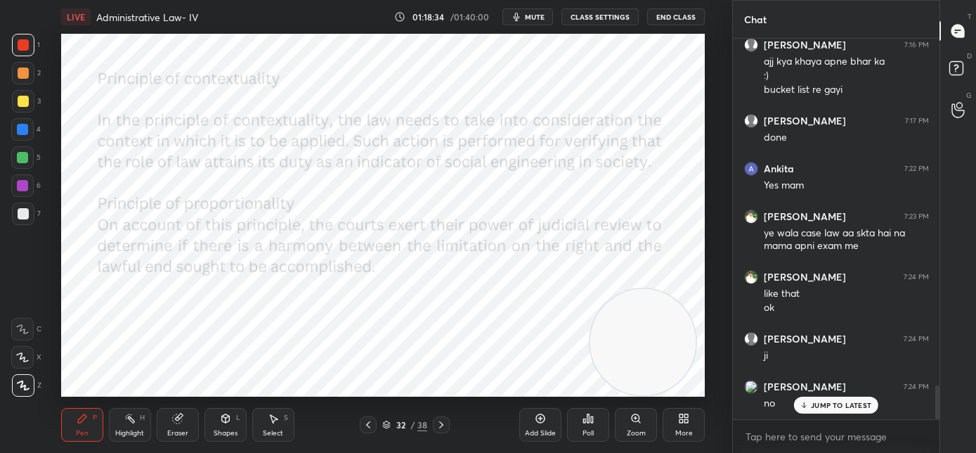
scroll to position [3903, 0]
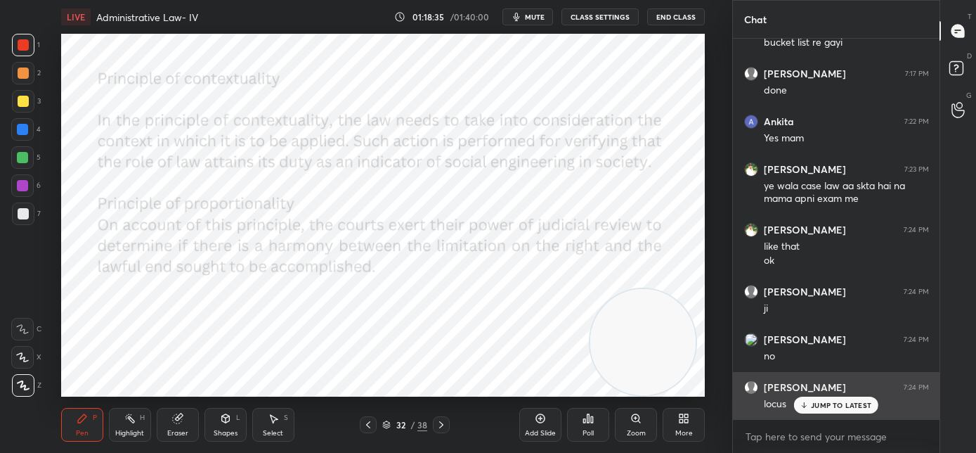
click at [812, 410] on div "JUMP TO LATEST" at bounding box center [836, 404] width 84 height 17
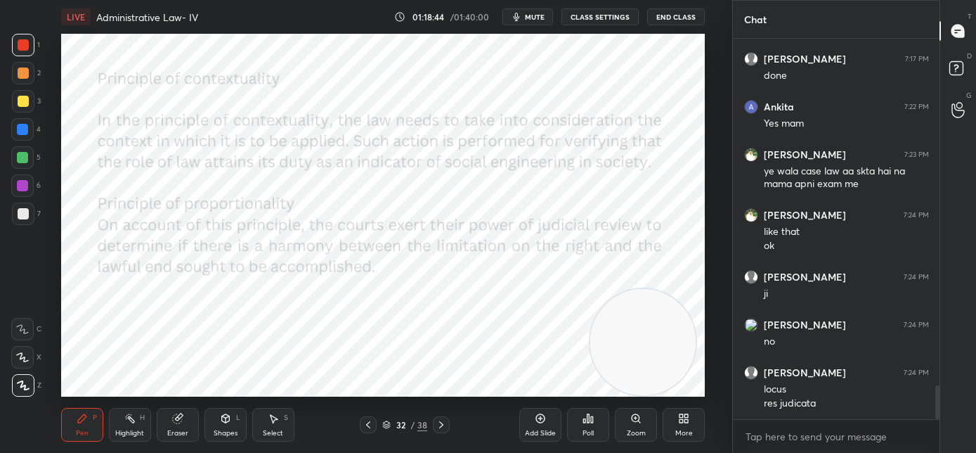
scroll to position [3931, 0]
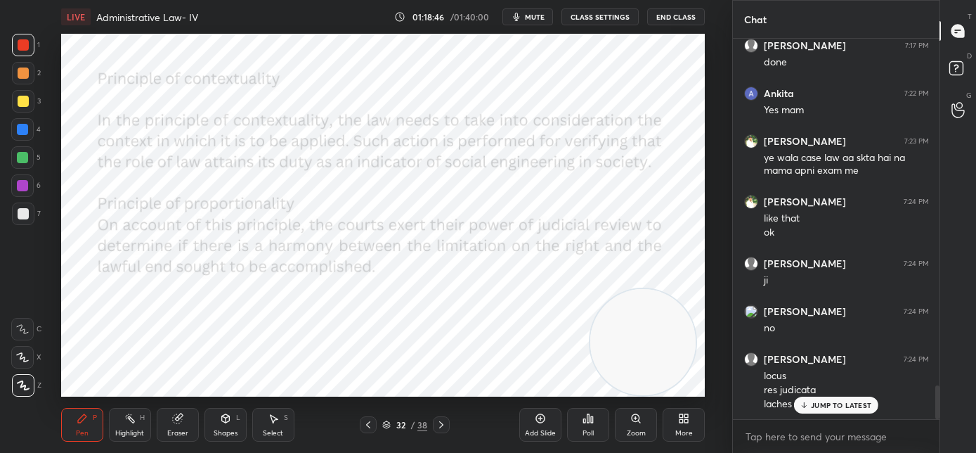
drag, startPoint x: 815, startPoint y: 403, endPoint x: 719, endPoint y: 394, distance: 96.8
click at [815, 405] on p "JUMP TO LATEST" at bounding box center [841, 405] width 60 height 8
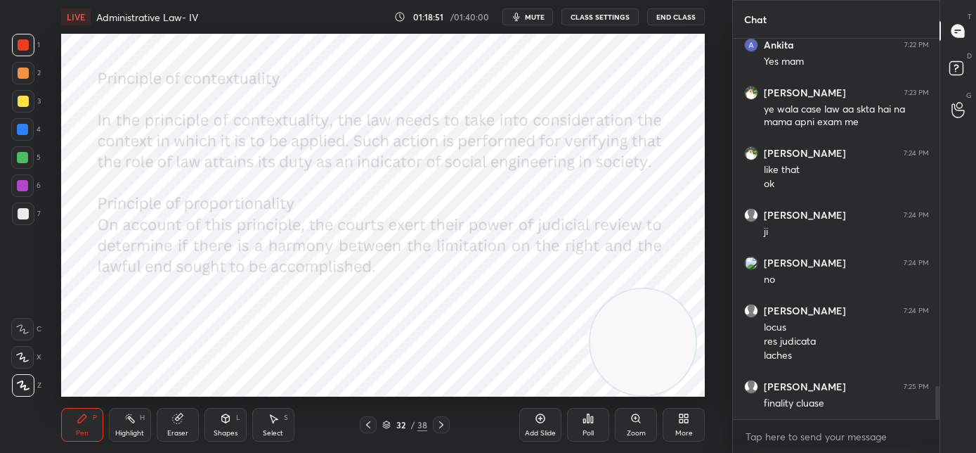
click at [441, 427] on icon at bounding box center [441, 424] width 11 height 11
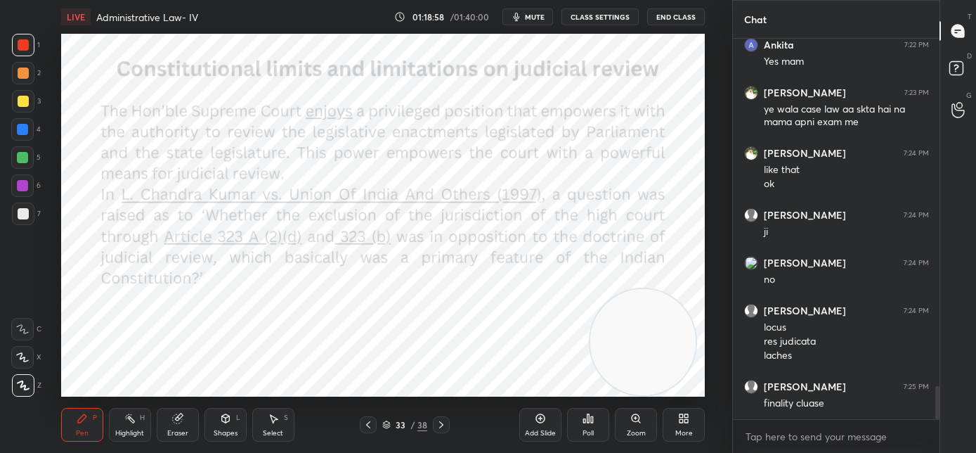
click at [365, 428] on icon at bounding box center [368, 424] width 11 height 11
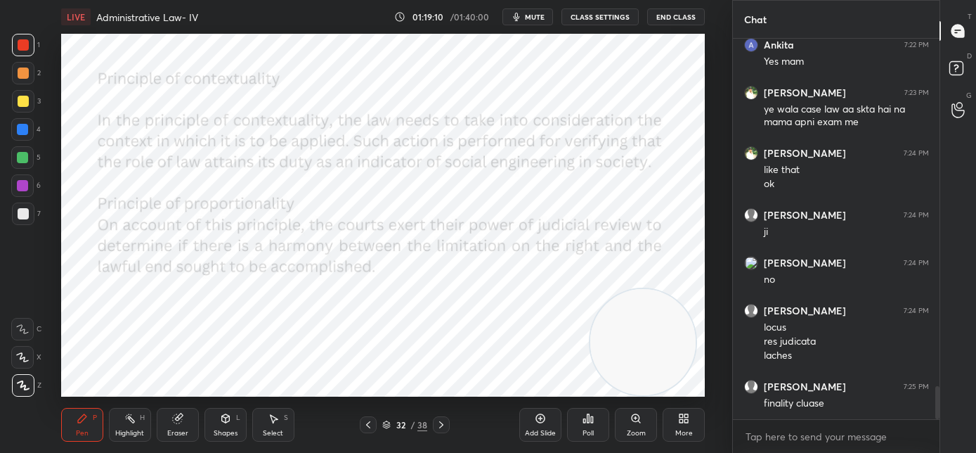
scroll to position [3993, 0]
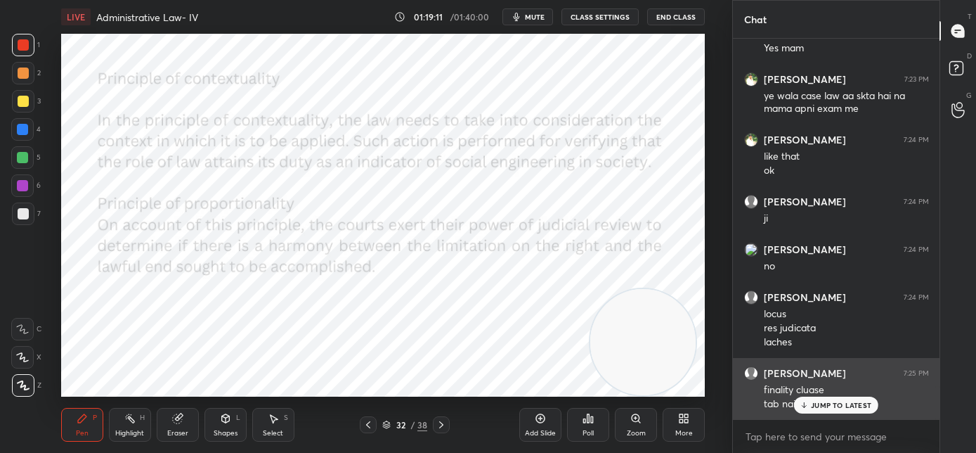
click at [810, 406] on div "JUMP TO LATEST" at bounding box center [836, 404] width 84 height 17
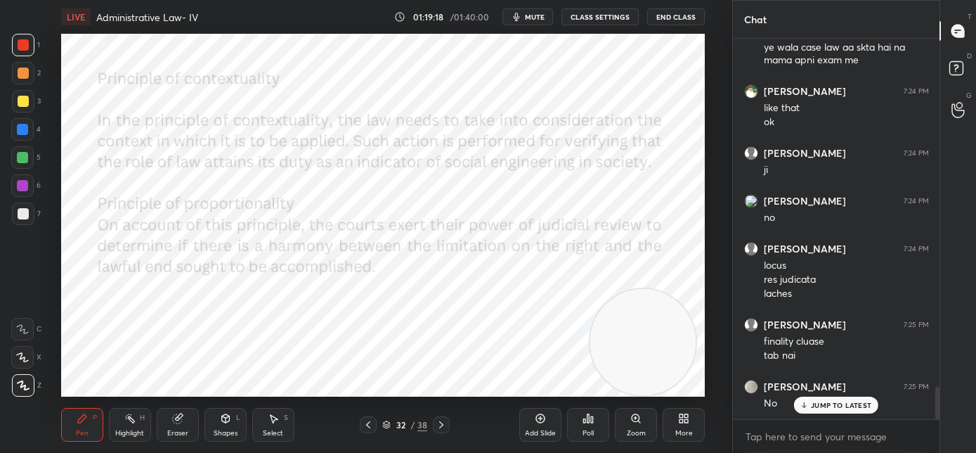
scroll to position [4089, 0]
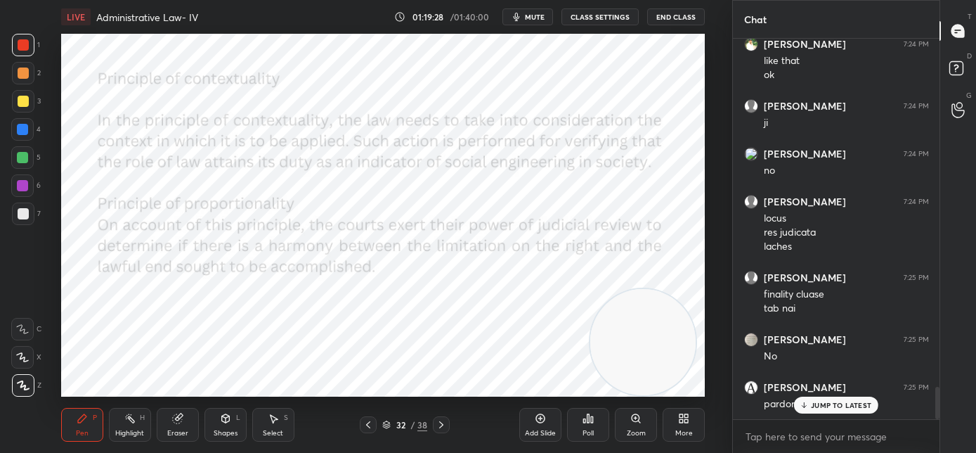
click at [824, 406] on p "JUMP TO LATEST" at bounding box center [841, 405] width 60 height 8
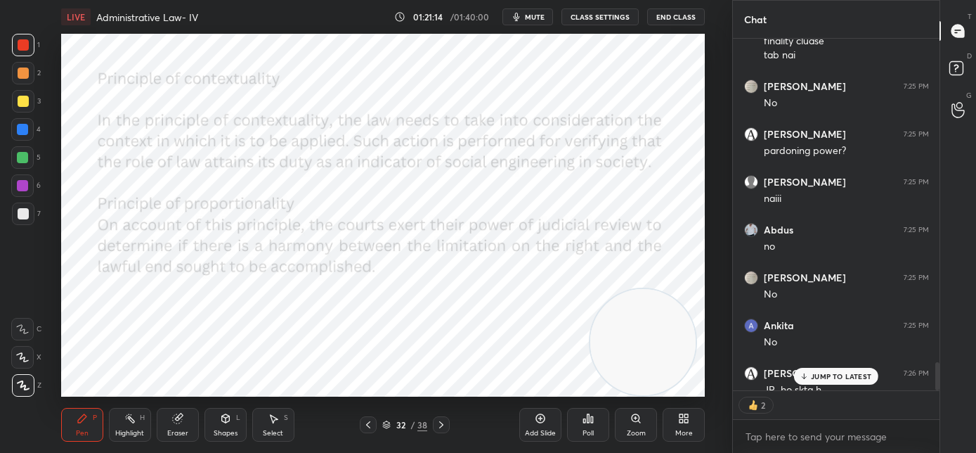
scroll to position [4342, 0]
click at [444, 422] on icon at bounding box center [441, 424] width 11 height 11
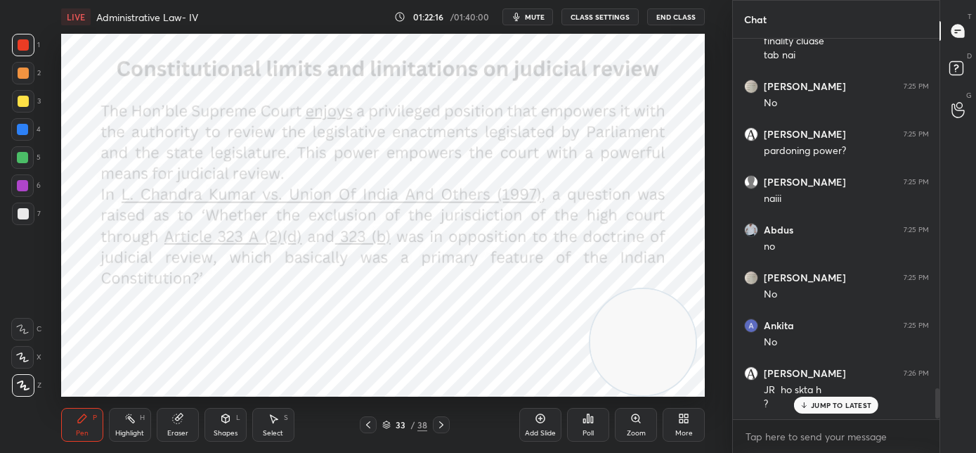
click at [164, 165] on div "Setting up your live class Poll for secs No correct answer Start poll" at bounding box center [383, 215] width 676 height 363
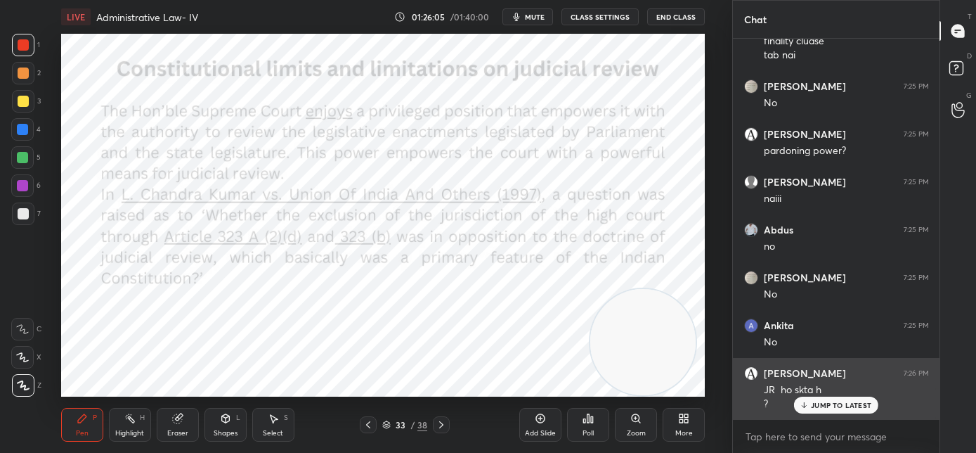
drag, startPoint x: 810, startPoint y: 405, endPoint x: 802, endPoint y: 403, distance: 8.7
click at [810, 405] on div "JUMP TO LATEST" at bounding box center [836, 404] width 84 height 17
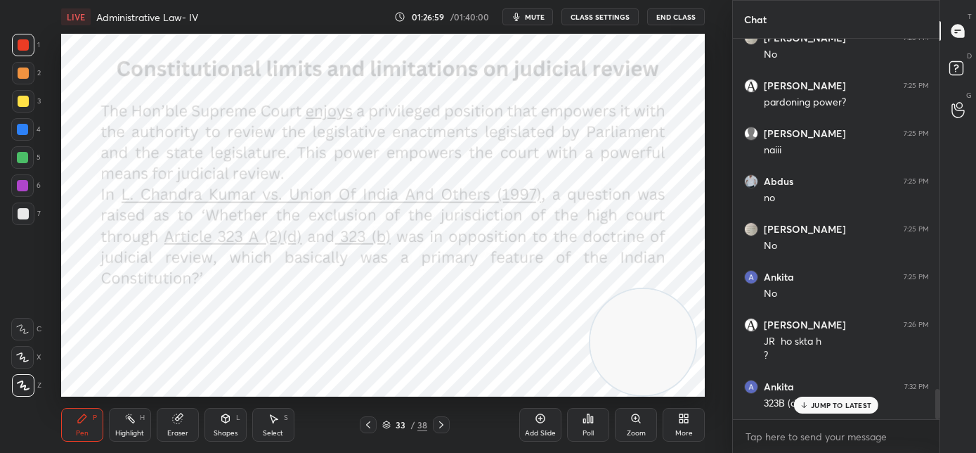
scroll to position [4437, 0]
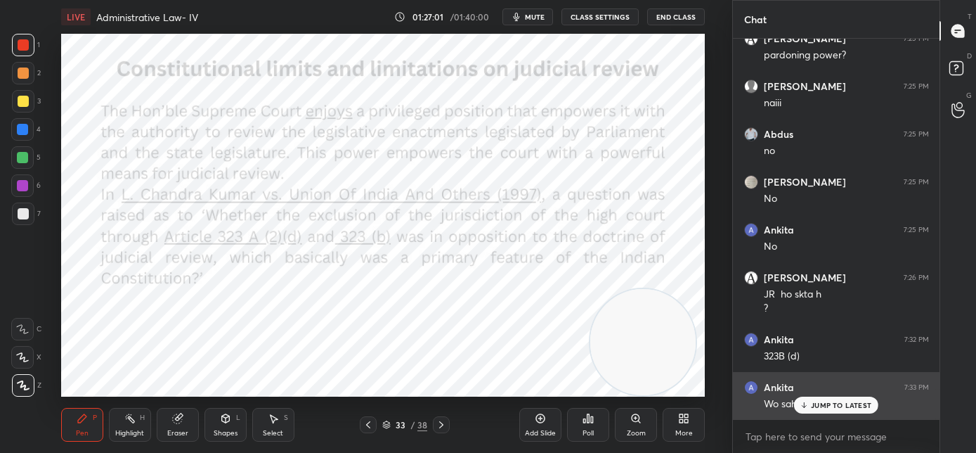
click at [816, 405] on p "JUMP TO LATEST" at bounding box center [841, 405] width 60 height 8
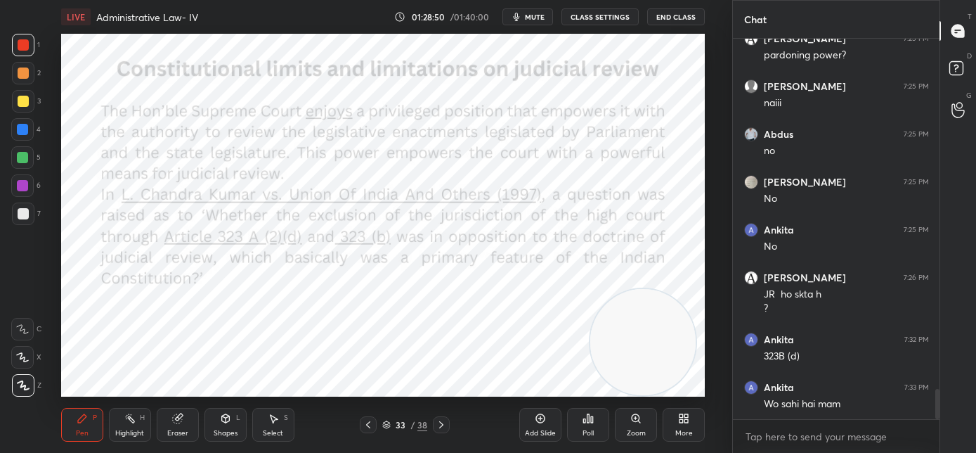
click at [441, 425] on icon at bounding box center [441, 424] width 11 height 11
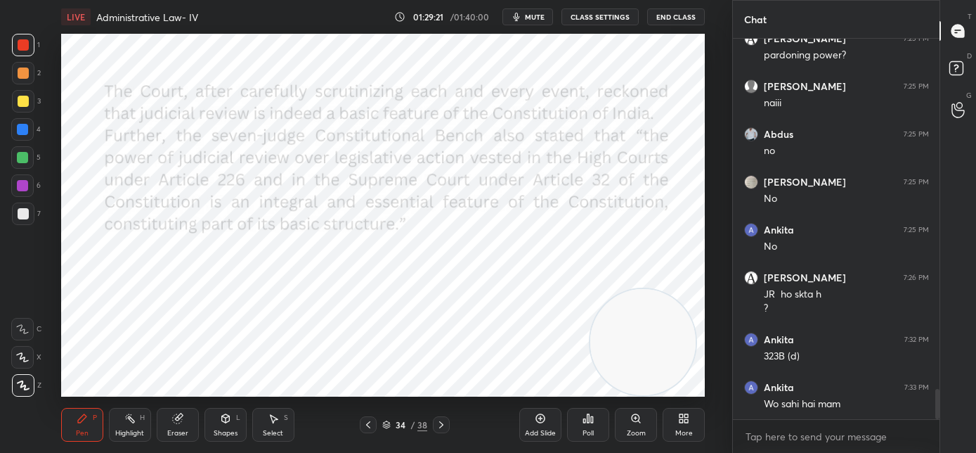
click at [443, 422] on icon at bounding box center [441, 424] width 11 height 11
click at [442, 428] on icon at bounding box center [441, 424] width 11 height 11
click at [443, 432] on div at bounding box center [441, 424] width 17 height 17
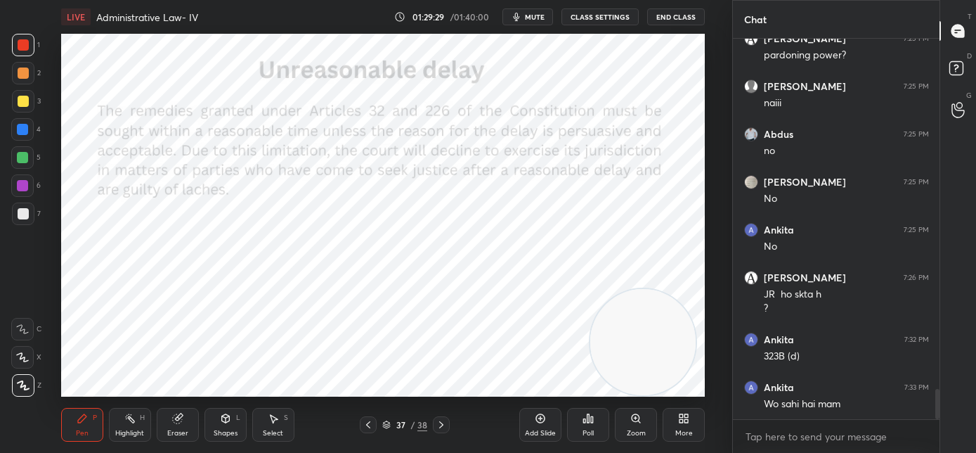
click at [442, 426] on icon at bounding box center [441, 424] width 11 height 11
click at [444, 429] on icon at bounding box center [441, 424] width 11 height 11
click at [372, 424] on div at bounding box center [368, 424] width 17 height 17
click at [372, 424] on icon at bounding box center [368, 424] width 11 height 11
click at [372, 426] on icon at bounding box center [368, 424] width 11 height 11
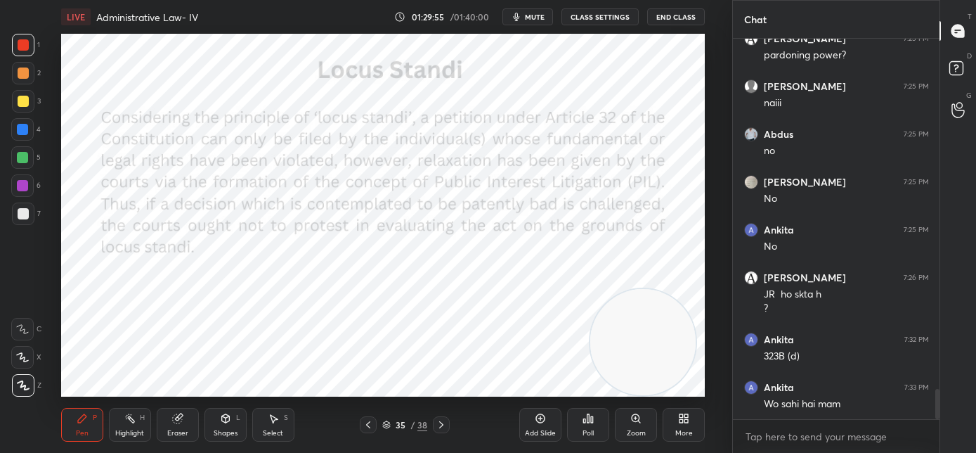
scroll to position [4488, 0]
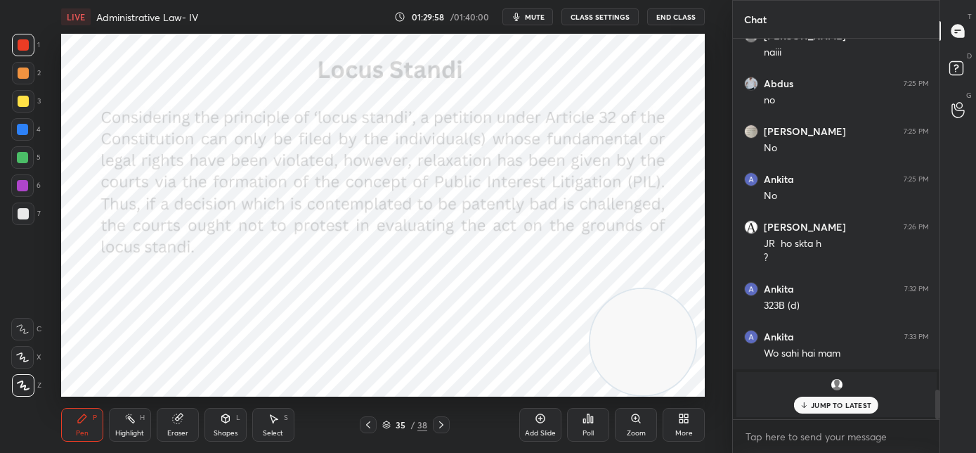
click at [847, 408] on p "JUMP TO LATEST" at bounding box center [841, 405] width 60 height 8
click at [446, 427] on icon at bounding box center [441, 424] width 11 height 11
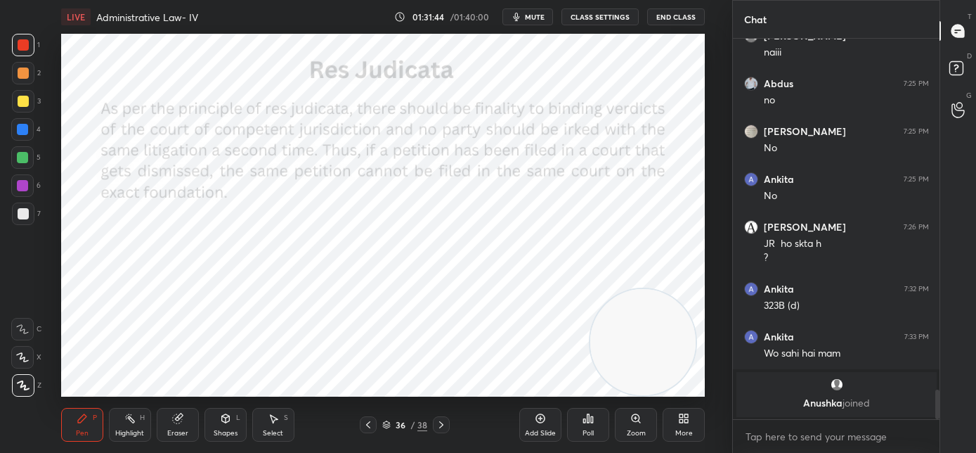
click at [439, 430] on div at bounding box center [441, 424] width 17 height 17
click at [445, 424] on icon at bounding box center [441, 424] width 11 height 11
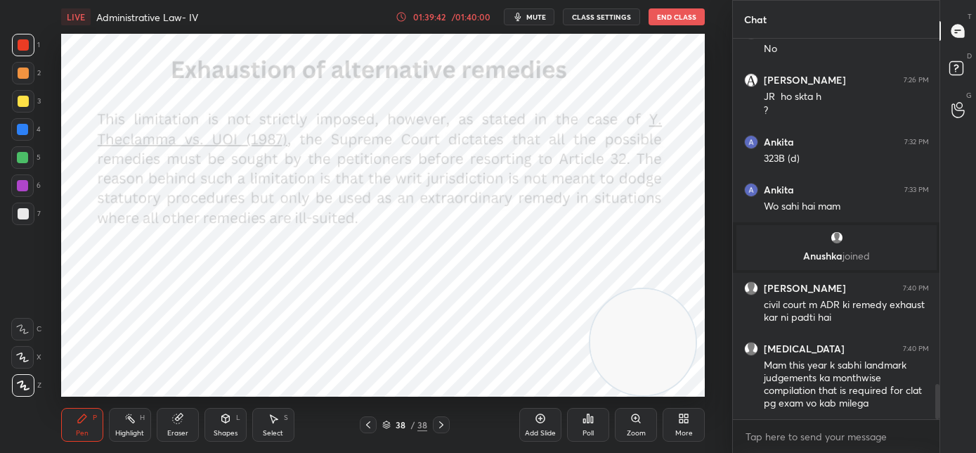
scroll to position [3746, 0]
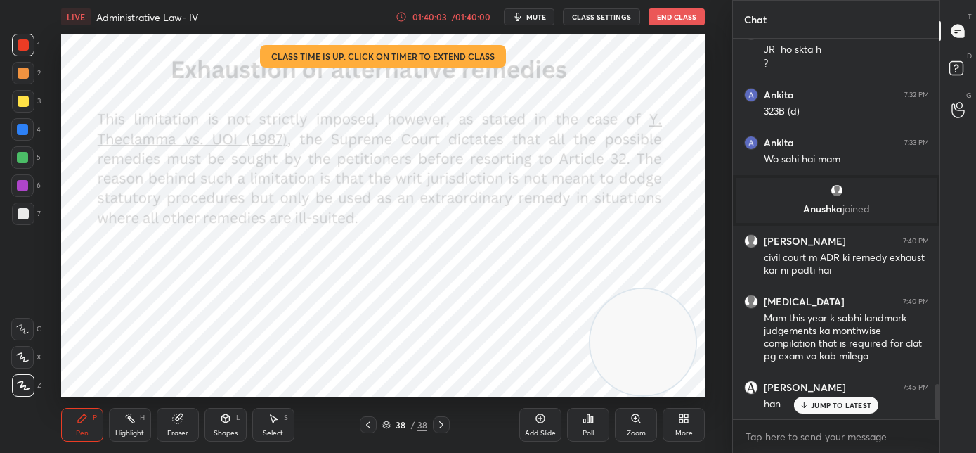
click at [441, 18] on div "01:40:03" at bounding box center [429, 17] width 39 height 8
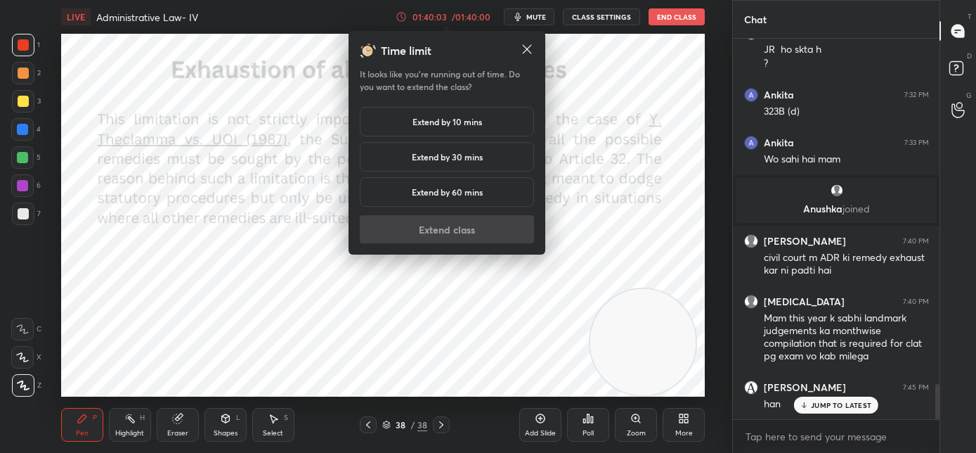
drag, startPoint x: 453, startPoint y: 124, endPoint x: 442, endPoint y: 235, distance: 110.8
click at [453, 125] on h5 "Extend by 10 mins" at bounding box center [448, 121] width 70 height 13
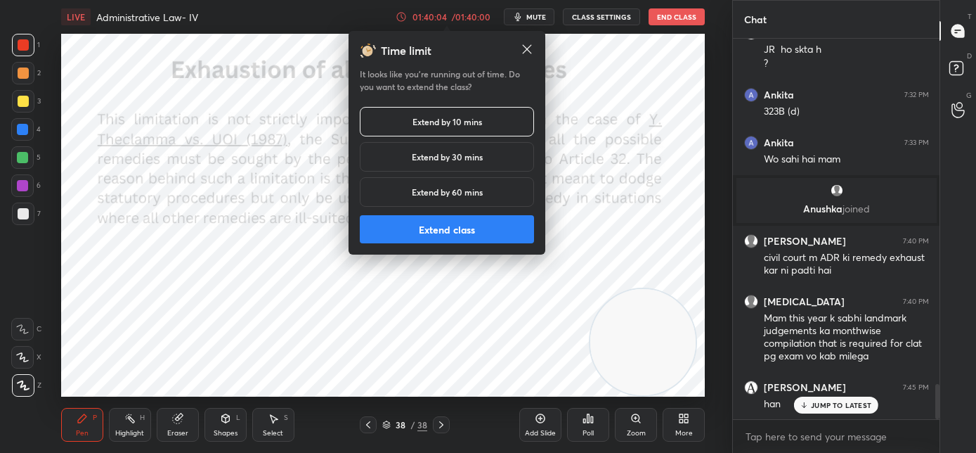
click at [449, 238] on button "Extend class" at bounding box center [447, 229] width 174 height 28
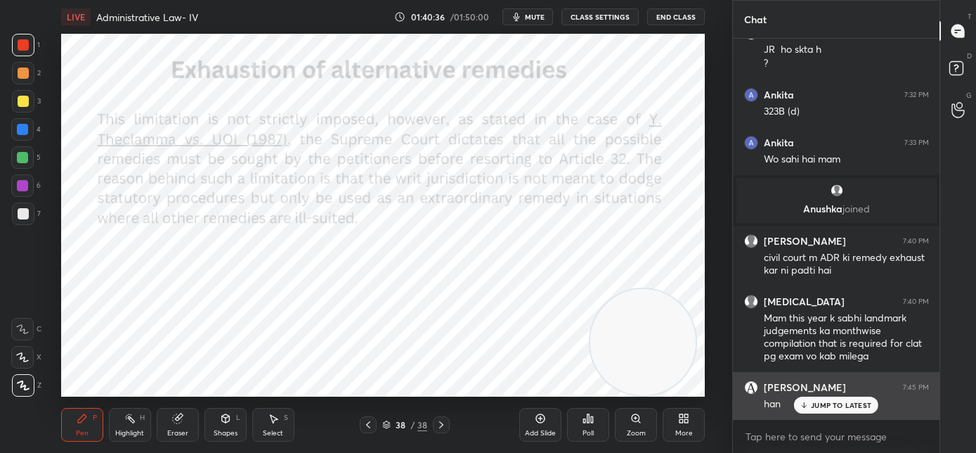
click at [864, 408] on p "JUMP TO LATEST" at bounding box center [841, 405] width 60 height 8
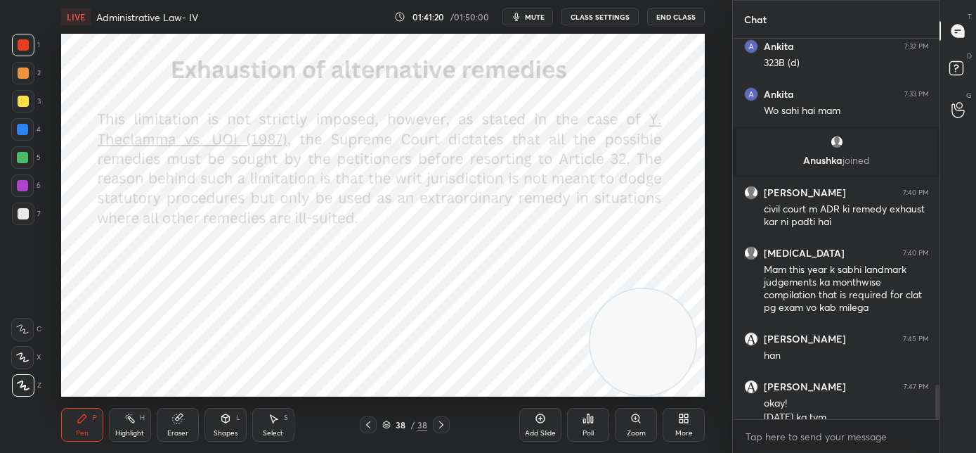
scroll to position [3808, 0]
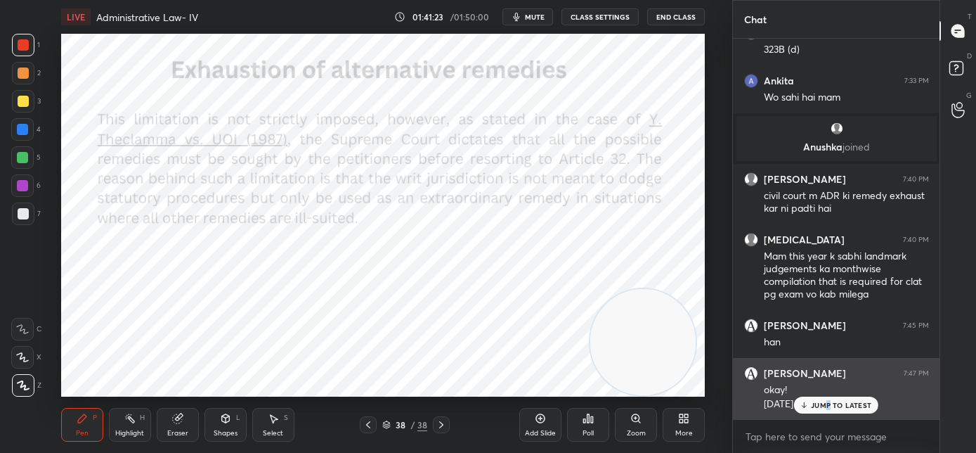
click at [829, 406] on p "JUMP TO LATEST" at bounding box center [841, 405] width 60 height 8
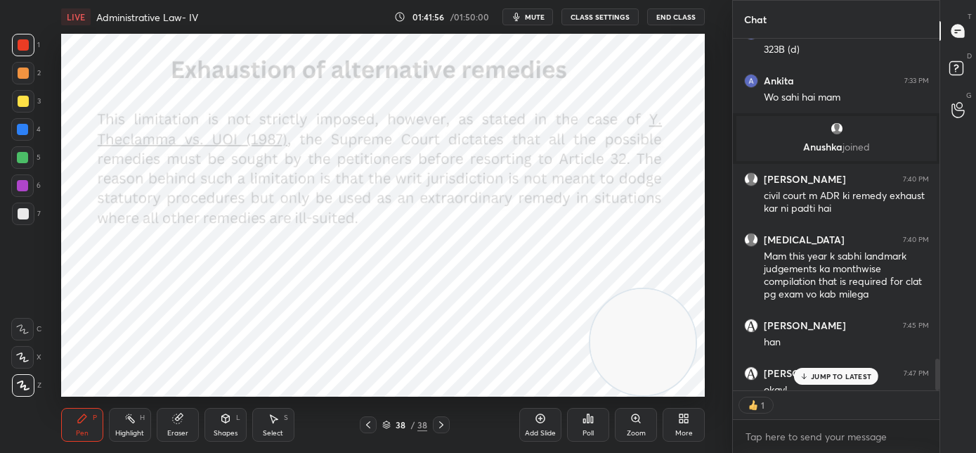
scroll to position [5, 5]
click at [828, 374] on p "JUMP TO LATEST" at bounding box center [841, 376] width 60 height 8
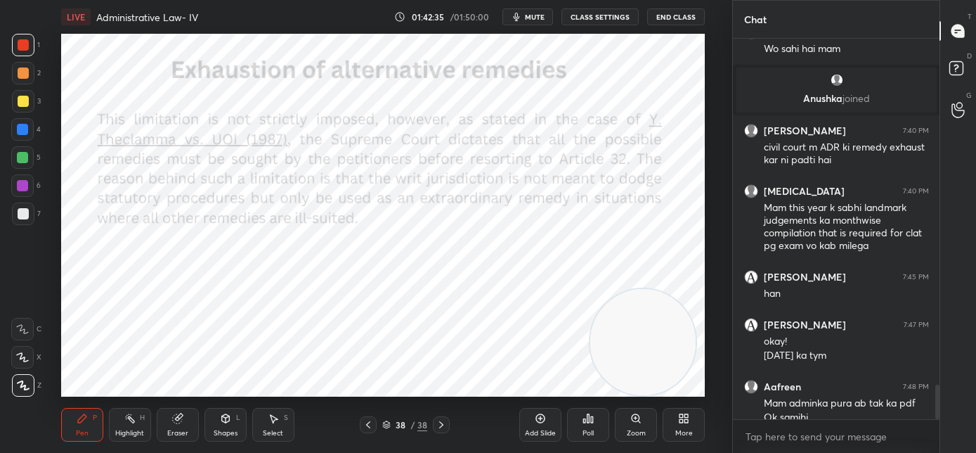
scroll to position [3870, 0]
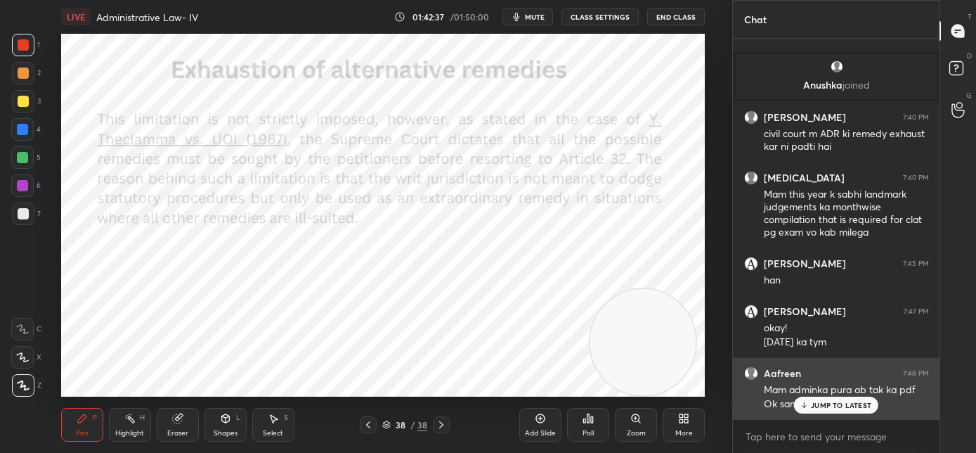
click at [824, 406] on p "JUMP TO LATEST" at bounding box center [841, 405] width 60 height 8
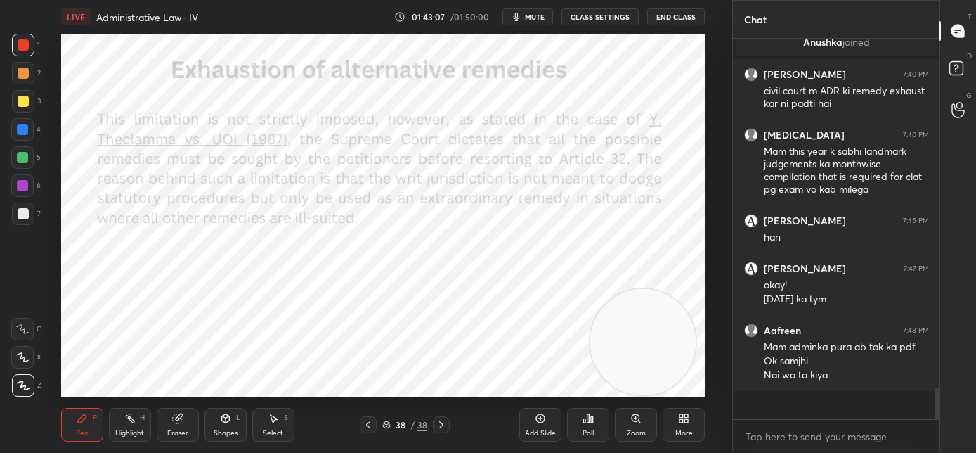
scroll to position [3884, 0]
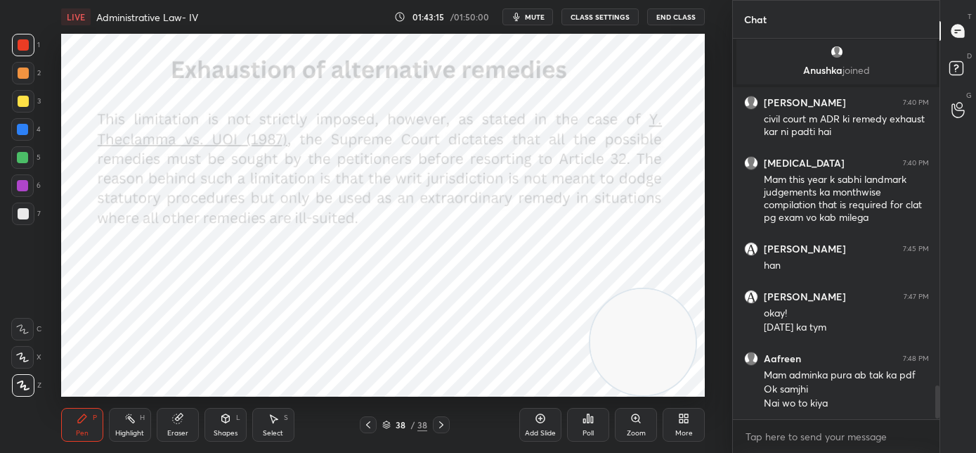
click at [536, 18] on span "mute" at bounding box center [535, 17] width 20 height 10
click at [654, 15] on button "End Class" at bounding box center [676, 16] width 58 height 17
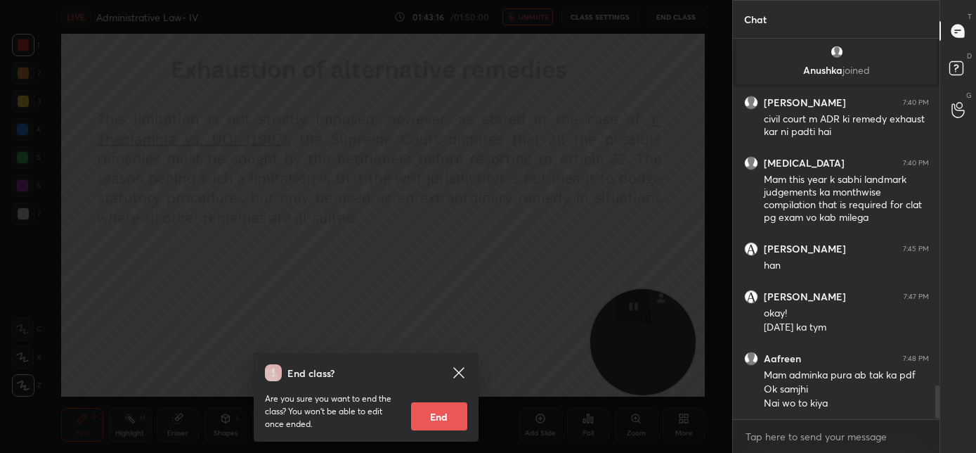
drag, startPoint x: 450, startPoint y: 418, endPoint x: 439, endPoint y: 440, distance: 24.2
click at [446, 428] on button "End" at bounding box center [439, 416] width 56 height 28
type textarea "x"
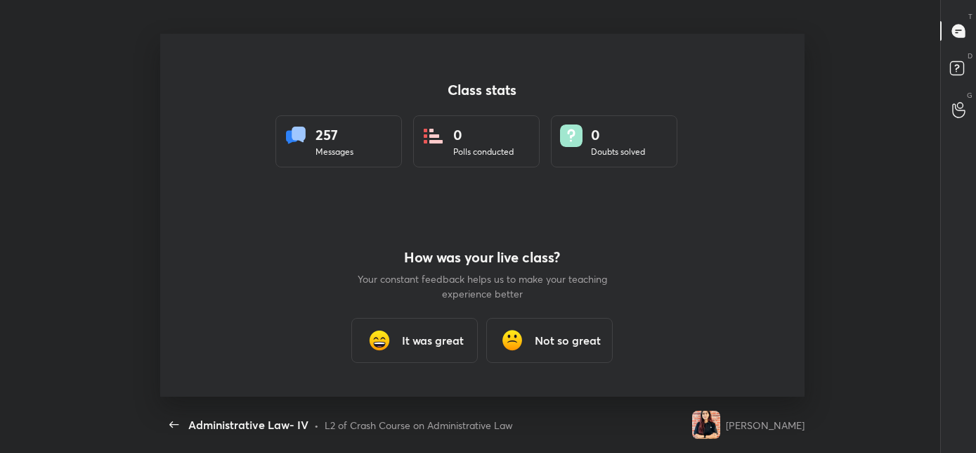
scroll to position [362, 965]
click at [422, 337] on h3 "It was great" at bounding box center [433, 340] width 62 height 17
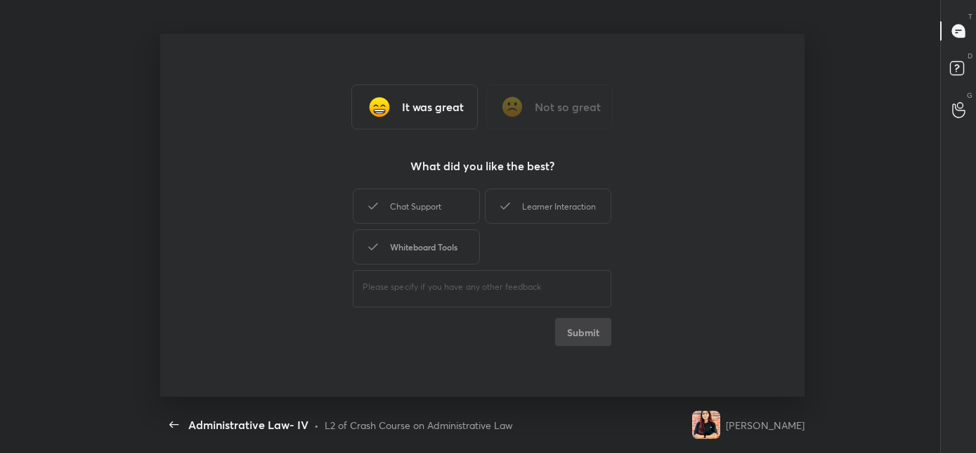
click at [448, 247] on div "Whiteboard Tools" at bounding box center [416, 246] width 127 height 35
click at [441, 209] on div "Chat Support" at bounding box center [416, 205] width 127 height 35
